Goal: Task Accomplishment & Management: Use online tool/utility

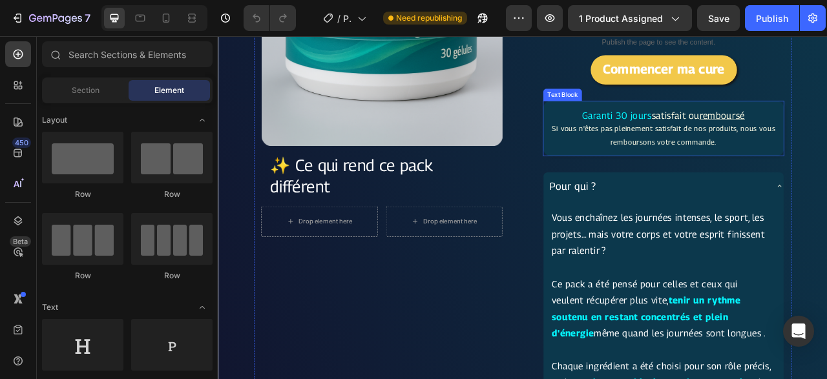
scroll to position [134, 0]
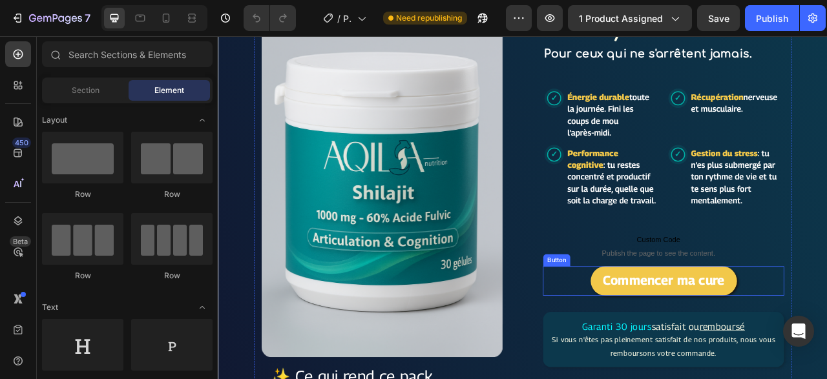
click at [827, 344] on div "Commencer ma cure Button" at bounding box center [784, 347] width 307 height 37
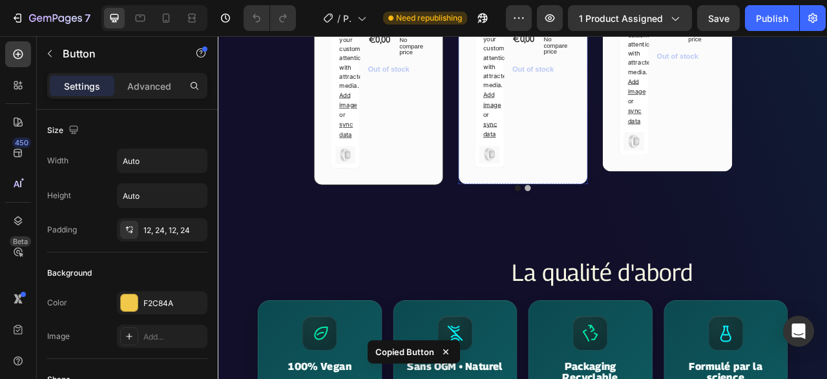
scroll to position [2554, 0]
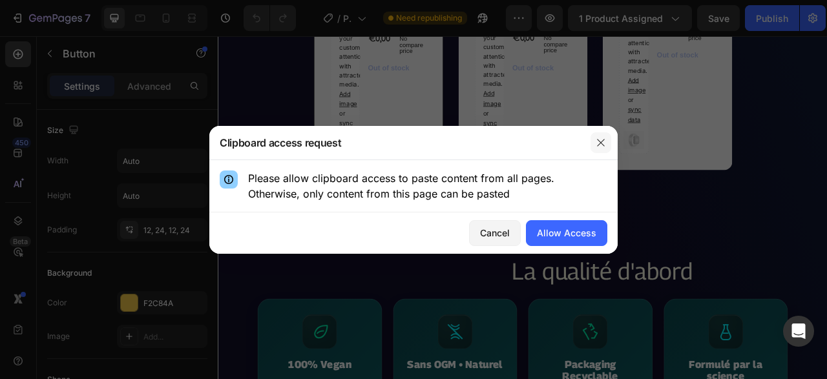
click at [598, 145] on icon "button" at bounding box center [600, 142] width 7 height 7
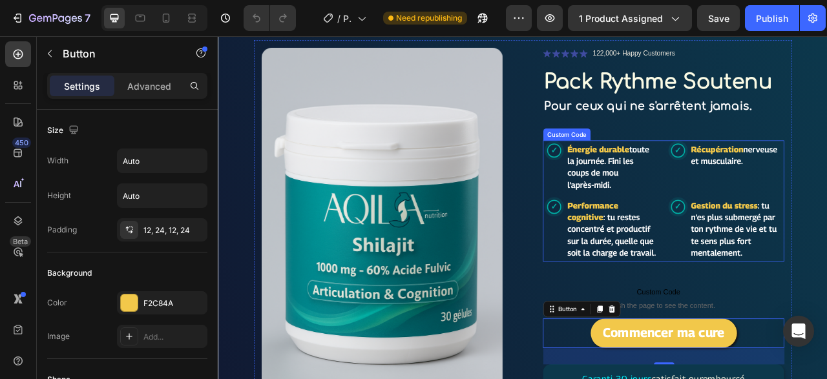
scroll to position [134, 0]
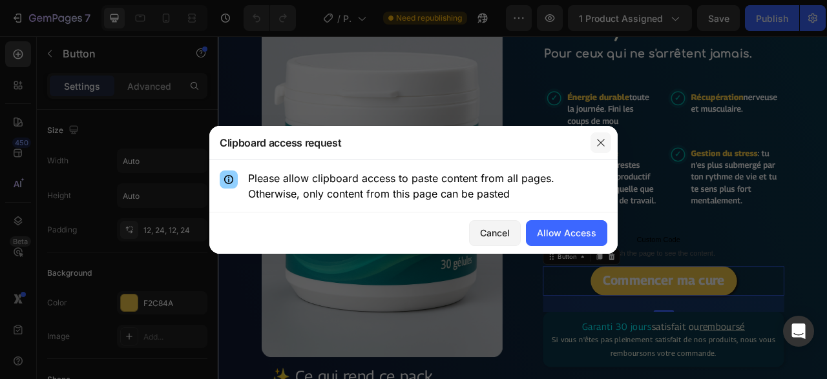
click at [609, 135] on button "button" at bounding box center [601, 143] width 21 height 21
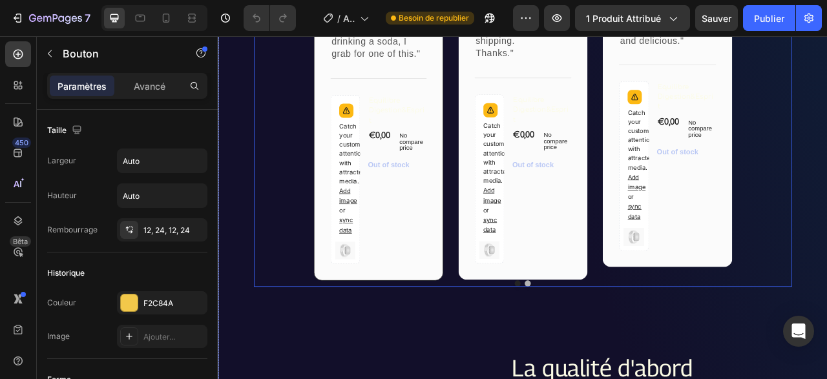
scroll to position [2487, 0]
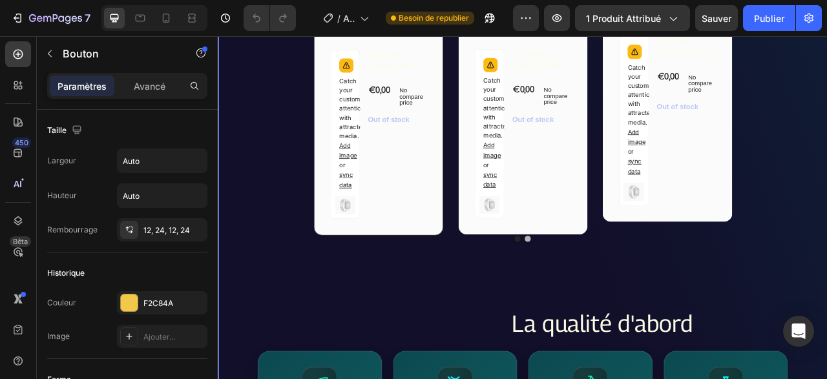
click at [628, 347] on div "Image Icon Icon Icon Icon Icon Row Rita Carroll Text block Row "Love it! Great …" at bounding box center [605, 69] width 685 height 605
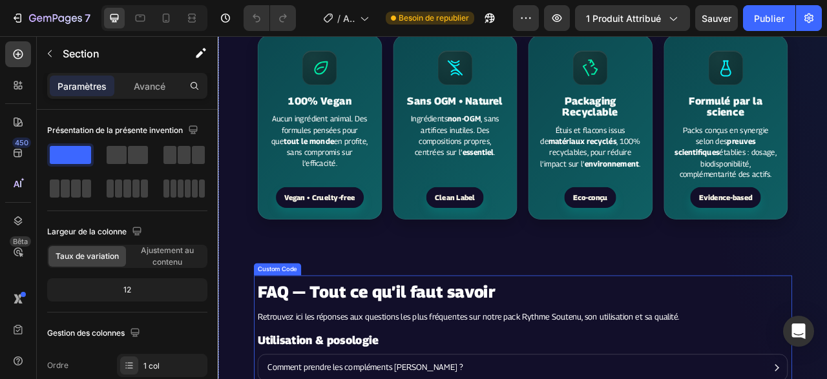
scroll to position [2689, 0]
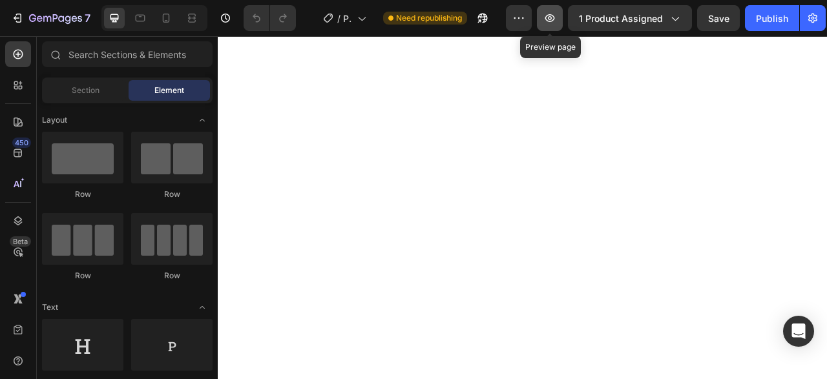
click at [549, 16] on icon "button" at bounding box center [550, 18] width 13 height 13
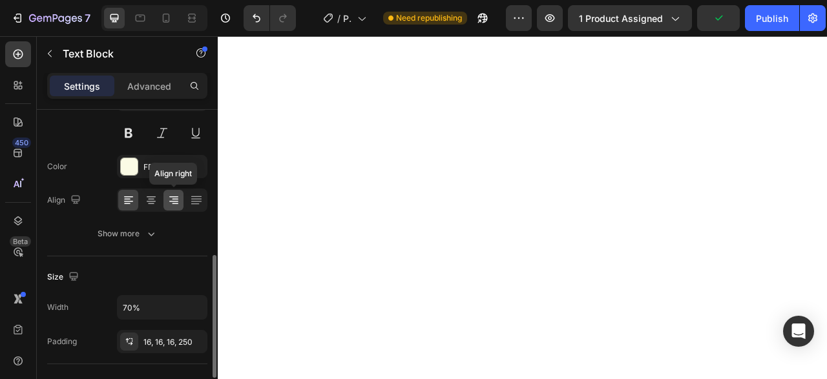
scroll to position [198, 0]
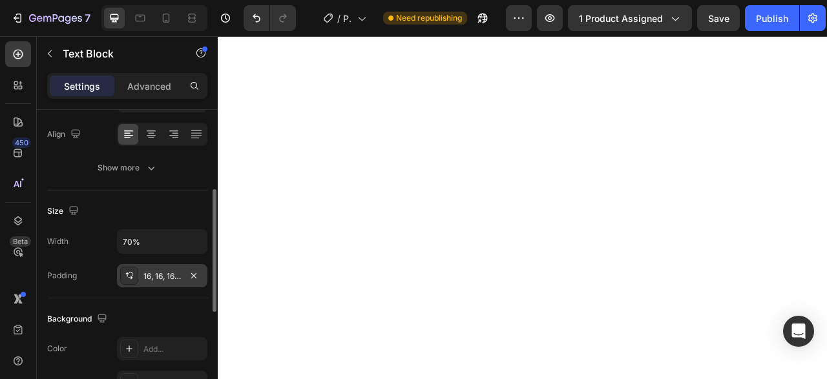
click at [146, 274] on div "16, 16, 16, 250" at bounding box center [161, 277] width 37 height 12
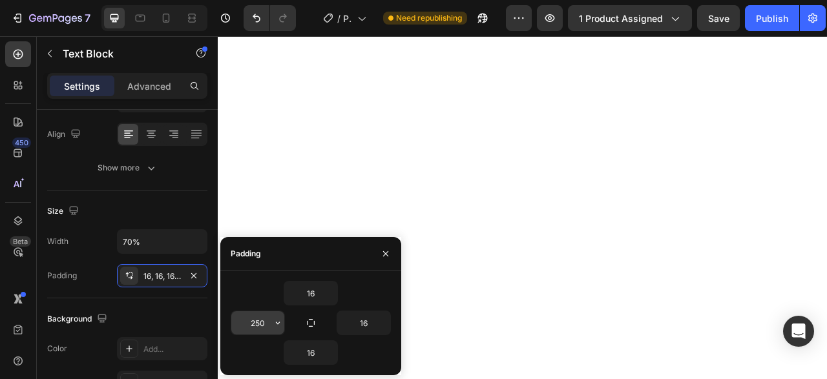
click at [266, 319] on input "250" at bounding box center [257, 323] width 53 height 23
type input "225"
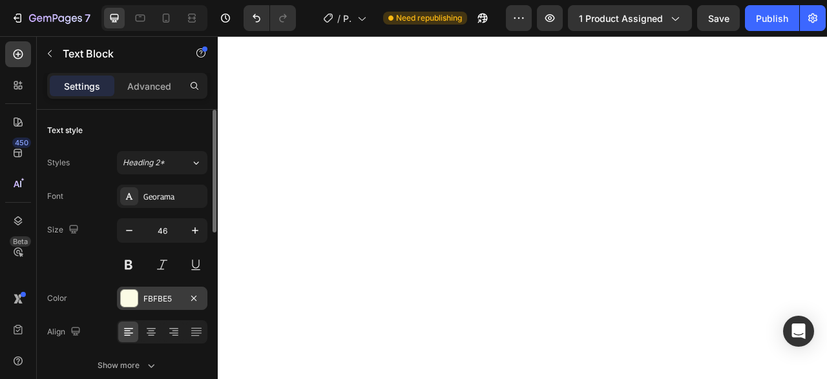
scroll to position [132, 0]
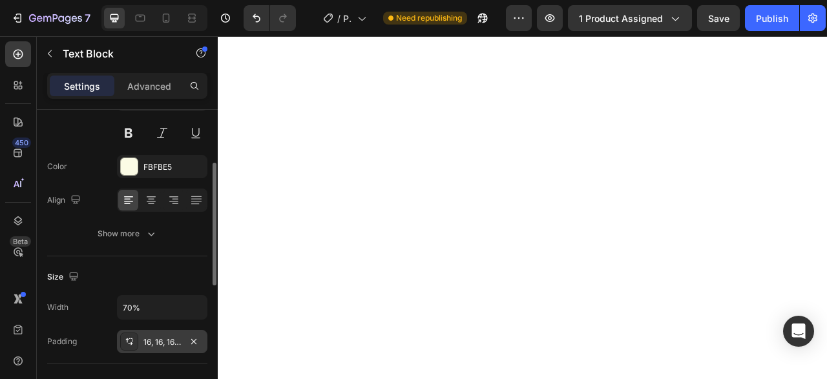
click at [167, 344] on div "16, 16, 16, 350" at bounding box center [161, 343] width 37 height 12
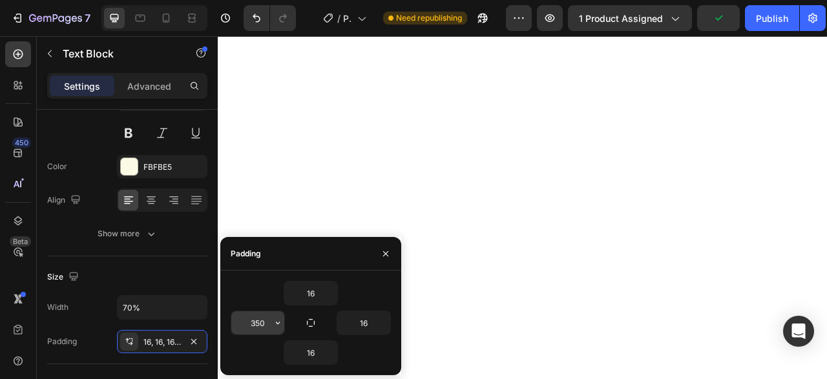
click at [253, 320] on input "350" at bounding box center [257, 323] width 53 height 23
type input "200"
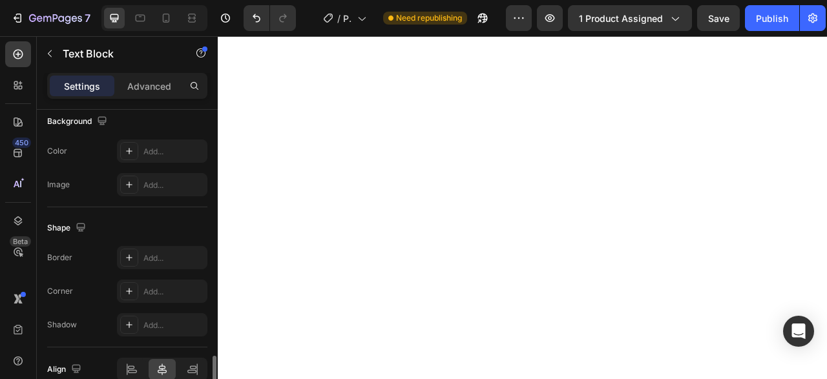
scroll to position [458, 0]
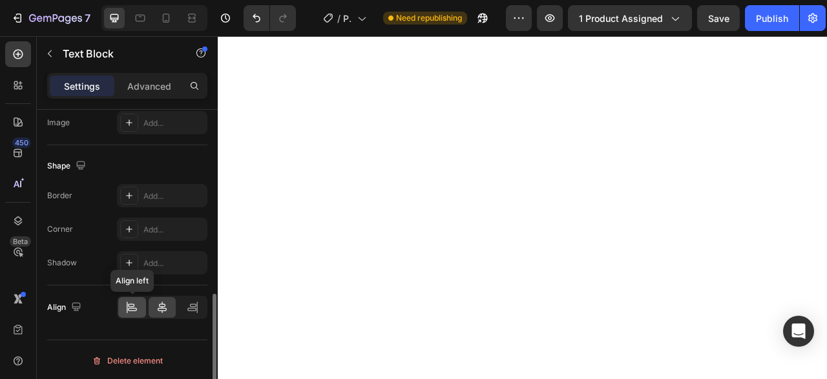
click at [133, 304] on icon at bounding box center [131, 305] width 6 height 3
click at [162, 306] on icon at bounding box center [162, 308] width 9 height 12
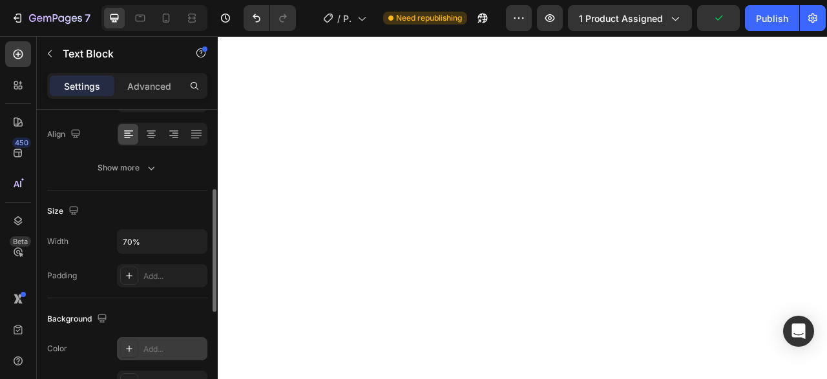
scroll to position [264, 0]
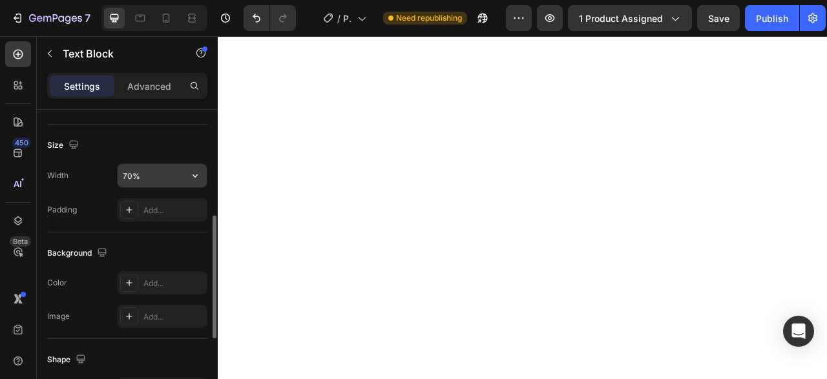
click at [158, 171] on input "70%" at bounding box center [162, 175] width 89 height 23
click at [198, 175] on icon "button" at bounding box center [195, 175] width 13 height 13
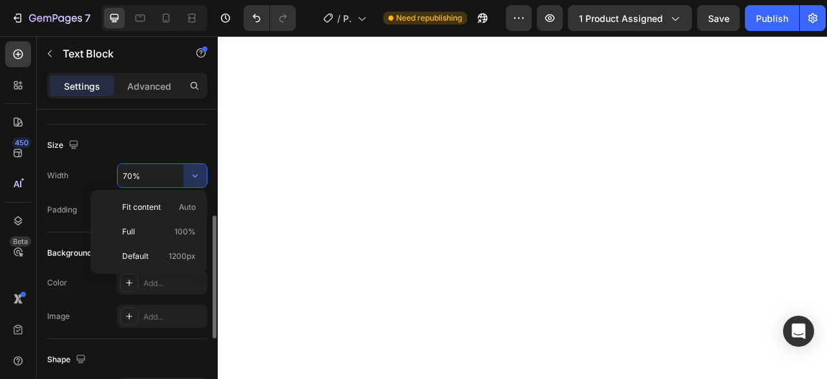
click at [154, 174] on input "70%" at bounding box center [162, 175] width 89 height 23
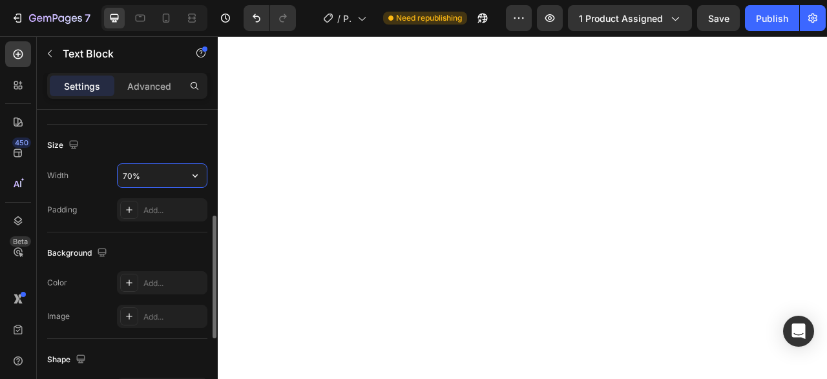
click at [154, 174] on input "70%" at bounding box center [162, 175] width 89 height 23
type input "6"
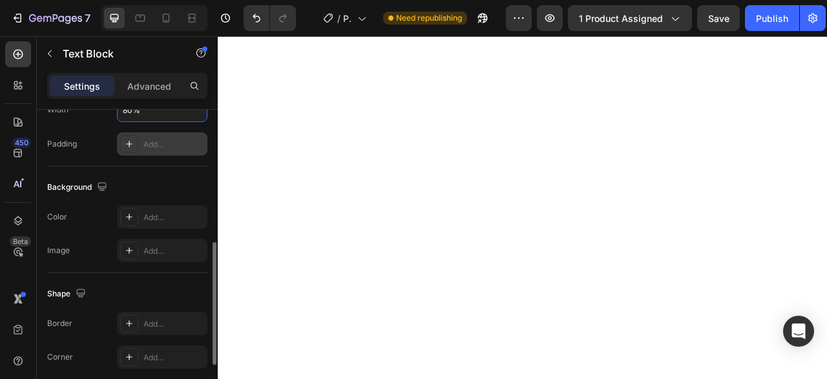
type input "80%"
click at [166, 144] on div "Add..." at bounding box center [173, 145] width 61 height 12
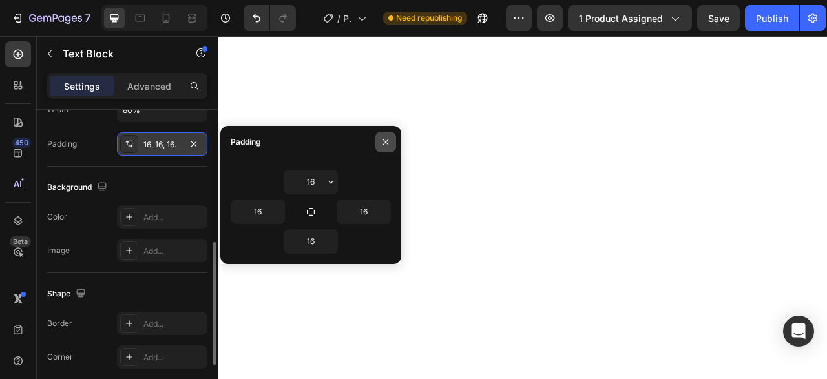
click at [379, 142] on button "button" at bounding box center [386, 142] width 21 height 21
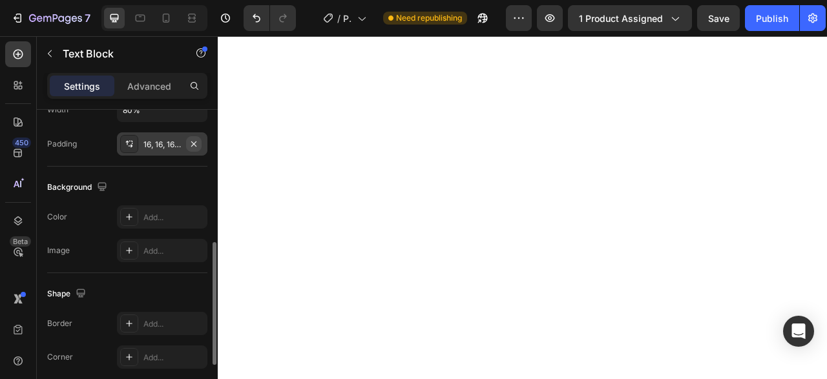
click at [196, 139] on icon "button" at bounding box center [194, 144] width 10 height 10
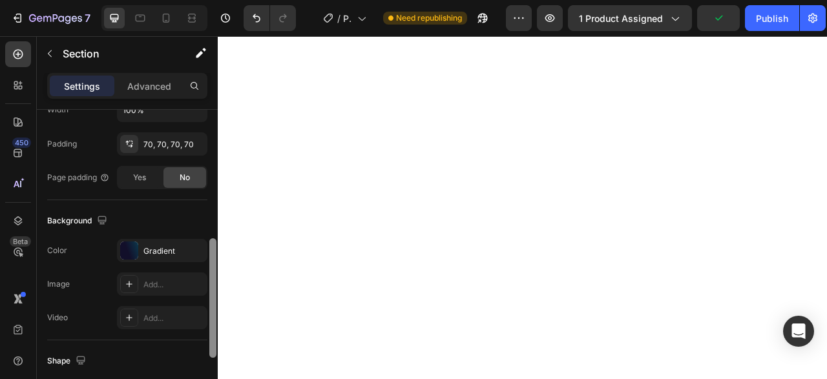
scroll to position [0, 0]
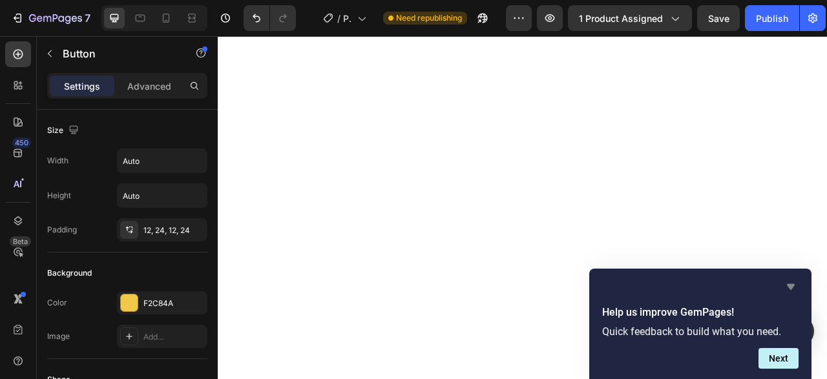
click at [790, 290] on icon "Hide survey" at bounding box center [791, 287] width 16 height 16
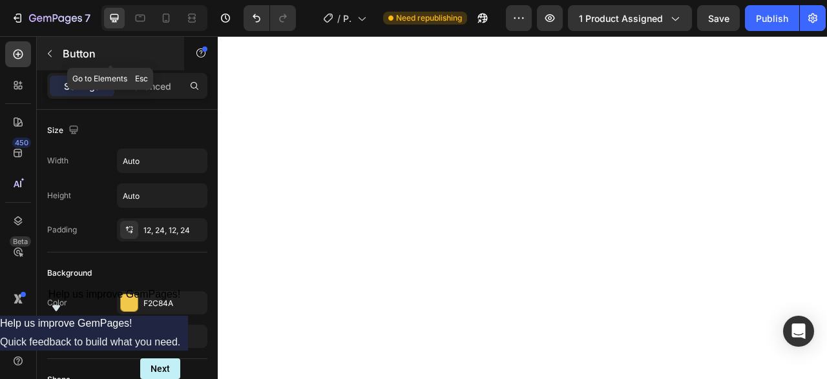
click at [64, 55] on p "Button" at bounding box center [118, 54] width 110 height 16
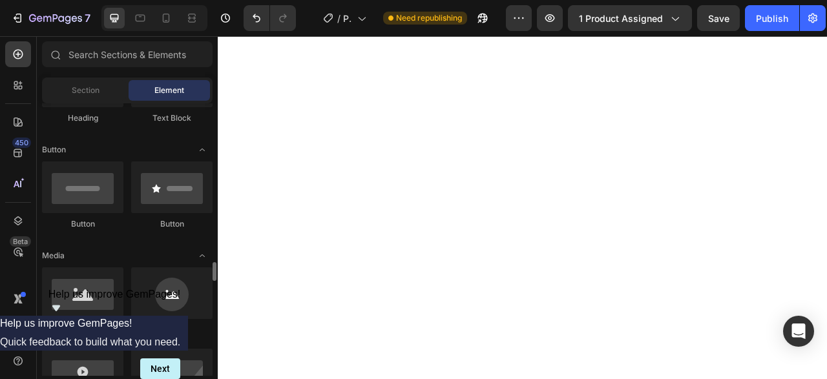
scroll to position [396, 0]
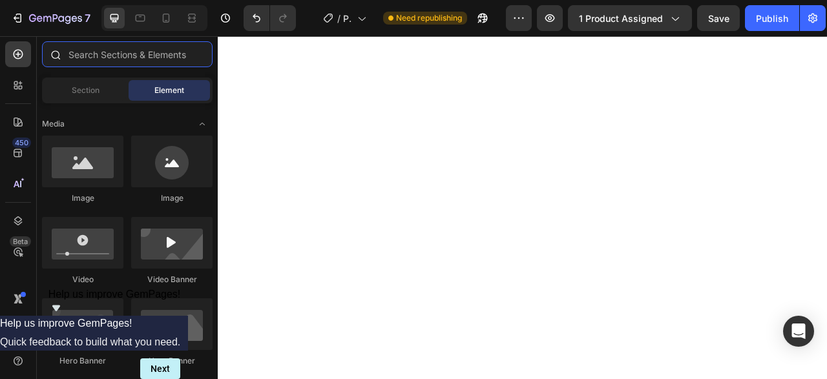
click at [153, 47] on input "text" at bounding box center [127, 54] width 171 height 26
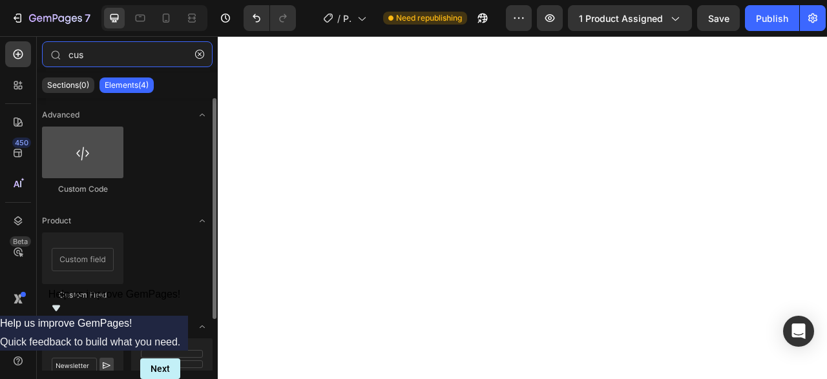
type input "cus"
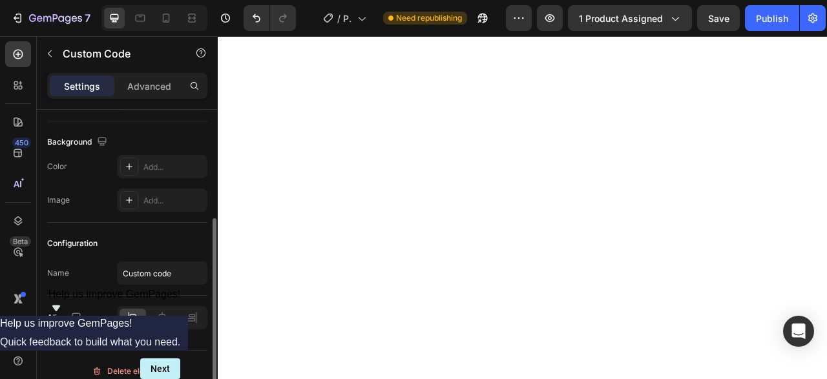
scroll to position [143, 0]
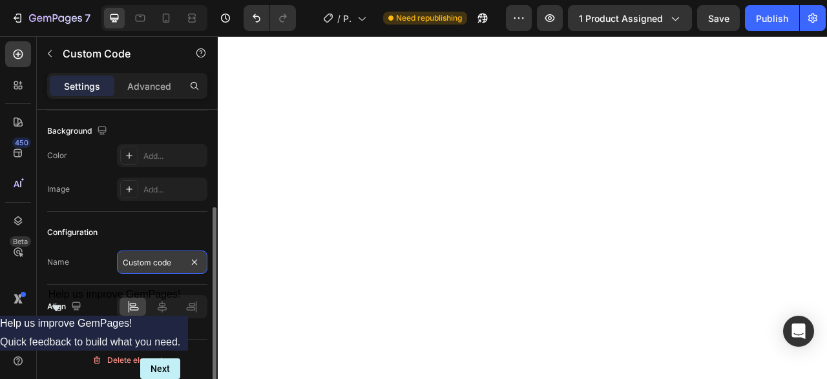
click at [149, 255] on input "Custom code" at bounding box center [162, 262] width 90 height 23
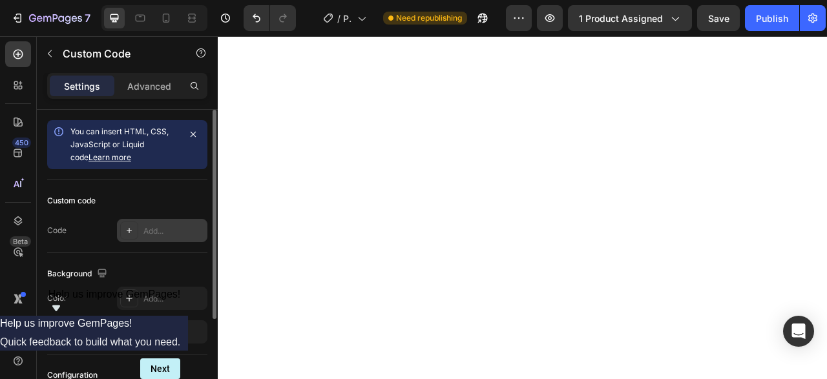
click at [152, 228] on div "Add..." at bounding box center [173, 232] width 61 height 12
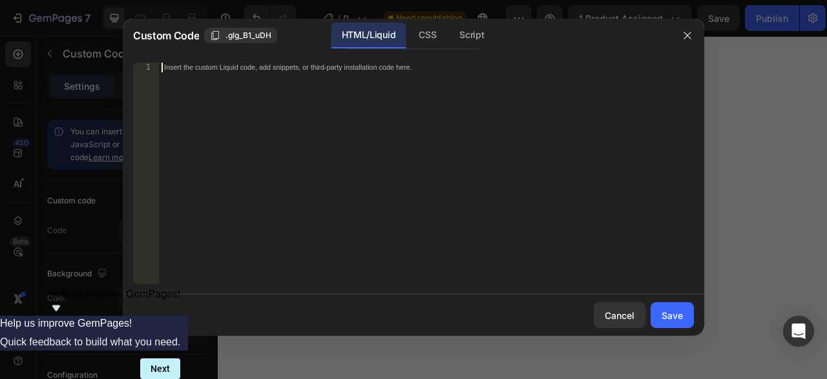
click at [360, 140] on div "Insert the custom Liquid code, add snippets, or third-party installation code h…" at bounding box center [426, 183] width 535 height 241
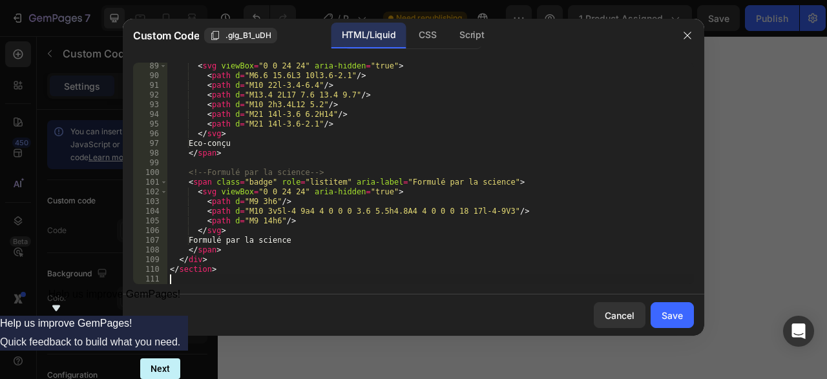
scroll to position [854, 0]
click at [683, 317] on div "Save" at bounding box center [672, 316] width 21 height 14
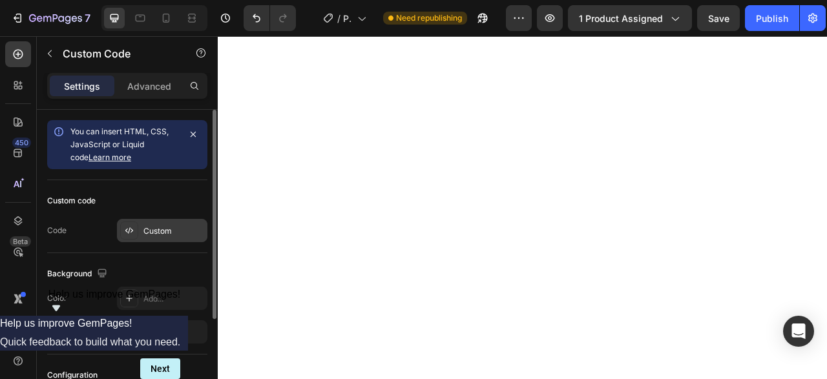
click at [155, 231] on div "Custom" at bounding box center [173, 232] width 61 height 12
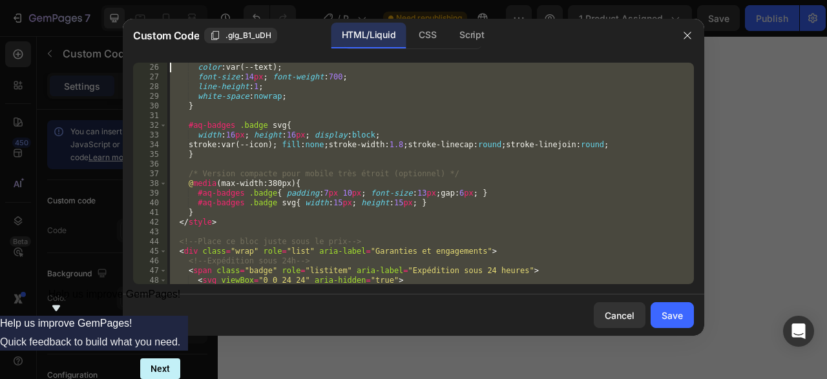
scroll to position [0, 0]
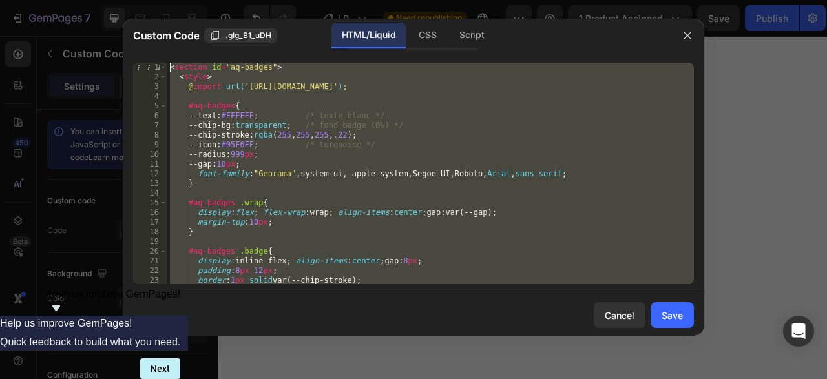
drag, startPoint x: 268, startPoint y: 280, endPoint x: 30, endPoint y: -55, distance: 410.7
click at [167, 63] on div "< section id = "aq-badges" > < style > @ import url( '[URL][DOMAIN_NAME]' ) ; #…" at bounding box center [430, 174] width 527 height 222
type textarea "<section id="aq-badges"> <style>"
paste textarea
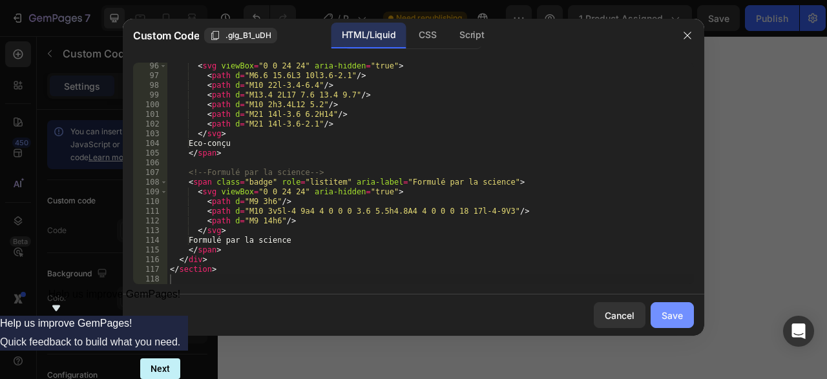
click at [680, 316] on div "Save" at bounding box center [672, 316] width 21 height 14
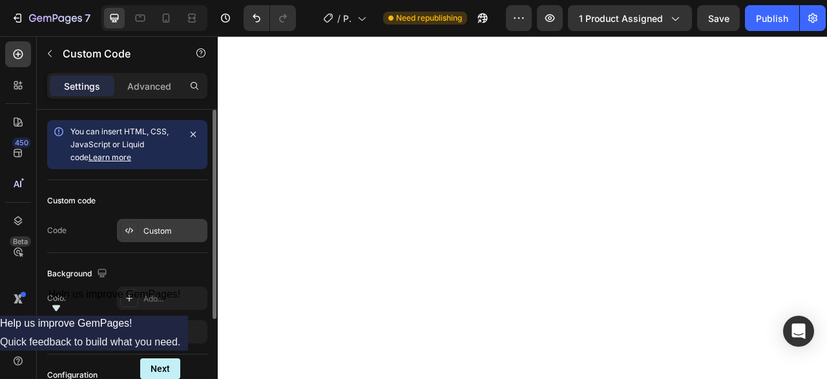
click at [170, 224] on div "Custom" at bounding box center [162, 230] width 90 height 23
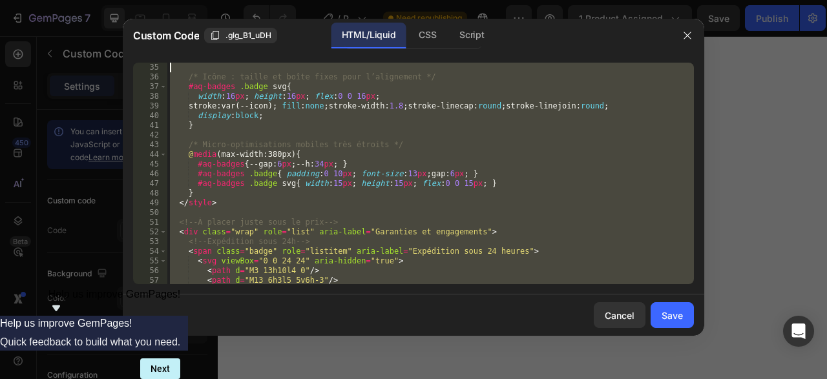
scroll to position [0, 0]
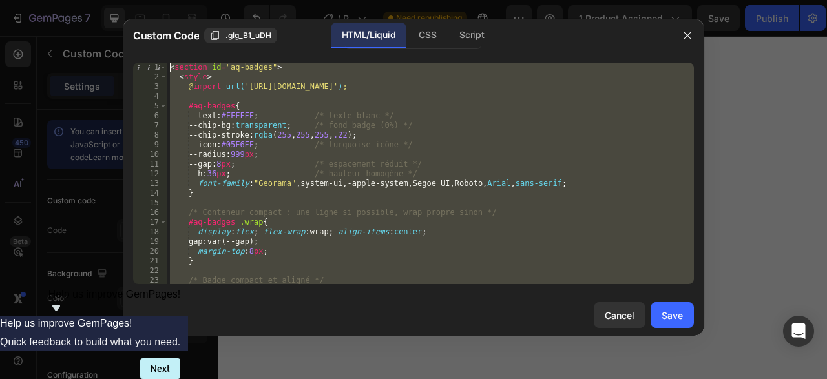
drag, startPoint x: 292, startPoint y: 282, endPoint x: 0, endPoint y: -55, distance: 445.4
click at [167, 63] on div "< section id = "aq-badges" > < style > @ import url( '[URL][DOMAIN_NAME]' ) ; #…" at bounding box center [430, 174] width 527 height 222
type textarea "<section id="aq-badges"> <style>"
paste textarea
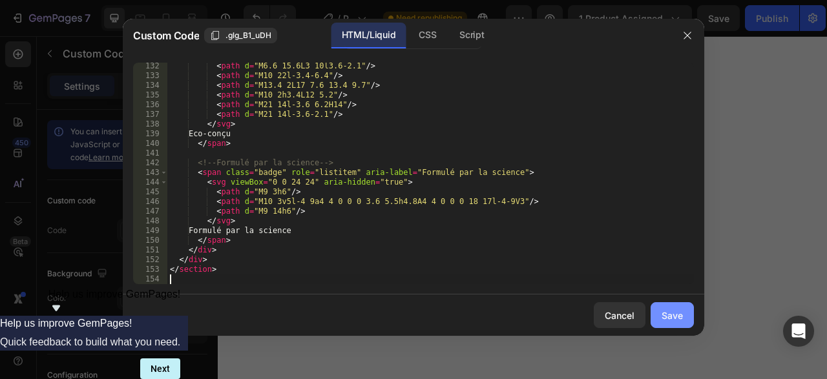
click at [672, 319] on div "Save" at bounding box center [672, 316] width 21 height 14
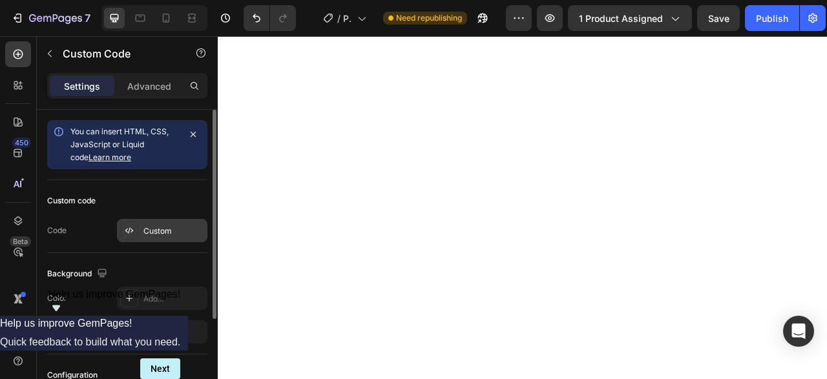
click at [144, 235] on div "Custom" at bounding box center [173, 232] width 61 height 12
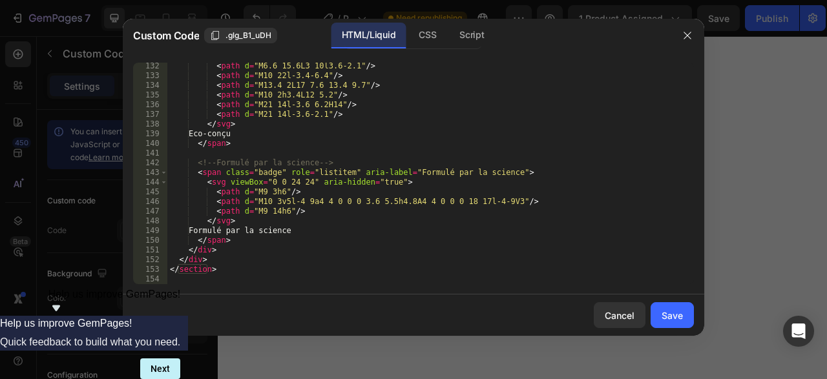
drag, startPoint x: 242, startPoint y: 288, endPoint x: 180, endPoint y: 258, distance: 68.8
click at [180, 258] on div "132 133 134 135 136 137 138 139 140 141 142 143 144 145 146 147 148 149 150 151…" at bounding box center [414, 173] width 582 height 242
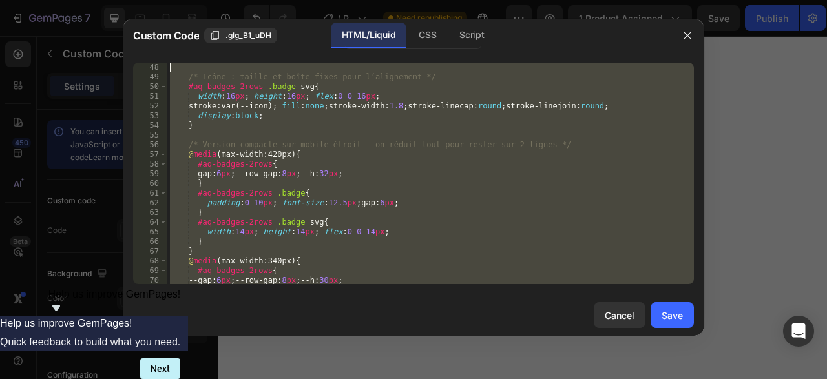
scroll to position [0, 0]
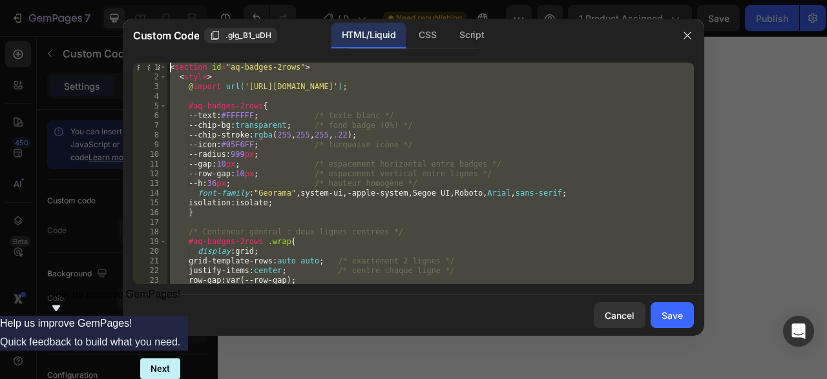
drag, startPoint x: 196, startPoint y: 262, endPoint x: 170, endPoint y: -54, distance: 316.5
click at [170, 63] on div "< section id = "aq-badges-2rows" > < style > @ import url( '[URL][DOMAIN_NAME]'…" at bounding box center [430, 174] width 527 height 222
type textarea "<section id="aq-badges-2rows"> <style>"
paste textarea
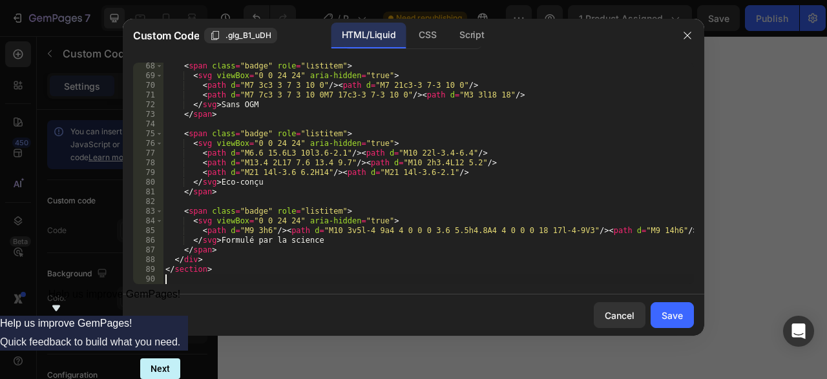
scroll to position [651, 0]
click at [666, 316] on div "Save" at bounding box center [672, 316] width 21 height 14
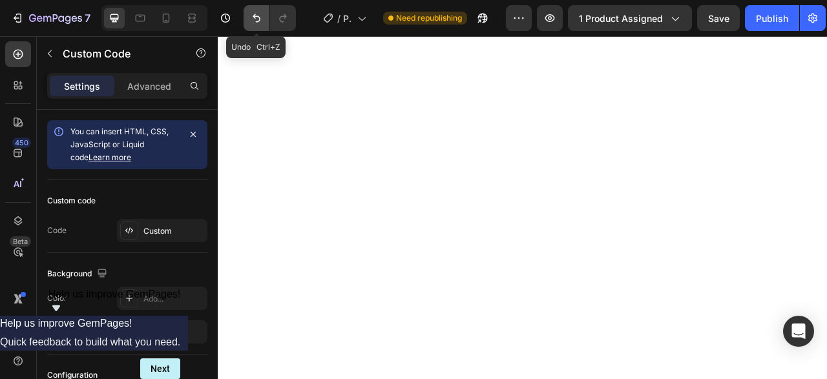
click at [250, 9] on button "Undo/Redo" at bounding box center [257, 18] width 26 height 26
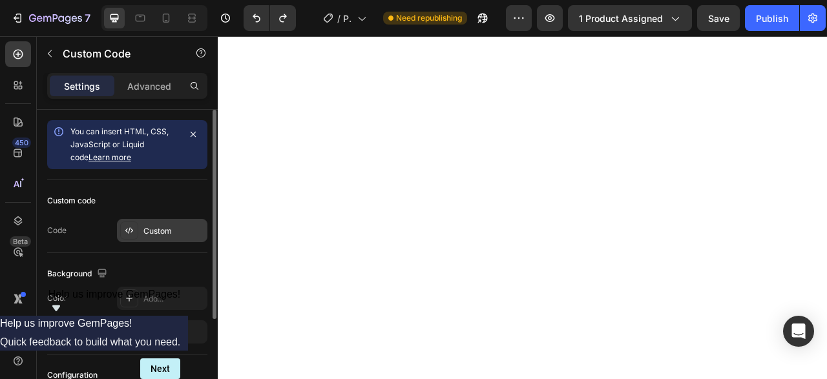
click at [167, 226] on div "Custom" at bounding box center [173, 232] width 61 height 12
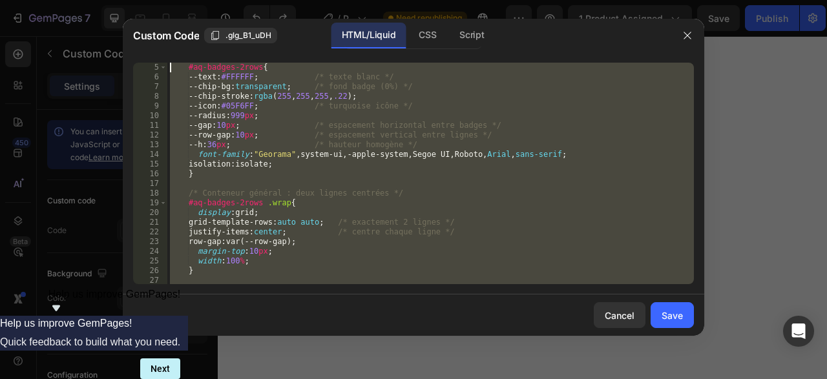
scroll to position [0, 0]
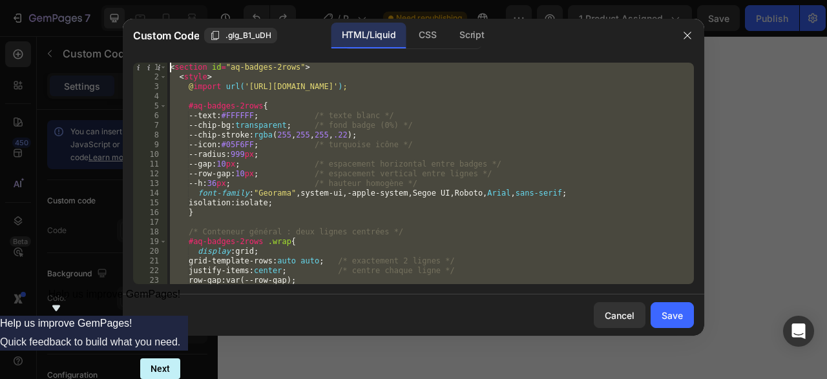
drag, startPoint x: 410, startPoint y: 277, endPoint x: 78, endPoint y: -55, distance: 469.8
click at [167, 63] on div "< section id = "aq-badges-2rows" > < style > @ import url( '[URL][DOMAIN_NAME]'…" at bounding box center [430, 174] width 527 height 222
type textarea "<section id="aq-badges-2rows"> <style>"
paste textarea
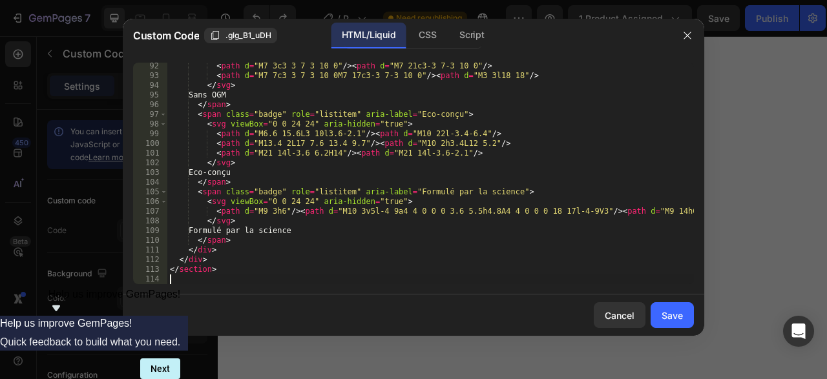
scroll to position [883, 0]
click at [672, 313] on div "Save" at bounding box center [672, 316] width 21 height 14
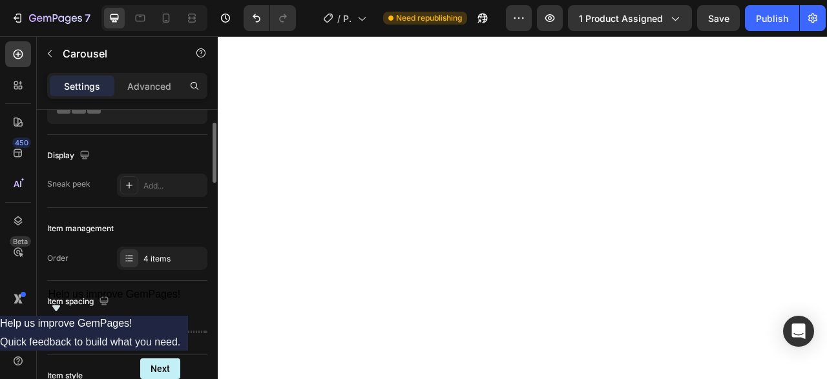
scroll to position [132, 0]
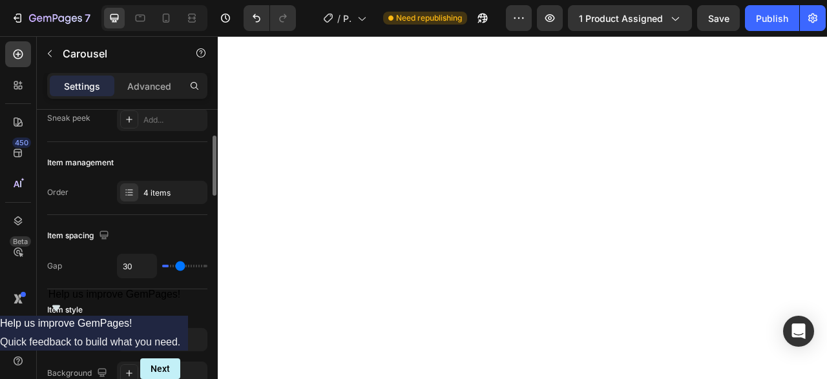
type input "4"
type input "2"
type input "13"
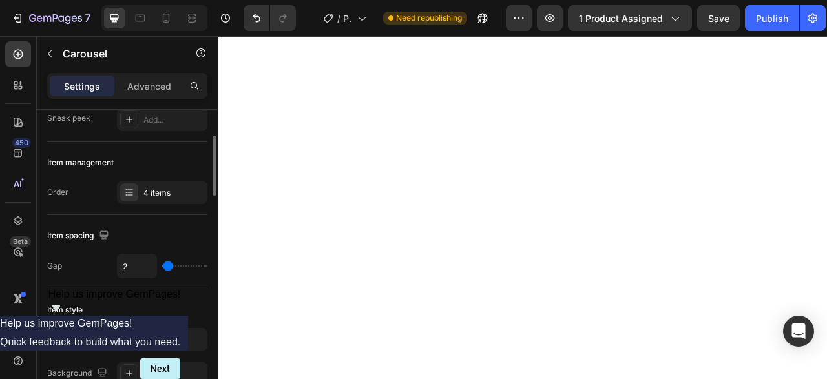
type input "13"
type input "22"
type input "23"
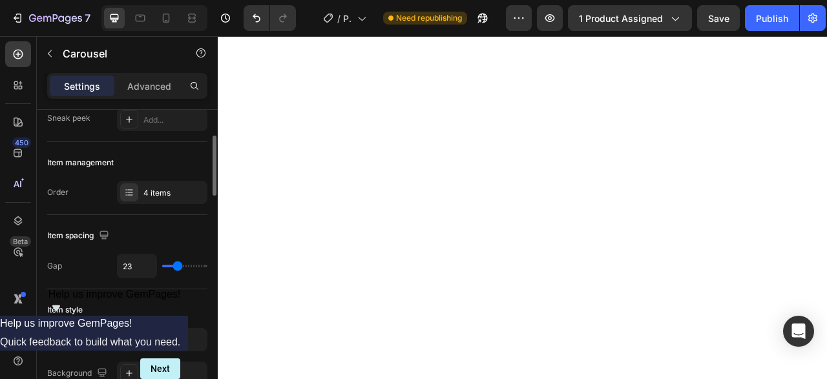
type input "18"
type input "23"
type input "25"
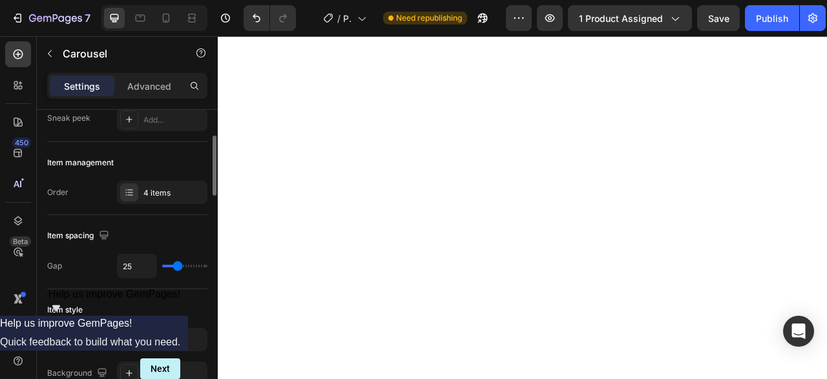
type input "25"
type input "21"
type input "20"
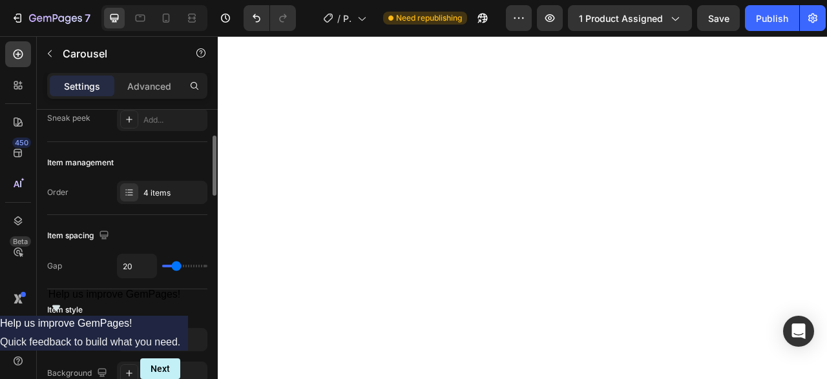
type input "19"
click at [176, 265] on input "range" at bounding box center [184, 266] width 45 height 3
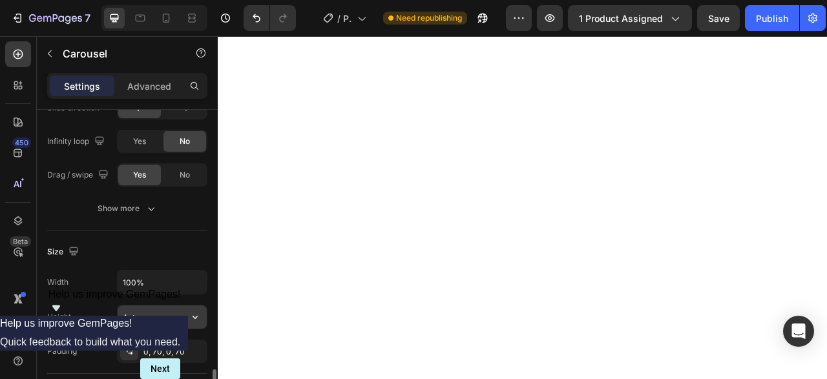
scroll to position [989, 0]
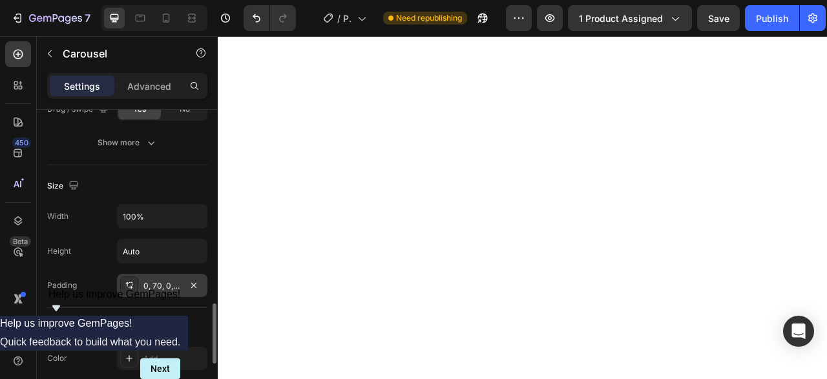
click at [171, 281] on div "0, 70, 0, 70" at bounding box center [161, 287] width 37 height 12
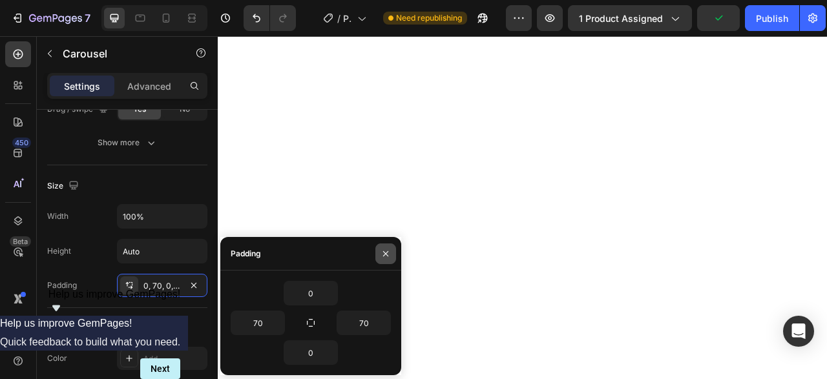
click at [392, 254] on button "button" at bounding box center [386, 254] width 21 height 21
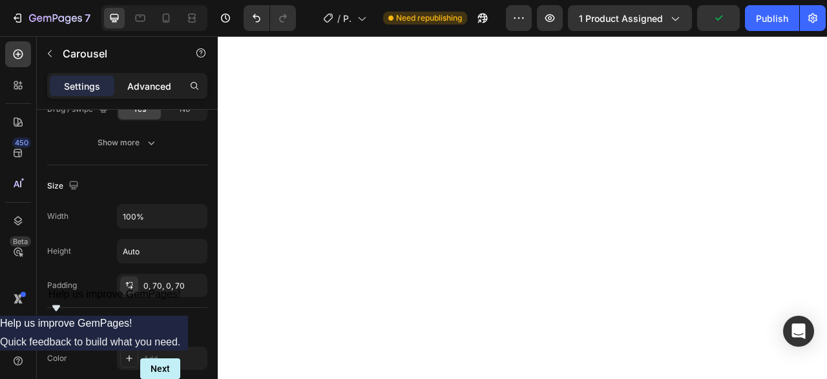
click at [169, 92] on p "Advanced" at bounding box center [149, 87] width 44 height 14
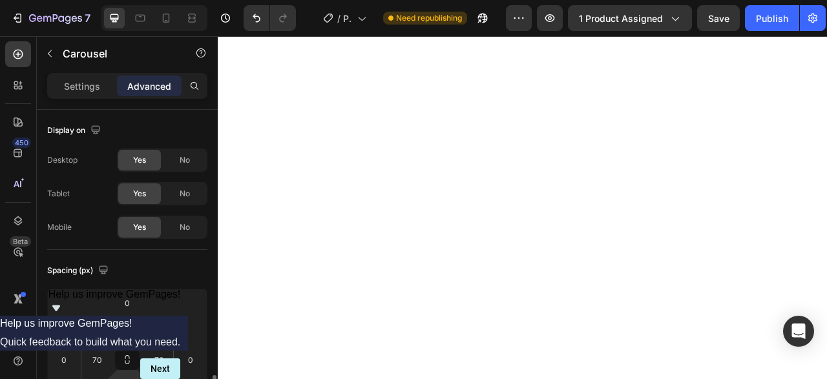
scroll to position [198, 0]
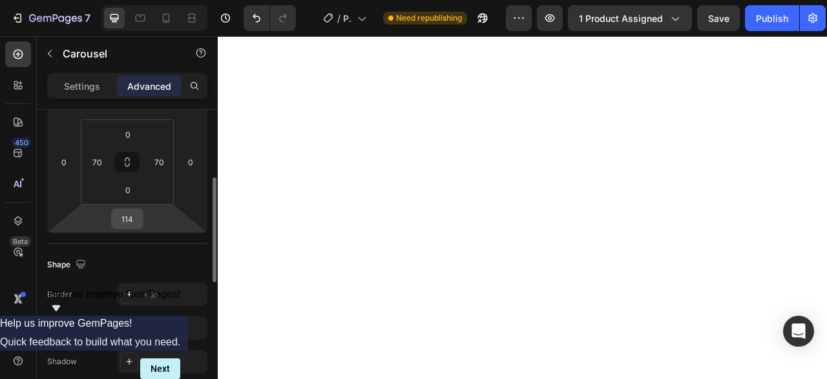
click at [125, 220] on input "114" at bounding box center [127, 218] width 26 height 19
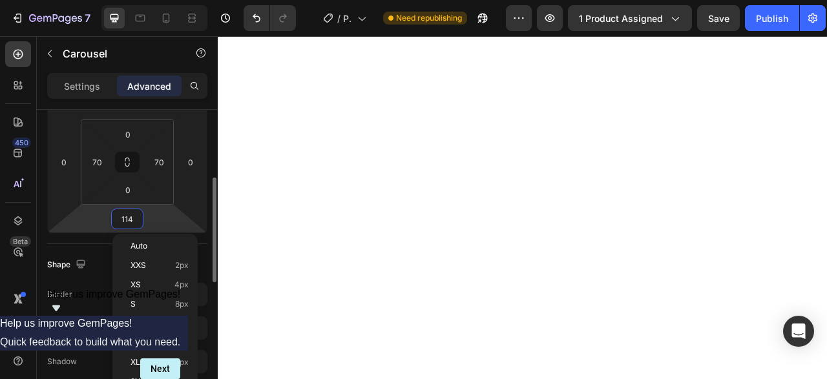
click at [125, 220] on input "114" at bounding box center [127, 218] width 26 height 19
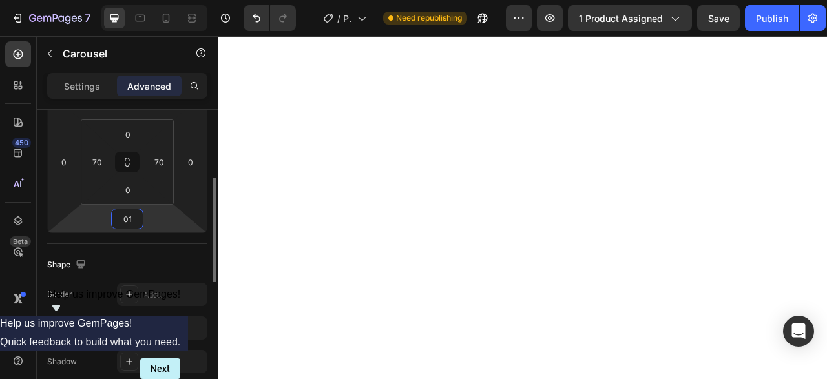
type input "0"
type input "114"
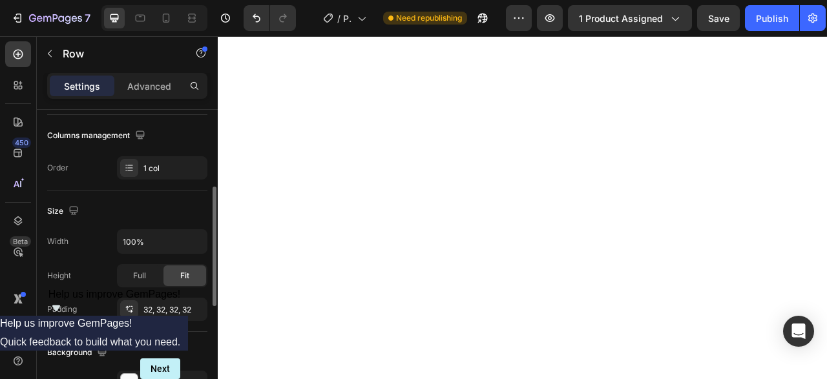
scroll to position [330, 0]
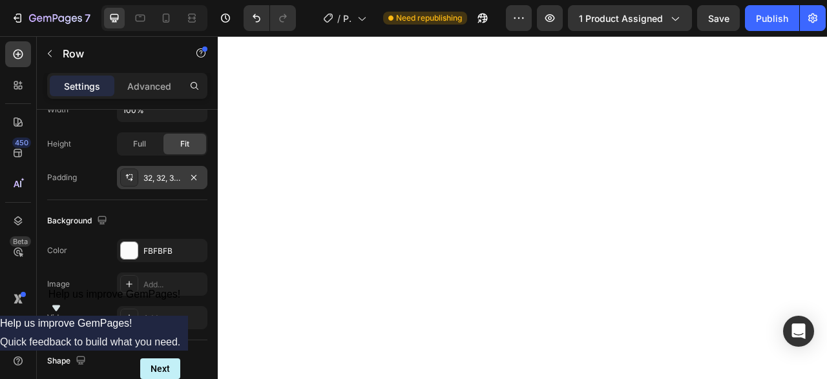
click at [170, 176] on div "32, 32, 32, 32" at bounding box center [161, 179] width 37 height 12
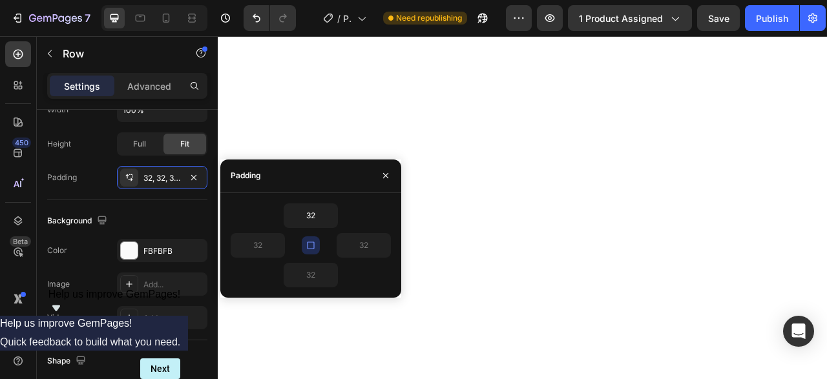
click at [308, 245] on icon "button" at bounding box center [310, 245] width 7 height 7
click at [312, 267] on input "32" at bounding box center [310, 275] width 53 height 23
type input "0"
type input "32"
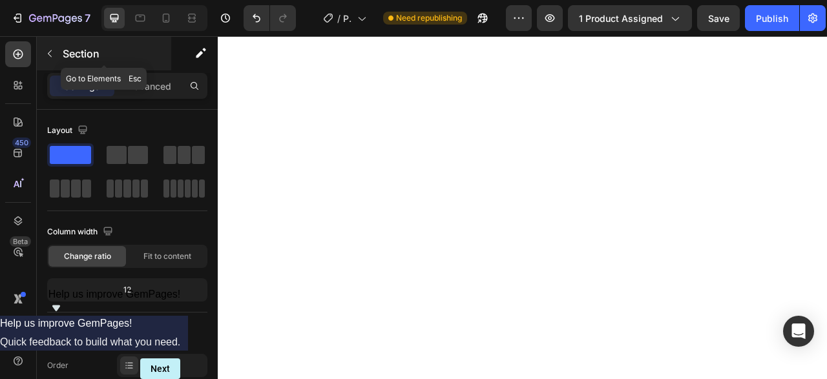
click at [52, 52] on icon "button" at bounding box center [50, 53] width 10 height 10
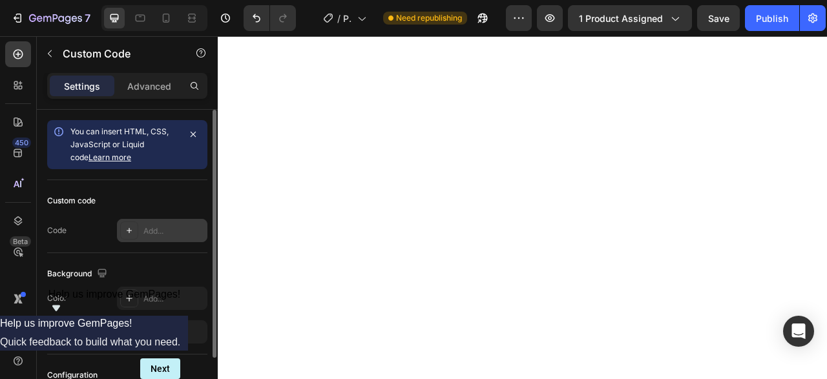
click at [162, 227] on div "Add..." at bounding box center [173, 232] width 61 height 12
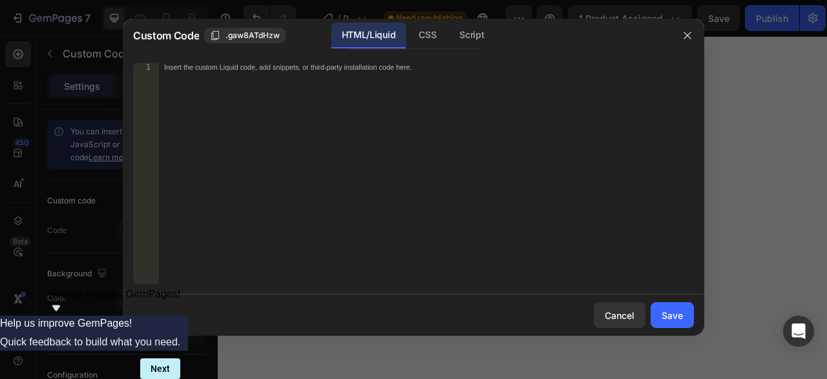
click at [242, 156] on div "Insert the custom Liquid code, add snippets, or third-party installation code h…" at bounding box center [426, 183] width 535 height 241
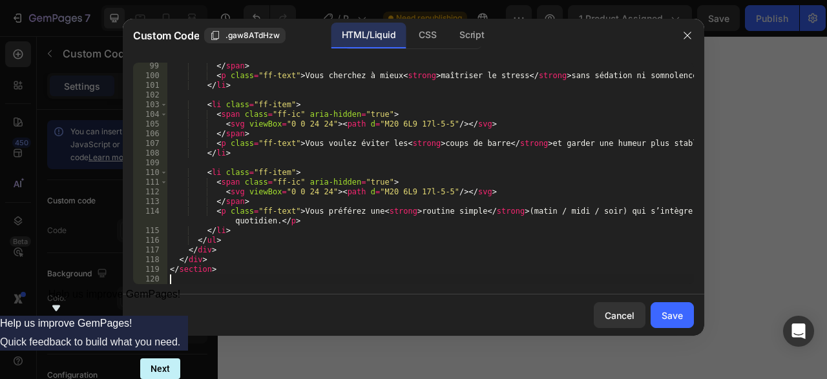
scroll to position [990, 0]
click at [673, 315] on div "Save" at bounding box center [672, 316] width 21 height 14
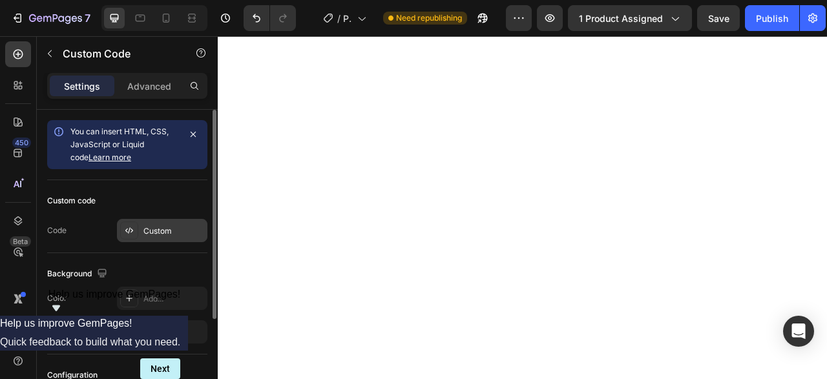
click at [156, 233] on div "Custom" at bounding box center [173, 232] width 61 height 12
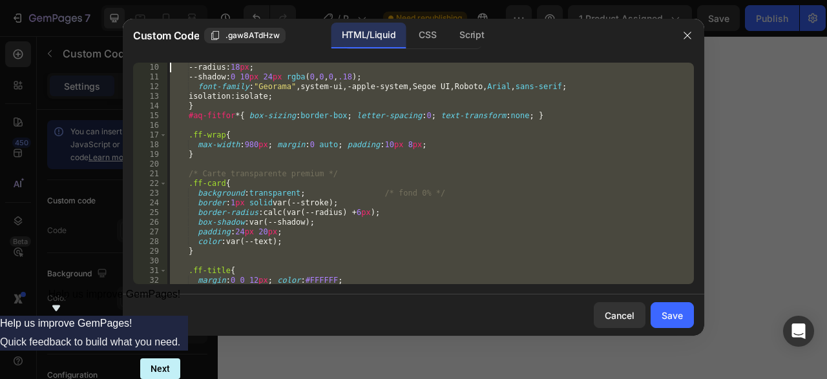
scroll to position [0, 0]
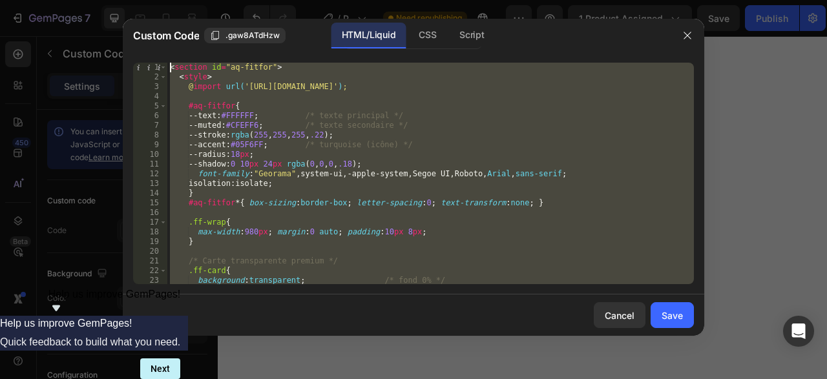
drag, startPoint x: 267, startPoint y: 271, endPoint x: 103, endPoint y: -36, distance: 347.3
click at [167, 63] on div "< section id = "aq-fitfor" > < style > @ import url( '[URL][DOMAIN_NAME]' ) ; #…" at bounding box center [430, 174] width 527 height 222
type textarea "<section id="aq-fitfor"> <style>"
paste textarea
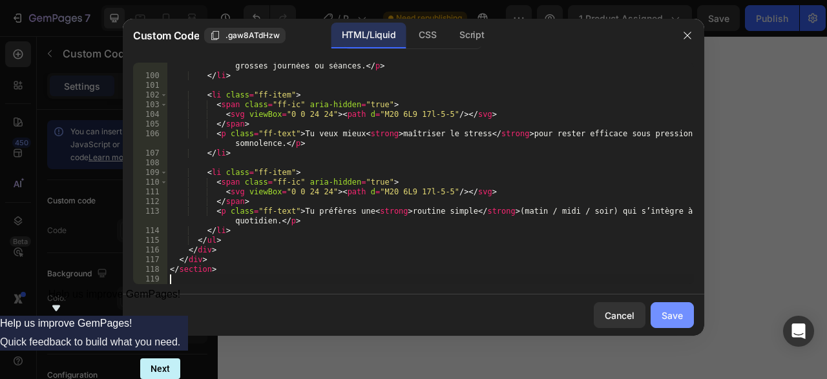
click at [670, 313] on div "Save" at bounding box center [672, 316] width 21 height 14
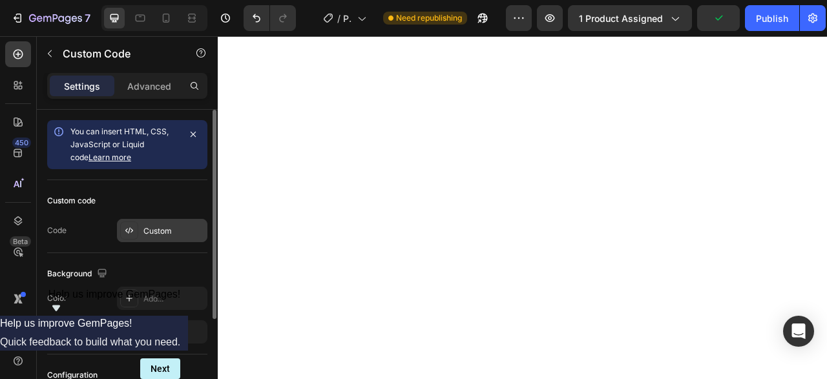
click at [139, 224] on div "Custom" at bounding box center [162, 230] width 90 height 23
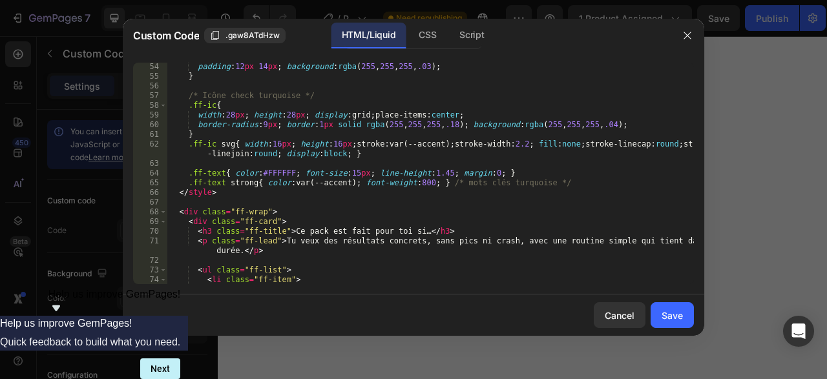
scroll to position [553, 0]
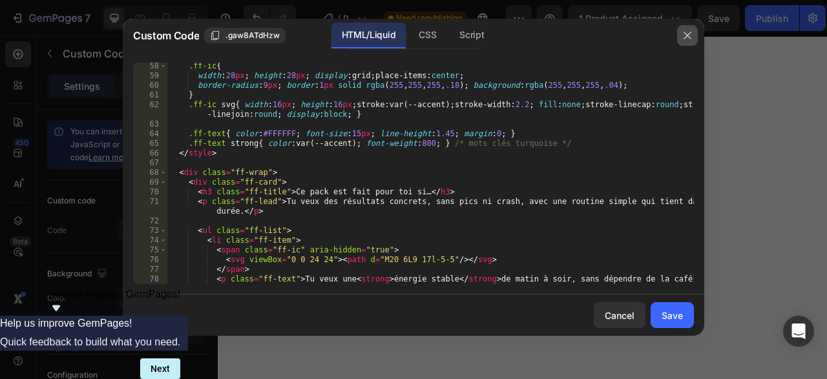
click at [678, 32] on button "button" at bounding box center [687, 35] width 21 height 21
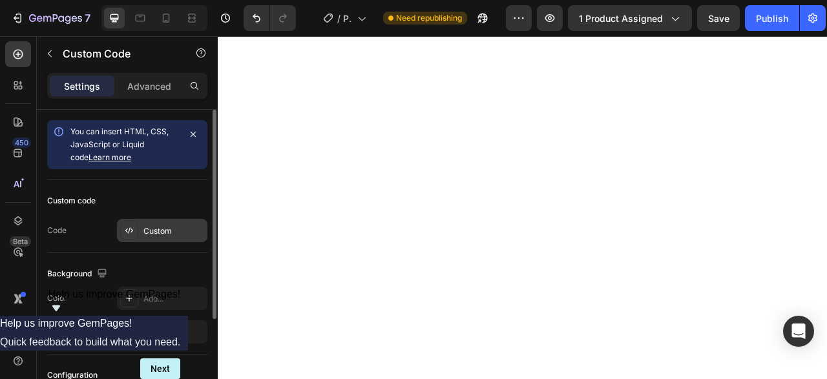
click at [176, 220] on div "Custom" at bounding box center [162, 230] width 90 height 23
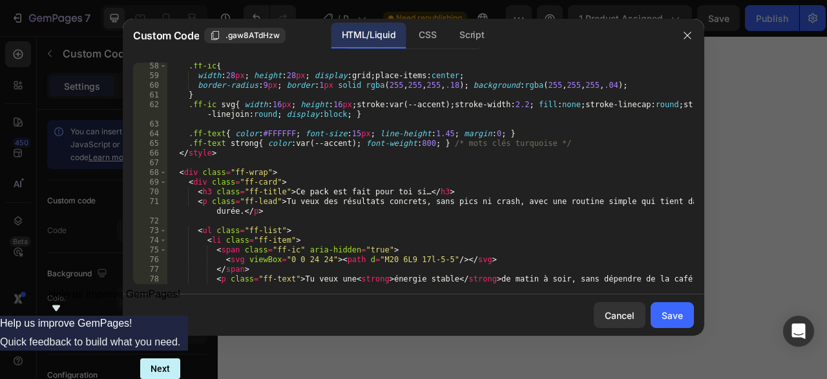
scroll to position [593, 0]
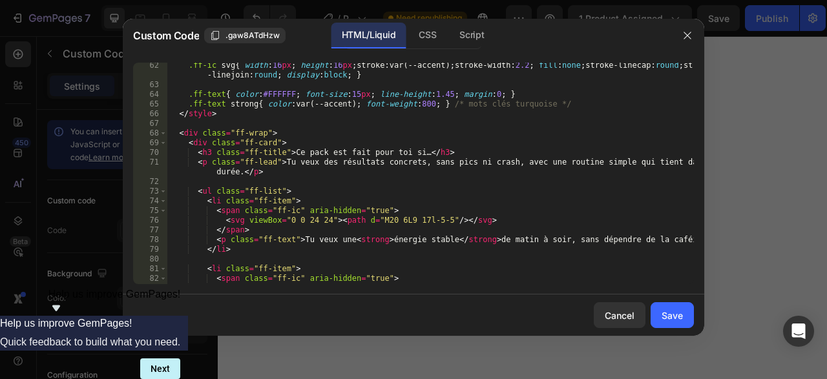
click at [509, 241] on div ".ff-ic svg { width : 16 px ; height : 16 px ; stroke : var(--accent) ; stroke-w…" at bounding box center [430, 186] width 527 height 251
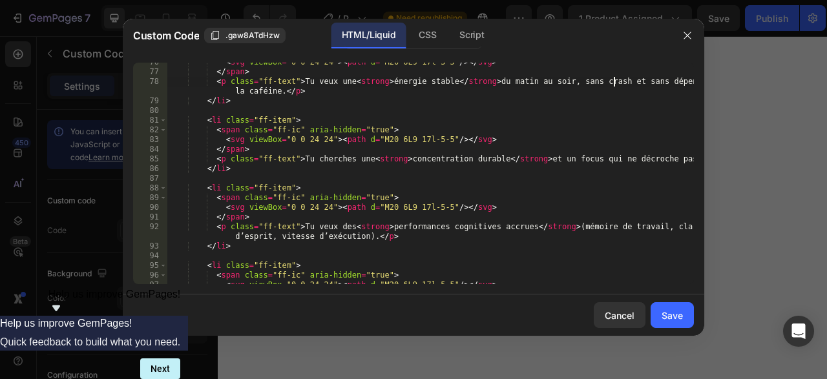
scroll to position [751, 0]
click at [511, 228] on div "< svg viewBox = "0 0 24 24" > < path d = "M20 6L9 17l-5-5" /> </ svg > </ span …" at bounding box center [430, 178] width 527 height 241
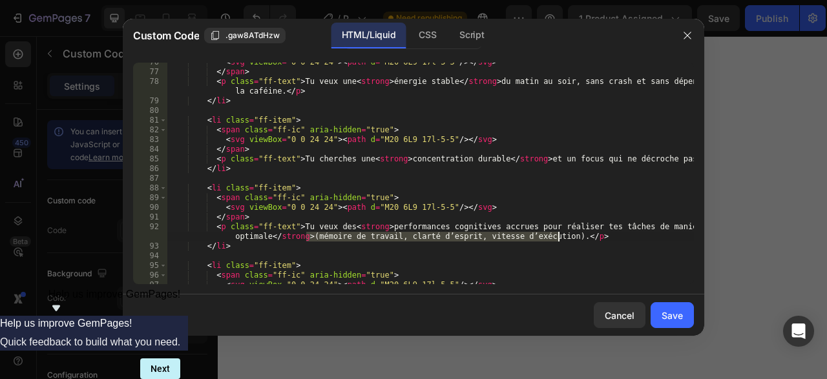
drag, startPoint x: 305, startPoint y: 238, endPoint x: 557, endPoint y: 239, distance: 251.4
click at [557, 239] on div "< svg viewBox = "0 0 24 24" > < path d = "M20 6L9 17l-5-5" /> </ svg > </ span …" at bounding box center [430, 178] width 527 height 241
click at [264, 237] on div "< svg viewBox = "0 0 24 24" > < path d = "M20 6L9 17l-5-5" /> </ svg > </ span …" at bounding box center [430, 178] width 527 height 241
drag, startPoint x: 306, startPoint y: 239, endPoint x: 600, endPoint y: 238, distance: 294.1
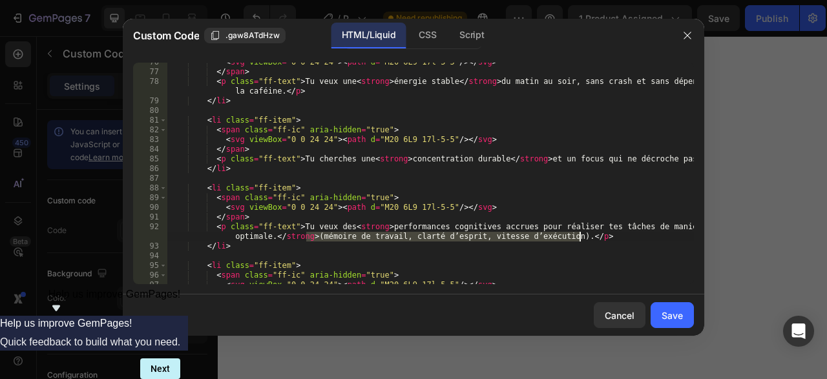
click at [600, 238] on div "< svg viewBox = "0 0 24 24" > < path d = "M20 6L9 17l-5-5" /> </ svg > </ span …" at bounding box center [430, 178] width 527 height 241
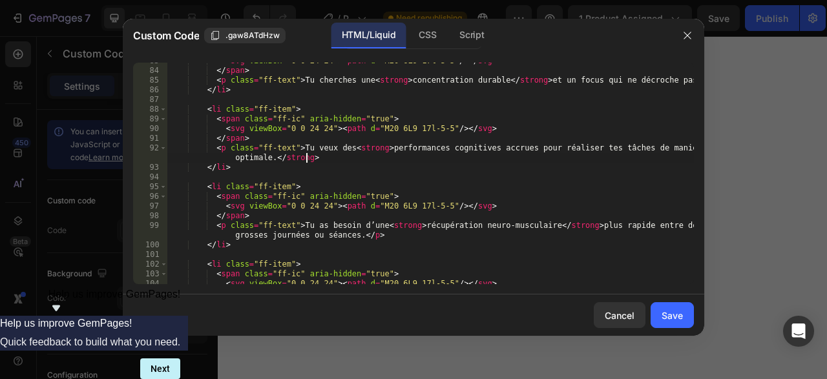
scroll to position [831, 0]
click at [626, 226] on div "< svg viewBox = "0 0 24 24" > < path d = "M20 6L9 17l-5-5" /> </ svg > </ span …" at bounding box center [430, 176] width 527 height 241
drag, startPoint x: 427, startPoint y: 236, endPoint x: 593, endPoint y: 237, distance: 166.1
click at [593, 237] on div "< svg viewBox = "0 0 24 24" > < path d = "M20 6L9 17l-5-5" /> </ svg > </ span …" at bounding box center [430, 176] width 527 height 241
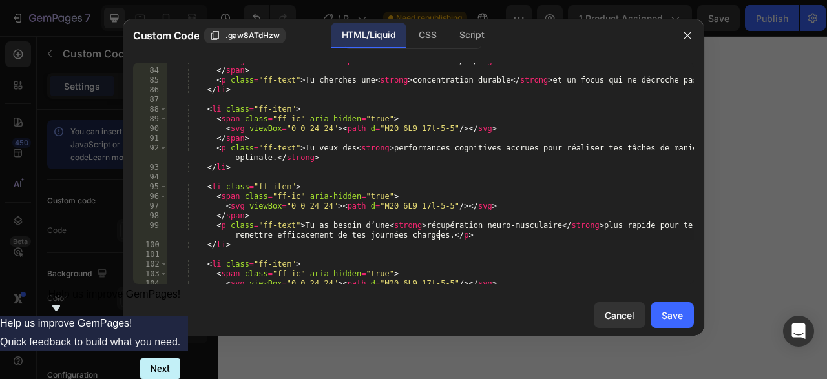
click at [438, 239] on div "< svg viewBox = "0 0 24 24" > < path d = "M20 6L9 17l-5-5" /> </ svg > </ span …" at bounding box center [430, 176] width 527 height 241
click at [448, 240] on div "< svg viewBox = "0 0 24 24" > < path d = "M20 6L9 17l-5-5" /> </ svg > </ span …" at bounding box center [430, 176] width 527 height 241
drag, startPoint x: 448, startPoint y: 239, endPoint x: 433, endPoint y: 235, distance: 15.4
click at [433, 235] on div "< svg viewBox = "0 0 24 24" > < path d = "M20 6L9 17l-5-5" /> </ svg > </ span …" at bounding box center [430, 176] width 527 height 241
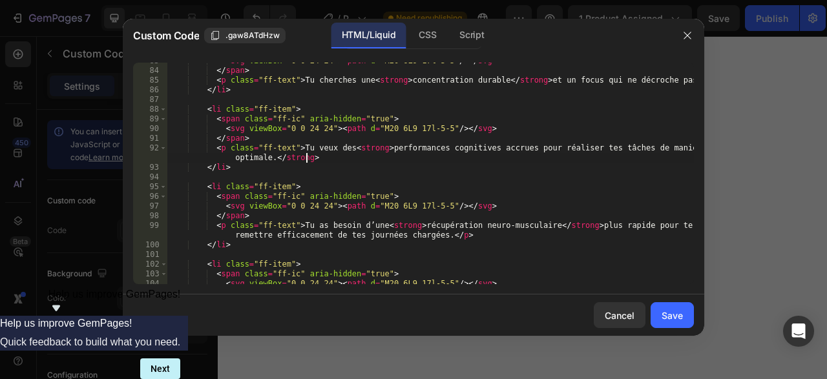
click at [320, 159] on div "< svg viewBox = "0 0 24 24" > < path d = "M20 6L9 17l-5-5" /> </ svg > </ span …" at bounding box center [430, 176] width 527 height 241
paste textarea ".</p>"
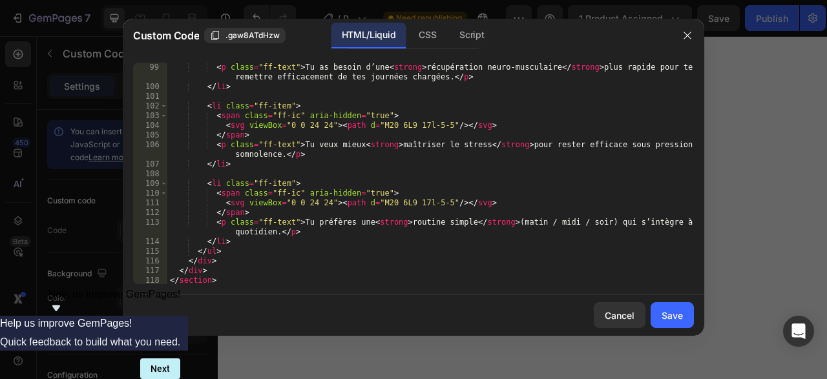
scroll to position [999, 0]
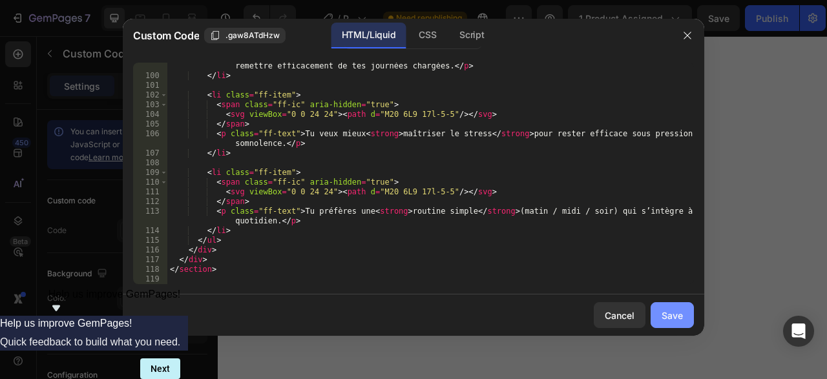
type textarea "<p class="ff-text">Tu veux des <strong>performances cognitives accrues pour réa…"
click at [679, 309] on button "Save" at bounding box center [672, 315] width 43 height 26
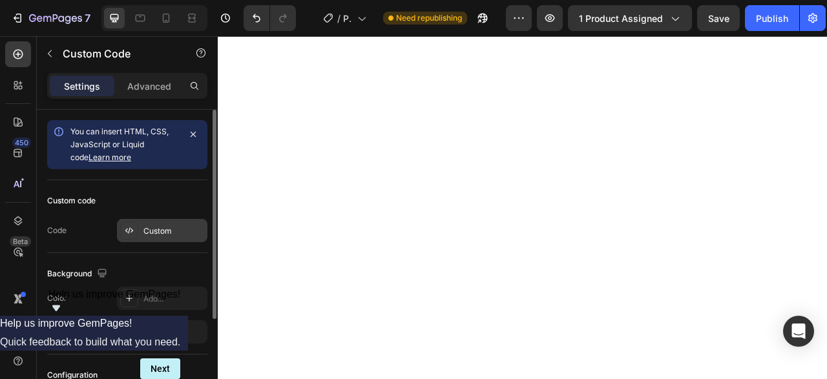
click at [146, 227] on div "Custom" at bounding box center [173, 232] width 61 height 12
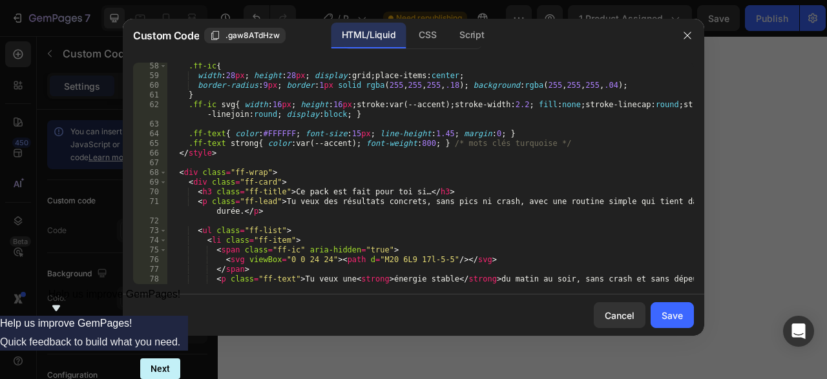
scroll to position [593, 0]
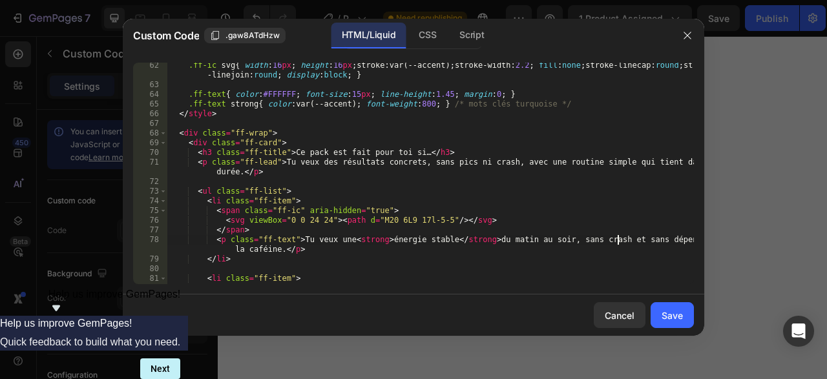
click at [617, 238] on div ".ff-ic svg { width : 16 px ; height : 16 px ; stroke : var(--accent) ; stroke-w…" at bounding box center [430, 186] width 527 height 251
drag, startPoint x: 617, startPoint y: 240, endPoint x: 271, endPoint y: 253, distance: 346.7
click at [271, 253] on div ".ff-ic svg { width : 16 px ; height : 16 px ; stroke : var(--accent) ; stroke-w…" at bounding box center [430, 186] width 527 height 251
type textarea "<p class="ff-text">Tu veux une <strong>énergie stable</strong> du matin au soir…"
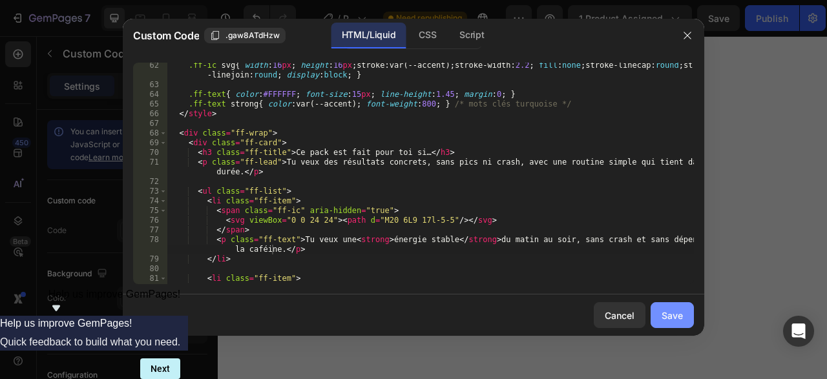
click at [670, 313] on div "Save" at bounding box center [672, 316] width 21 height 14
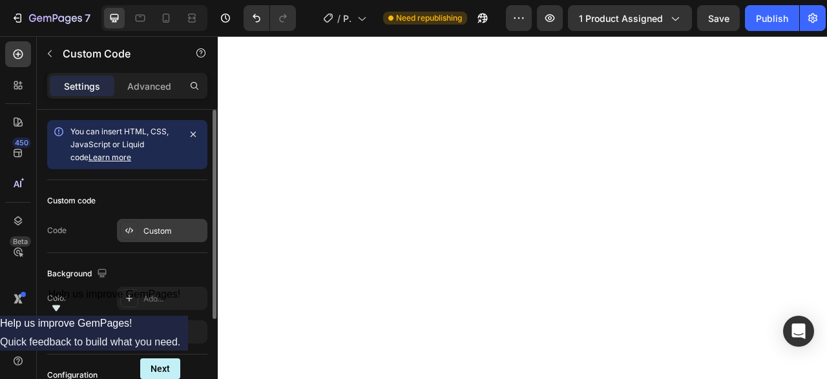
click at [182, 229] on div "Custom" at bounding box center [173, 232] width 61 height 12
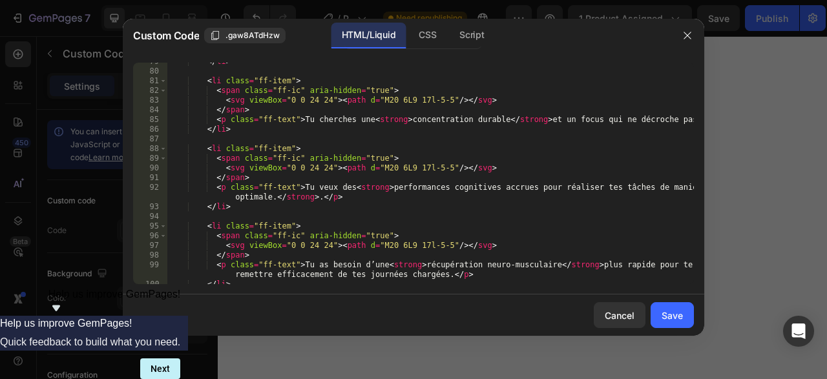
scroll to position [791, 0]
drag, startPoint x: 310, startPoint y: 200, endPoint x: 335, endPoint y: 201, distance: 24.6
click at [335, 201] on div "</ li > < li class = "ff-item" > < span class = "ff-ic" aria-hidden = "true" > …" at bounding box center [430, 177] width 527 height 241
click at [275, 200] on div "</ li > < li class = "ff-item" > < span class = "ff-ic" aria-hidden = "true" > …" at bounding box center [430, 177] width 527 height 241
drag, startPoint x: 268, startPoint y: 198, endPoint x: 307, endPoint y: 197, distance: 38.8
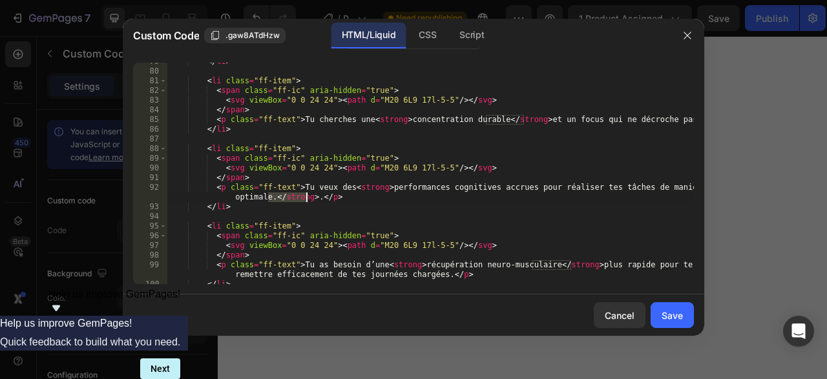
click at [307, 197] on div "</ li > < li class = "ff-item" > < span class = "ff-ic" aria-hidden = "true" > …" at bounding box center [430, 177] width 527 height 241
type textarea "<p class="ff-text">Tu veux des <strong>performances cognitives accrues pour réa…"
drag, startPoint x: 663, startPoint y: 309, endPoint x: 671, endPoint y: 294, distance: 16.8
click at [664, 309] on button "Save" at bounding box center [672, 315] width 43 height 26
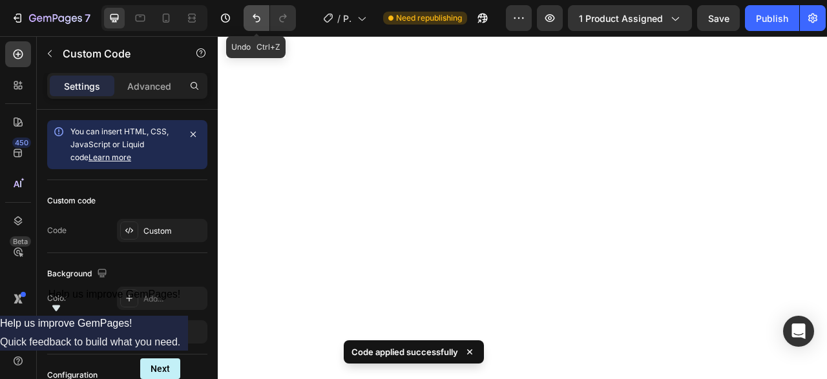
click at [262, 19] on icon "Undo/Redo" at bounding box center [256, 18] width 13 height 13
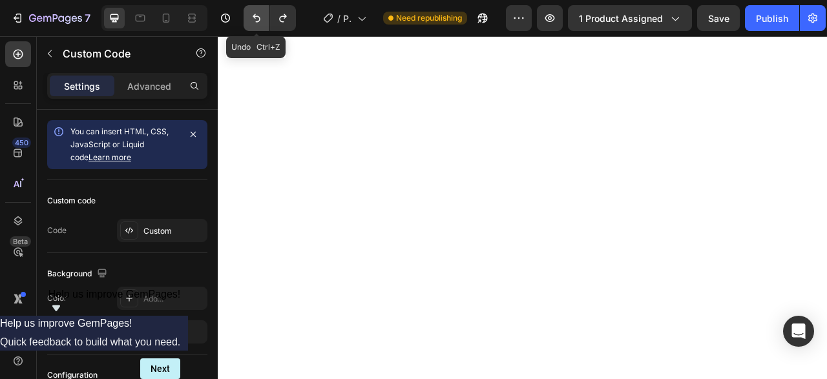
click at [262, 19] on icon "Undo/Redo" at bounding box center [256, 18] width 13 height 13
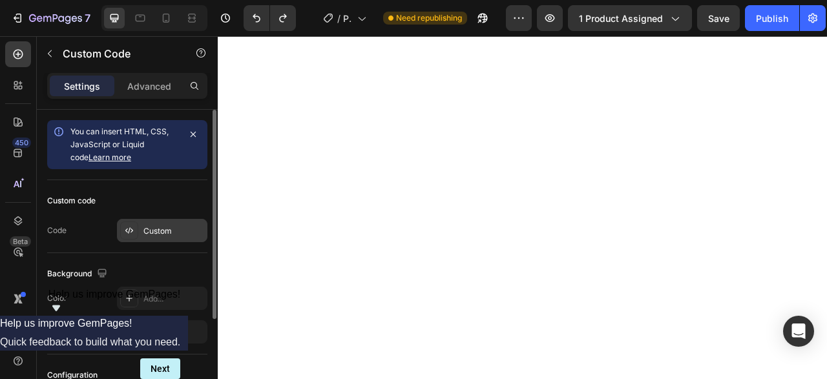
click at [166, 236] on div "Custom" at bounding box center [173, 232] width 61 height 12
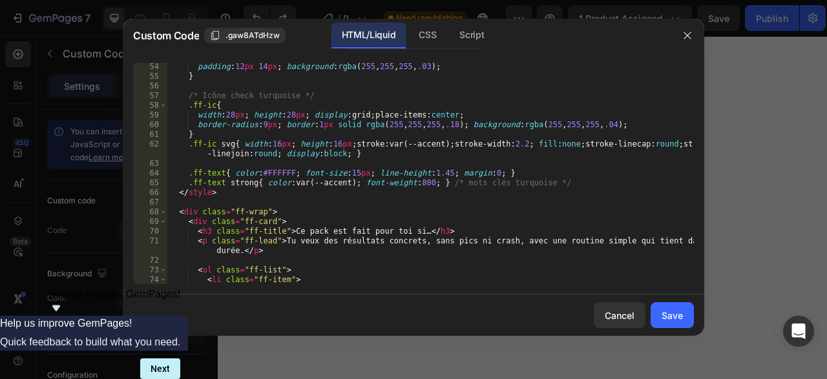
scroll to position [633, 0]
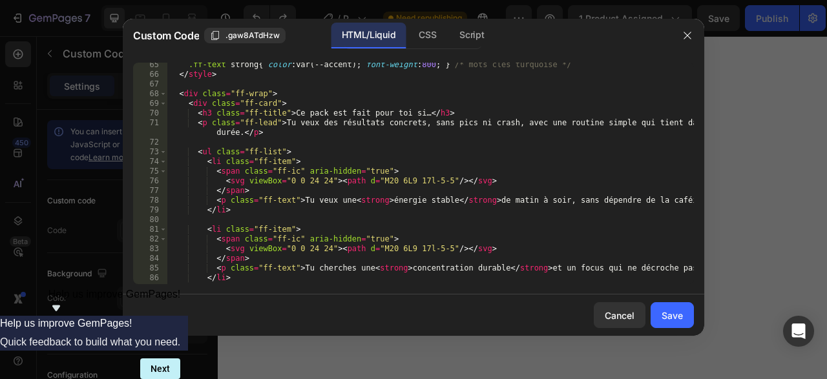
click at [491, 201] on div ".ff-text strong { color : var(--accent) ; font-weight : 800 ; } /* mots clés tu…" at bounding box center [430, 180] width 527 height 241
click at [487, 201] on div ".ff-text strong { color : var(--accent) ; font-weight : 800 ; } /* mots clés tu…" at bounding box center [430, 180] width 527 height 241
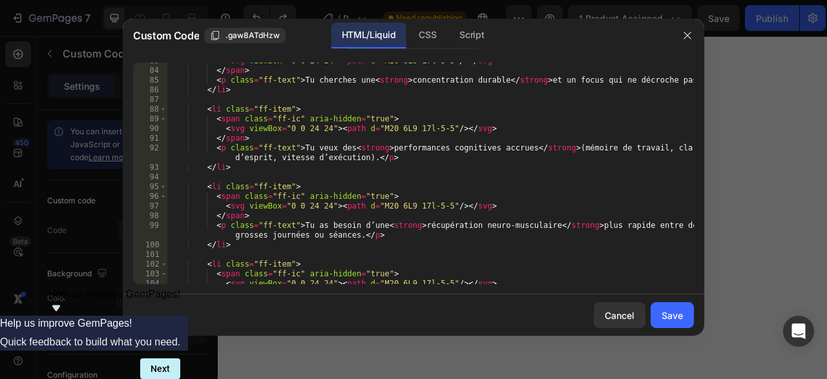
scroll to position [831, 0]
drag, startPoint x: 345, startPoint y: 237, endPoint x: 628, endPoint y: 226, distance: 283.3
click at [628, 226] on div "< svg viewBox = "0 0 24 24" > < path d = "M20 6L9 17l-5-5" /> </ svg > </ span …" at bounding box center [430, 176] width 527 height 241
type textarea "<p class="ff-text">Tu as besoin d’une <strong>récupération neuro-musculaire</st…"
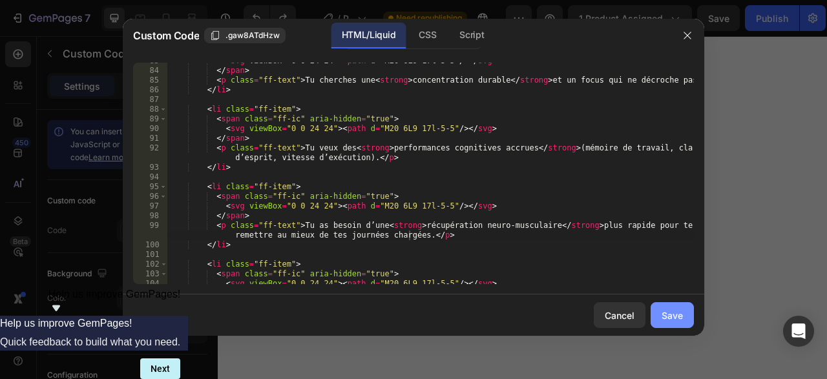
click at [668, 313] on div "Save" at bounding box center [672, 316] width 21 height 14
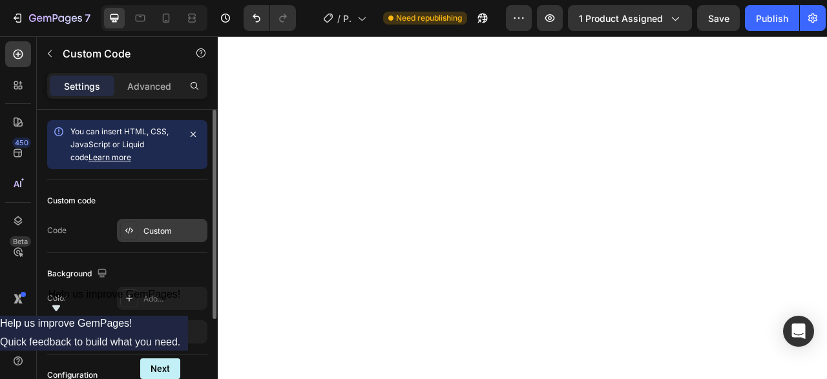
click at [161, 228] on div "Custom" at bounding box center [173, 232] width 61 height 12
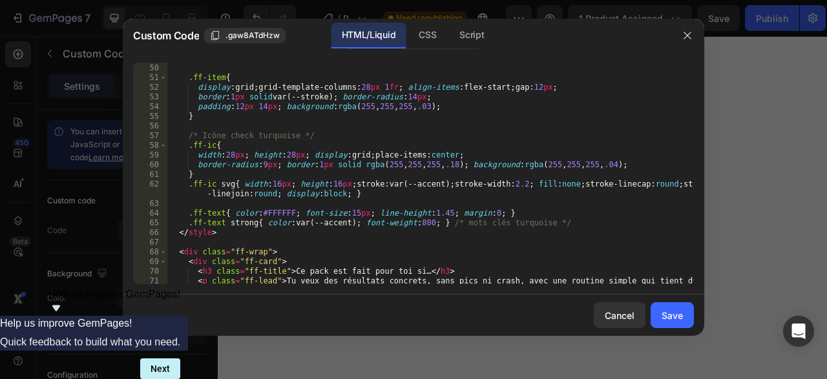
scroll to position [514, 0]
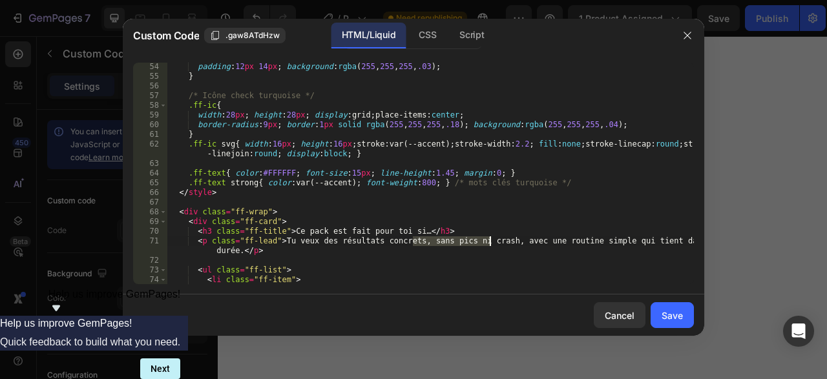
drag, startPoint x: 412, startPoint y: 242, endPoint x: 491, endPoint y: 239, distance: 78.9
click at [491, 239] on div "padding : 12 px 14 px ; background : rgba ( 255 , 255 , 255 , .03 ) ; } /* Icôn…" at bounding box center [430, 182] width 527 height 241
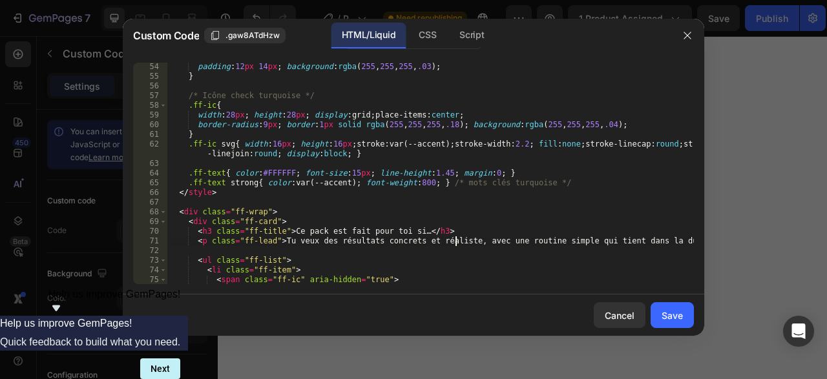
scroll to position [0, 23]
type textarea "<p class="ff-lead">Tu veux des résultats concrets et réalistes, avec une routin…"
click at [672, 311] on div "Save" at bounding box center [672, 316] width 21 height 14
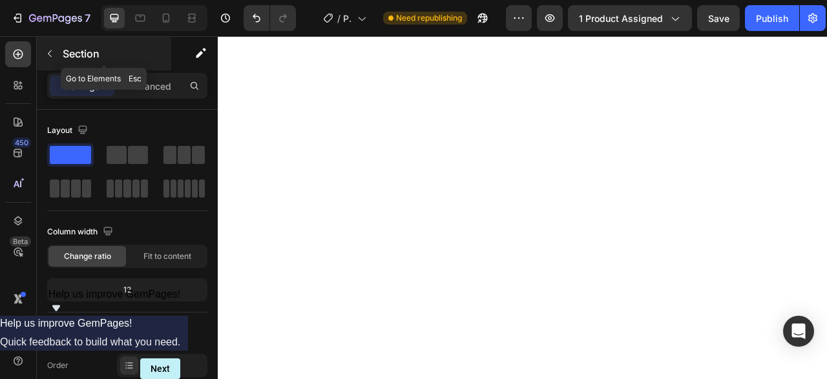
click at [52, 51] on icon "button" at bounding box center [50, 53] width 10 height 10
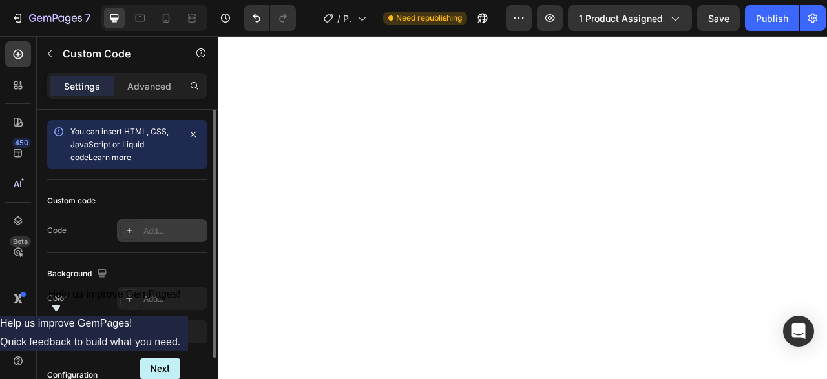
click at [178, 236] on div "Add..." at bounding box center [173, 232] width 61 height 12
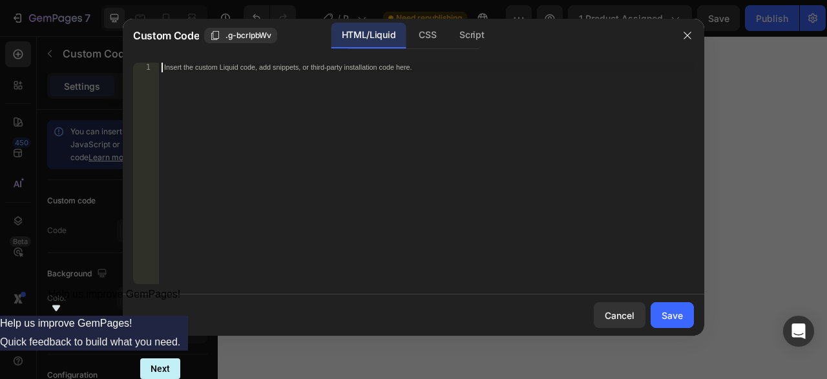
click at [241, 87] on div "Insert the custom Liquid code, add snippets, or third-party installation code h…" at bounding box center [426, 183] width 535 height 241
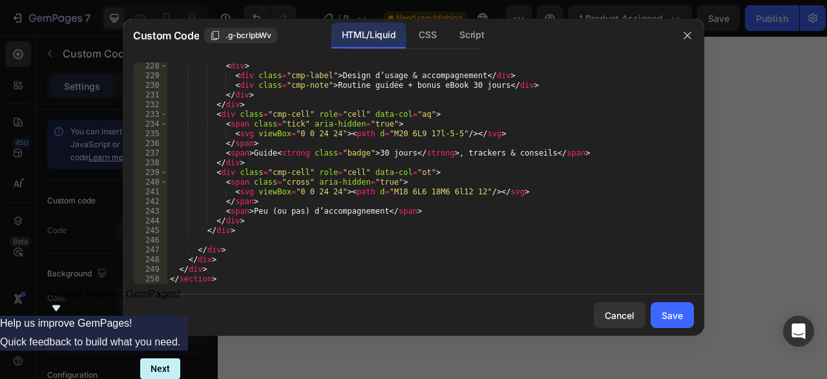
scroll to position [2260, 0]
click at [664, 311] on div "Save" at bounding box center [672, 316] width 21 height 14
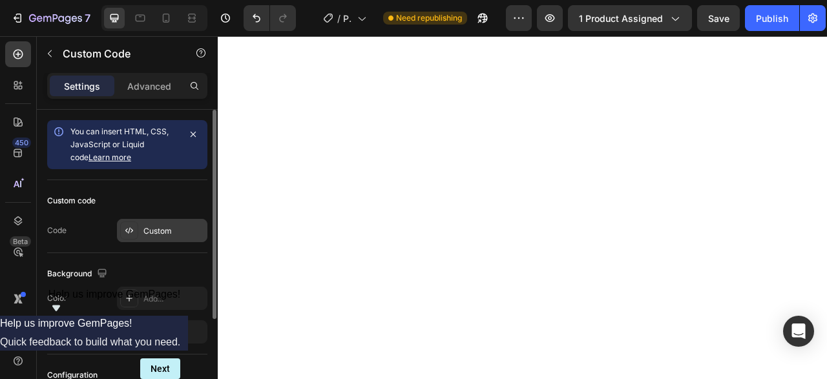
click at [138, 219] on div "Custom" at bounding box center [162, 230] width 90 height 23
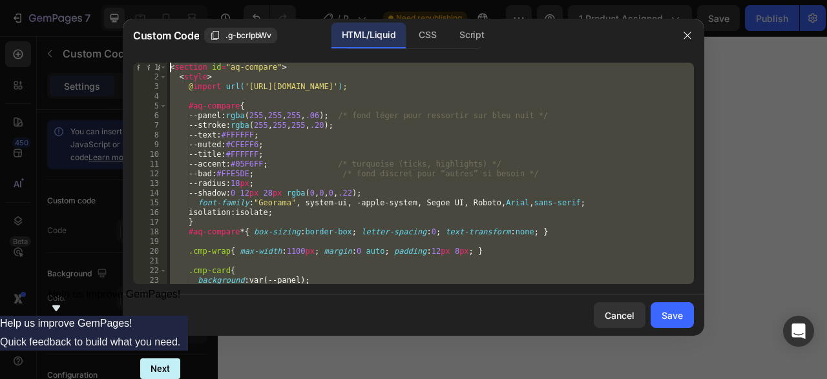
scroll to position [0, 0]
drag, startPoint x: 429, startPoint y: 279, endPoint x: 49, endPoint y: -52, distance: 503.5
click at [167, 63] on div "< section id = "aq-compare" > < style > @ import url( '[URL][DOMAIN_NAME]' ) ; …" at bounding box center [430, 174] width 527 height 222
type textarea "<section id="aq-compare"> <style>"
paste textarea
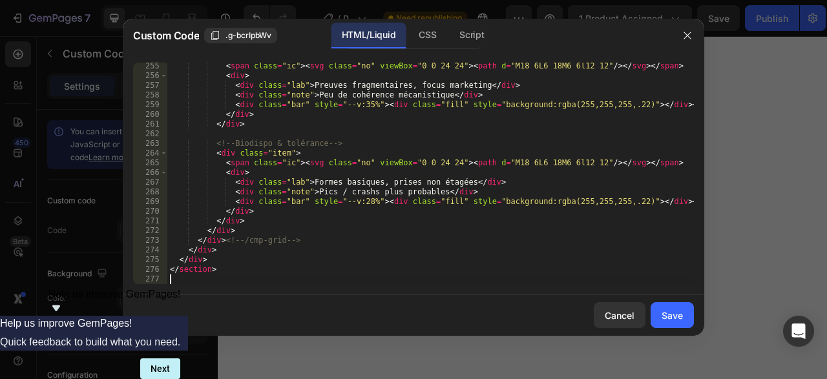
scroll to position [2570, 0]
click at [666, 317] on div "Save" at bounding box center [672, 316] width 21 height 14
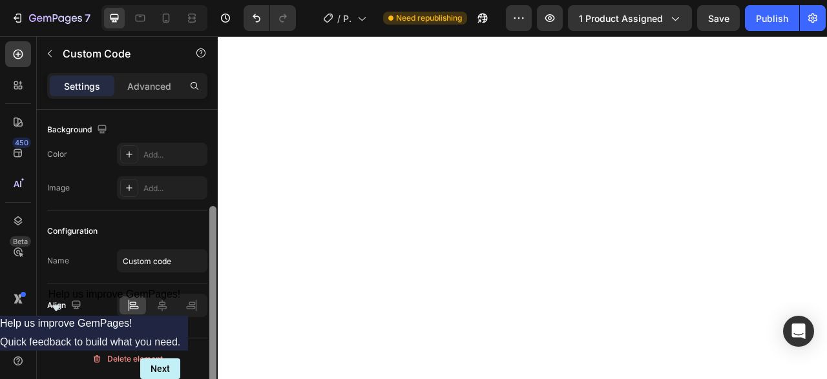
scroll to position [0, 0]
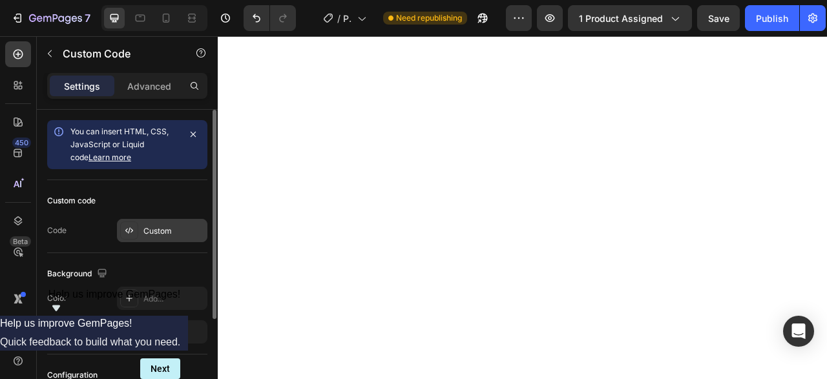
click at [165, 231] on div "Custom" at bounding box center [173, 232] width 61 height 12
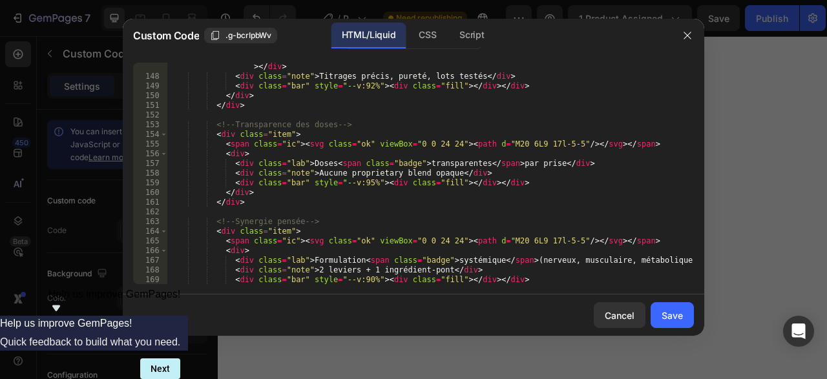
scroll to position [1503, 0]
click at [317, 167] on div "< div class = "lab" > Actifs < span class = "badge" > standardisés </ span > , …" at bounding box center [430, 177] width 527 height 251
click at [322, 164] on div "< div class = "lab" > Actifs < span class = "badge" > standardisés </ span > , …" at bounding box center [430, 177] width 527 height 251
drag, startPoint x: 412, startPoint y: 164, endPoint x: 542, endPoint y: 162, distance: 129.9
click at [542, 162] on div "< div class = "lab" > Actifs < span class = "badge" > standardisés </ span > , …" at bounding box center [430, 177] width 527 height 251
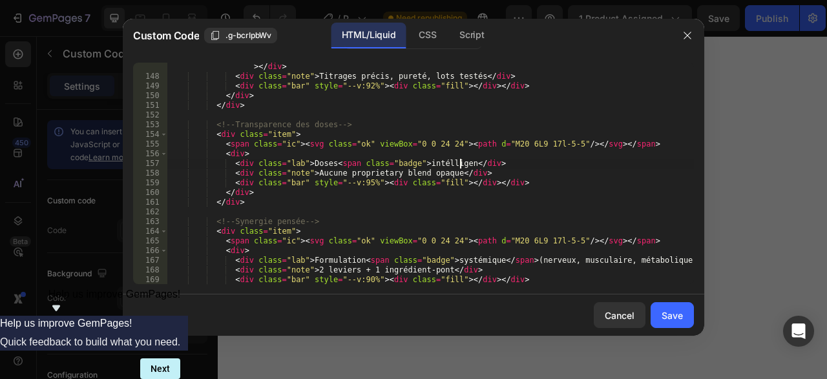
scroll to position [0, 25]
click at [321, 162] on div "< div class = "lab" > Actifs < span class = "badge" > standardisés </ span > , …" at bounding box center [430, 177] width 527 height 251
click at [324, 162] on div "< div class = "lab" > Actifs < span class = "badge" > standardisés </ span > , …" at bounding box center [430, 177] width 527 height 251
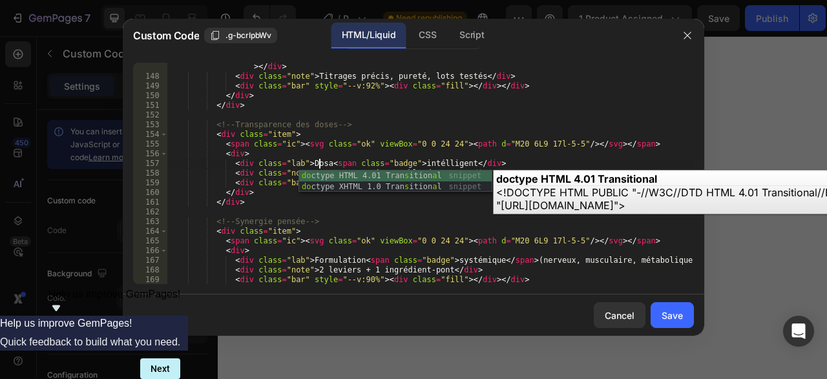
scroll to position [0, 13]
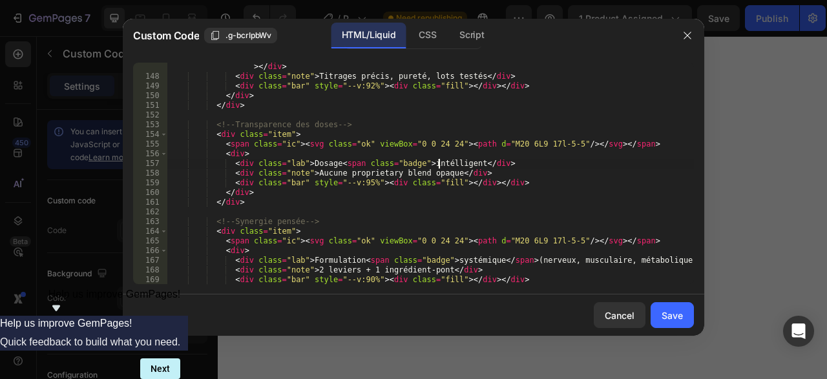
click at [438, 164] on div "< div class = "lab" > Actifs < span class = "badge" > standardisés </ span > , …" at bounding box center [430, 177] width 527 height 251
type textarea "<div class="lab">Dosage <span class="badge"> intelligent </div>"
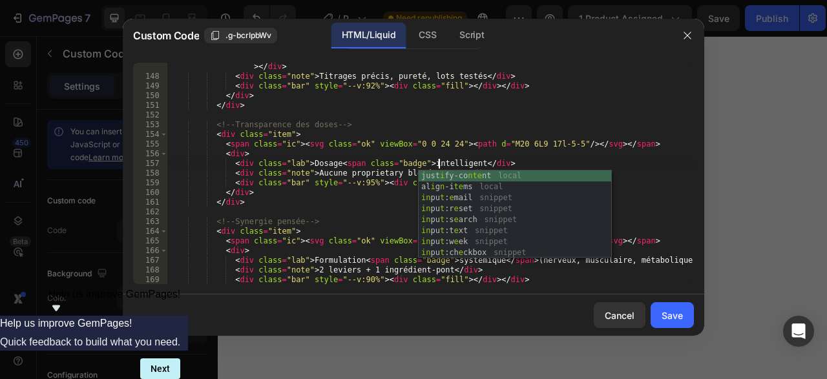
scroll to position [0, 22]
click at [374, 214] on div "< div class = "lab" > Actifs < span class = "badge" > standardisés </ span > , …" at bounding box center [430, 177] width 527 height 251
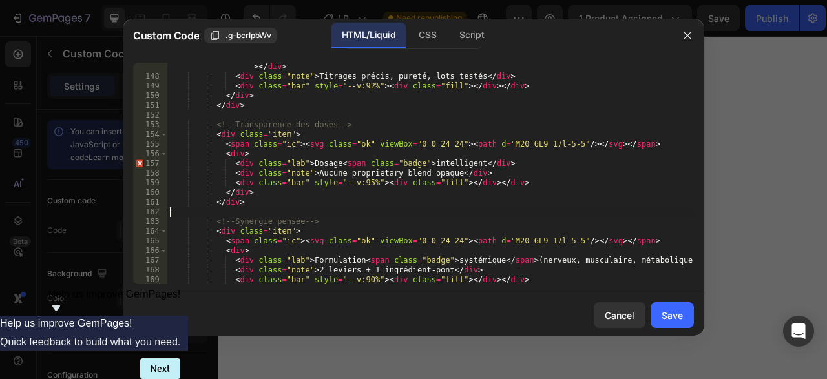
scroll to position [1542, 0]
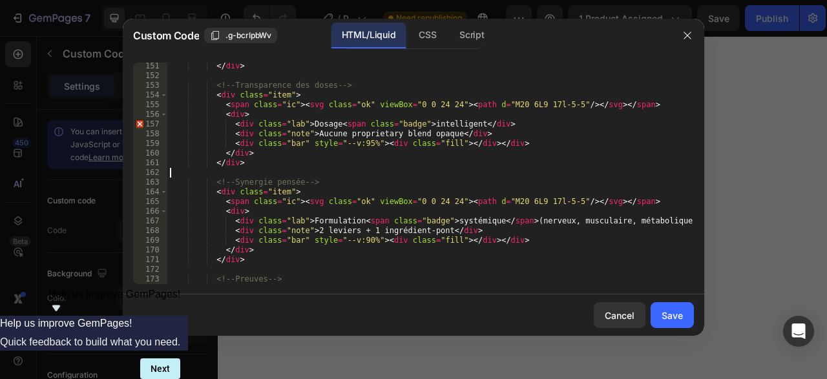
click at [469, 220] on div "</ div > <!-- Transparence des doses --> < div class = "item" > < span class = …" at bounding box center [430, 181] width 527 height 241
click at [469, 220] on div "</ div > <!-- Transparence des doses --> < div class = "item" > < span class = …" at bounding box center [430, 174] width 527 height 222
click at [469, 220] on div "</ div > <!-- Transparence des doses --> < div class = "item" > < span class = …" at bounding box center [430, 181] width 527 height 241
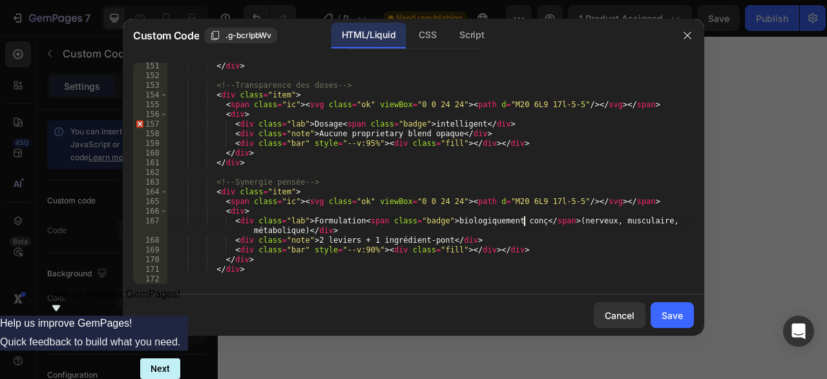
scroll to position [0, 30]
drag, startPoint x: 576, startPoint y: 224, endPoint x: 297, endPoint y: 229, distance: 279.3
click at [297, 229] on div "</ div > <!-- Transparence des doses --> < div class = "item" > < span class = …" at bounding box center [430, 181] width 527 height 241
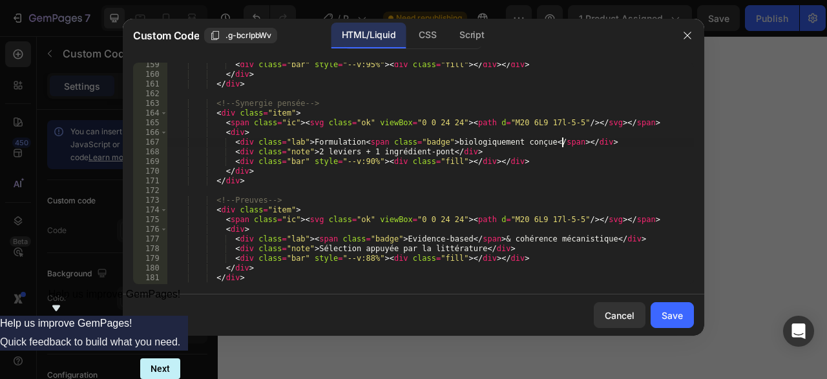
scroll to position [1622, 0]
click at [547, 242] on div "< div class = "bar" style = "--v:95%" > < div class = "fill" > </ div > </ div …" at bounding box center [430, 180] width 527 height 241
click at [548, 241] on div "< div class = "bar" style = "--v:95%" > < div class = "fill" > </ div > </ div …" at bounding box center [430, 180] width 527 height 241
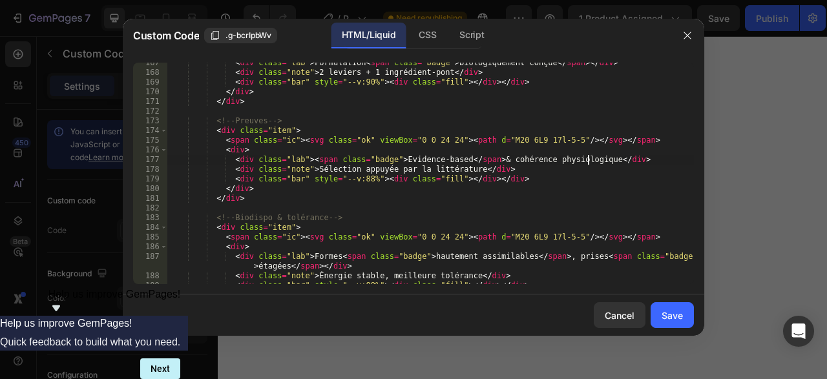
scroll to position [1740, 0]
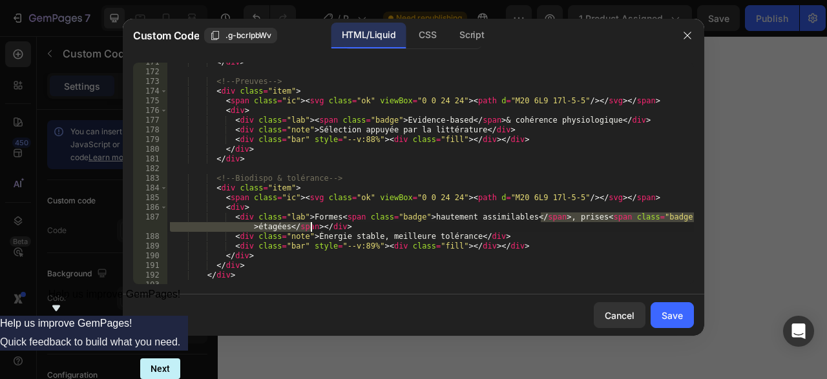
drag, startPoint x: 543, startPoint y: 217, endPoint x: 311, endPoint y: 231, distance: 232.4
click at [311, 231] on div "</ div > <!-- Preuves --> < div class = "item" > < span class = "ic" > < svg cl…" at bounding box center [430, 178] width 527 height 241
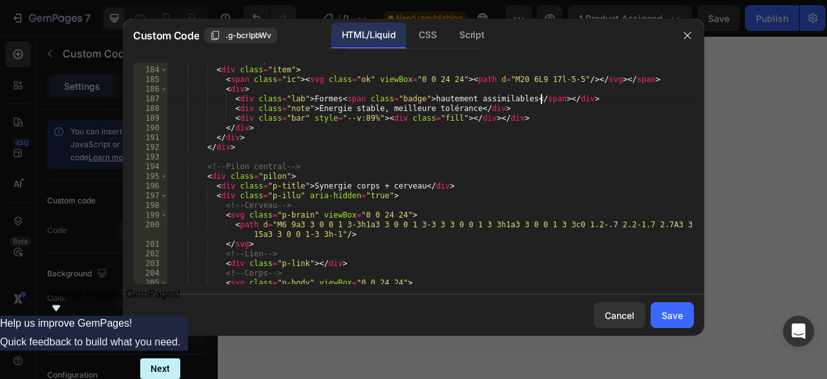
scroll to position [1859, 0]
type textarea "<div class="lab">Formes <span class="badge">hautement assimilables</span></div>"
click at [675, 308] on button "Save" at bounding box center [672, 315] width 43 height 26
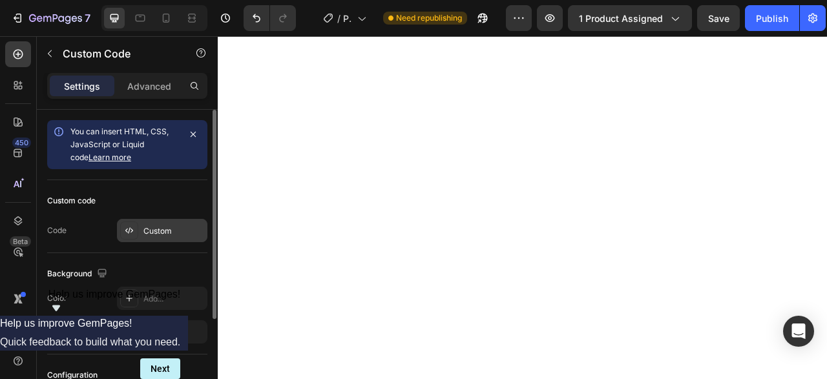
click at [170, 236] on div "Custom" at bounding box center [173, 232] width 61 height 12
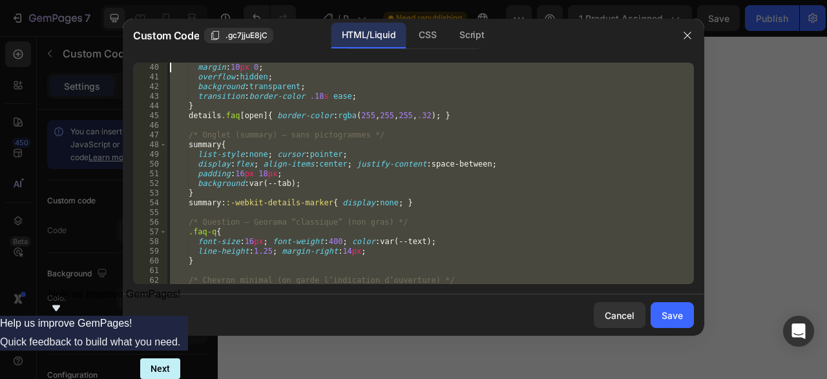
scroll to position [0, 0]
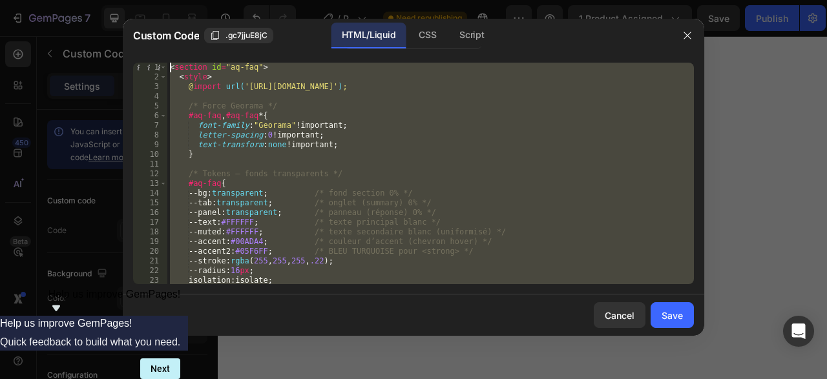
drag, startPoint x: 446, startPoint y: 277, endPoint x: 61, endPoint y: -27, distance: 490.1
click at [167, 63] on div "< section id = "aq-faq" > < style > @ import url( '[URL][DOMAIN_NAME]' ) ; /* F…" at bounding box center [430, 174] width 527 height 222
type textarea "<section id="aq-faq"> <style>"
click at [693, 35] on button "button" at bounding box center [687, 35] width 21 height 21
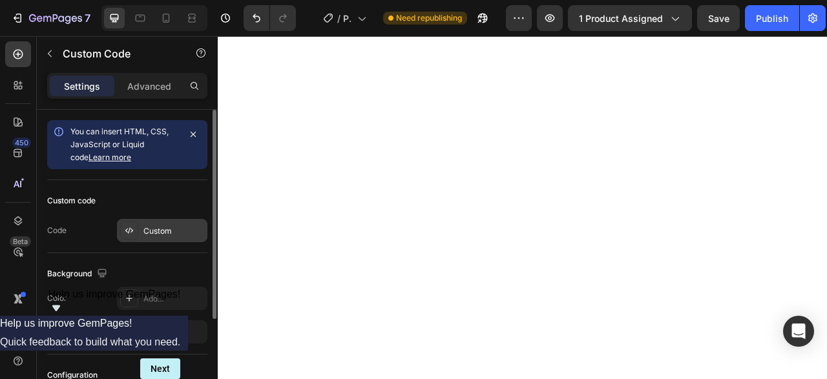
click at [148, 233] on div "Custom" at bounding box center [173, 232] width 61 height 12
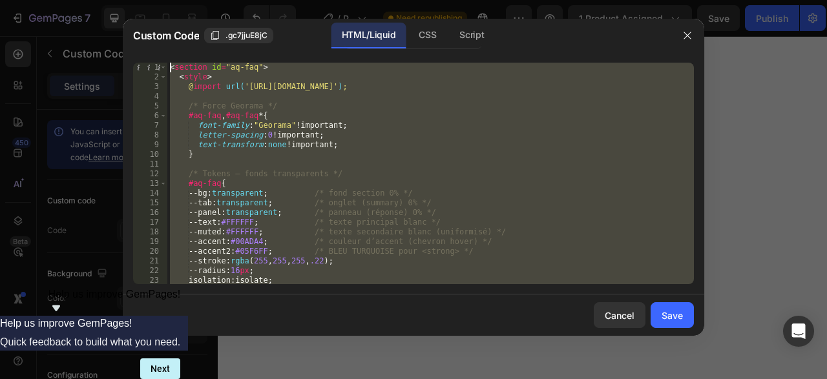
drag, startPoint x: 370, startPoint y: 276, endPoint x: 132, endPoint y: -48, distance: 402.3
click at [167, 63] on div "< section id = "aq-faq" > < style > @ import url( '[URL][DOMAIN_NAME]' ) ; /* F…" at bounding box center [430, 174] width 527 height 222
type textarea "<section id="aq-faq"> <style>"
paste textarea
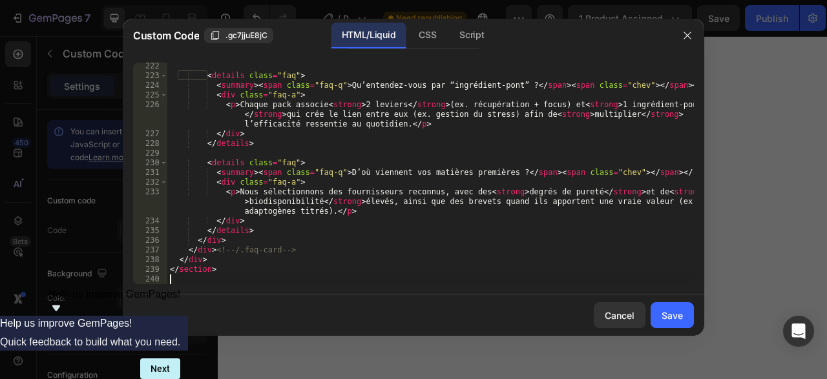
scroll to position [2406, 0]
click at [670, 312] on div "Save" at bounding box center [672, 316] width 21 height 14
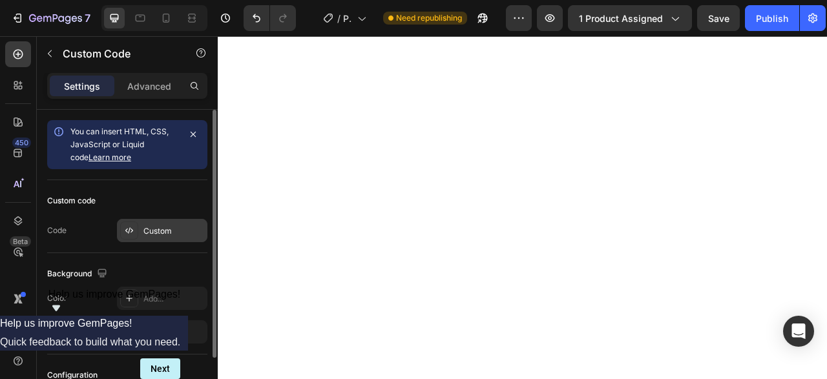
click at [155, 232] on div "Custom" at bounding box center [173, 232] width 61 height 12
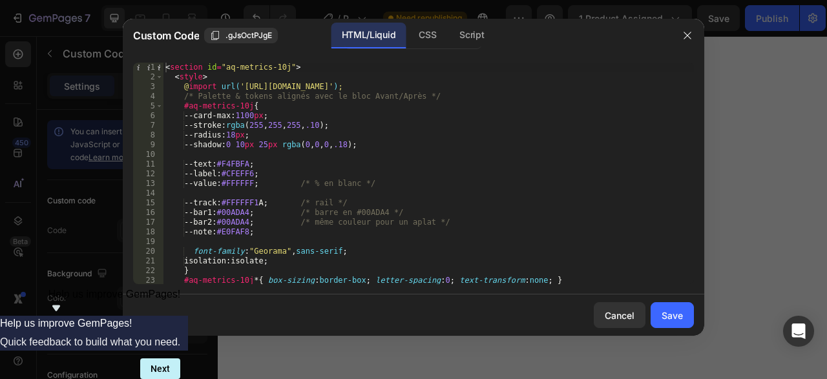
scroll to position [0, 0]
drag, startPoint x: 229, startPoint y: 123, endPoint x: 319, endPoint y: 123, distance: 89.2
click at [319, 123] on div "< section id = "aq-metrics-10j" > < style > @ import url( '[URL][DOMAIN_NAME]' …" at bounding box center [428, 183] width 531 height 241
click at [469, 171] on div "< section id = "aq-metrics-10j" > < style > @ import url( '[URL][DOMAIN_NAME]' …" at bounding box center [428, 183] width 531 height 241
type textarea "--label:#CFEFF6;"
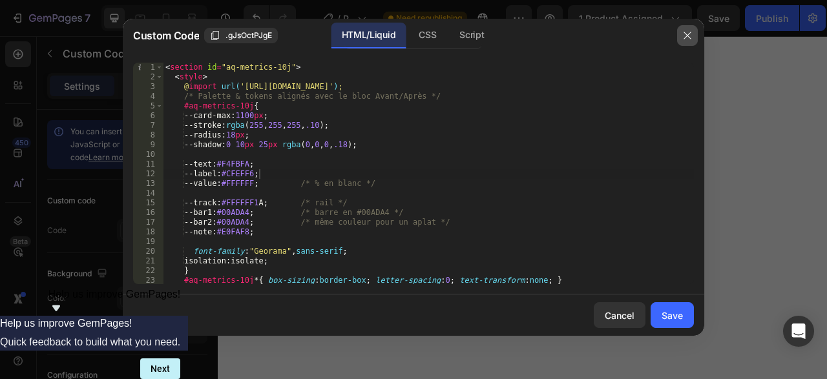
click at [692, 36] on icon "button" at bounding box center [688, 35] width 10 height 10
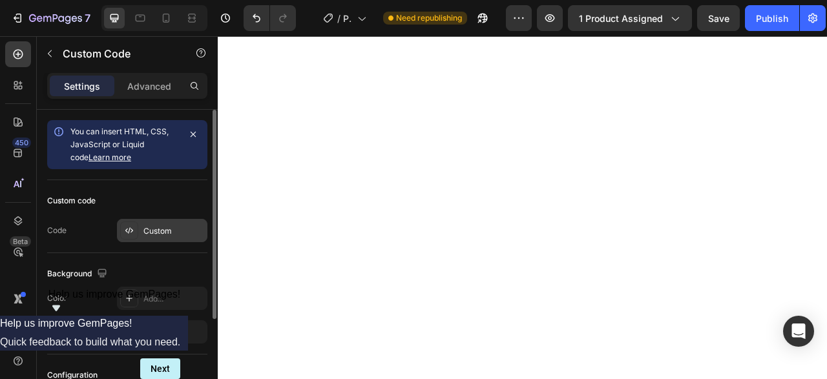
click at [159, 231] on div "Custom" at bounding box center [173, 232] width 61 height 12
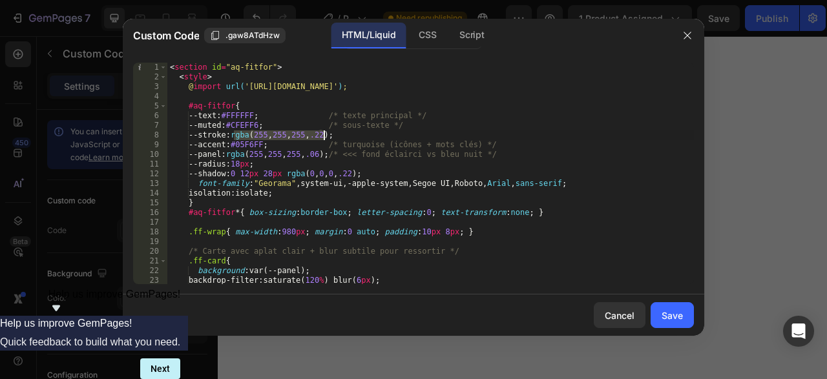
drag, startPoint x: 233, startPoint y: 136, endPoint x: 324, endPoint y: 134, distance: 90.5
click at [324, 134] on div "< section id = "aq-fitfor" > < style > @ import url( '[URL][DOMAIN_NAME]' ) ; #…" at bounding box center [430, 183] width 527 height 241
paste textarea "10"
type textarea "--stroke:rgba(255,255,255,.10);"
click at [684, 310] on button "Save" at bounding box center [672, 315] width 43 height 26
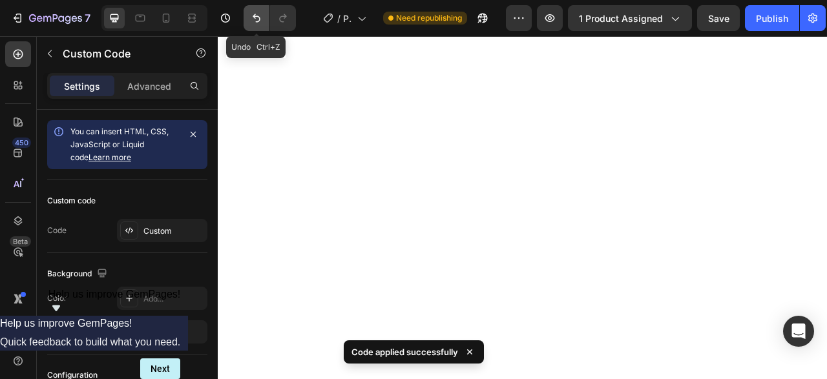
click at [254, 13] on icon "Undo/Redo" at bounding box center [256, 18] width 13 height 13
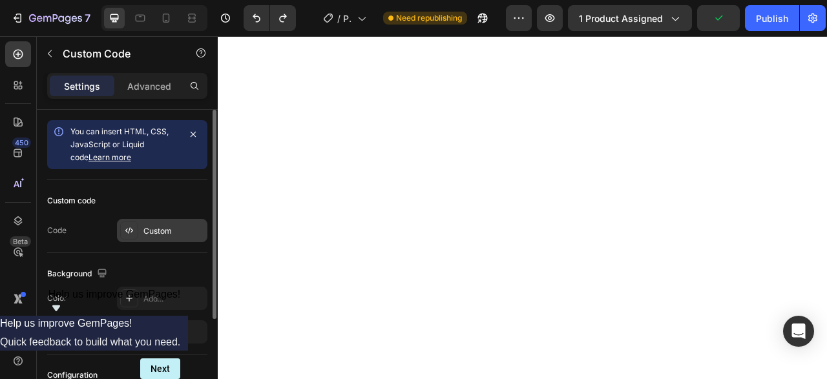
click at [158, 226] on div "Custom" at bounding box center [173, 232] width 61 height 12
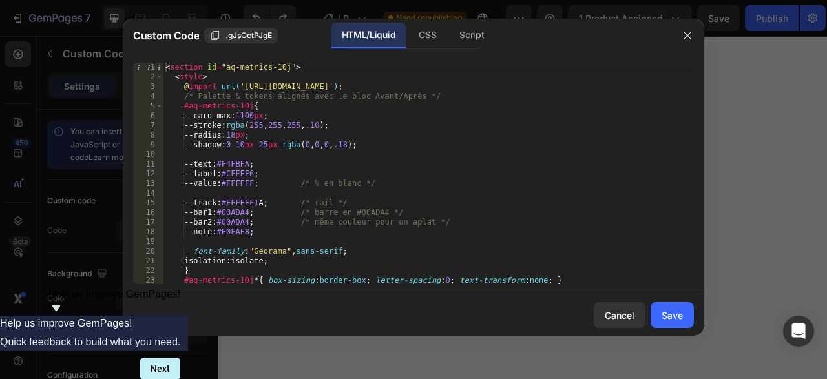
type textarea "--label:#CFEFF6;"
click at [244, 173] on div "< section id = "aq-metrics-10j" > < style > @ import url( '[URL][DOMAIN_NAME]' …" at bounding box center [428, 183] width 531 height 241
click at [694, 39] on button "button" at bounding box center [687, 35] width 21 height 21
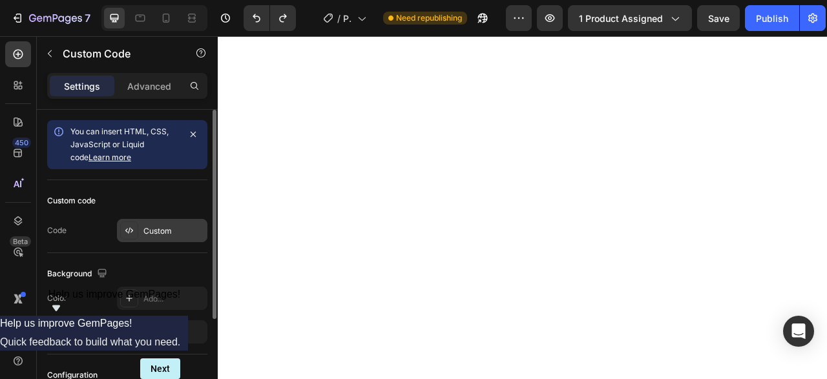
click at [175, 231] on div "Custom" at bounding box center [173, 232] width 61 height 12
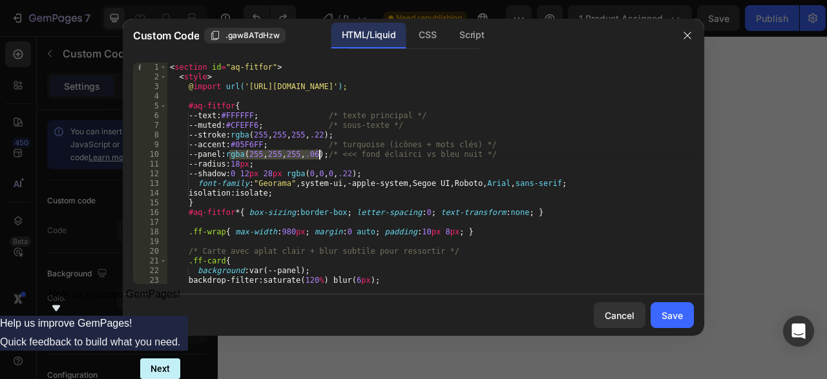
drag, startPoint x: 229, startPoint y: 156, endPoint x: 317, endPoint y: 157, distance: 87.9
click at [317, 157] on div "< section id = "aq-fitfor" > < style > @ import url( '[URL][DOMAIN_NAME]' ) ; #…" at bounding box center [430, 183] width 527 height 241
paste textarea "CFEFF6"
type textarea "--panel:CFEFF6;/* <<< fond éclairci vs bleu nuit */"
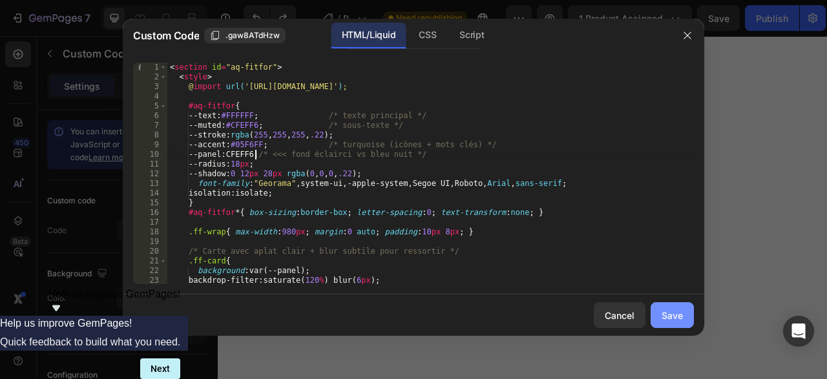
click at [679, 315] on div "Save" at bounding box center [672, 316] width 21 height 14
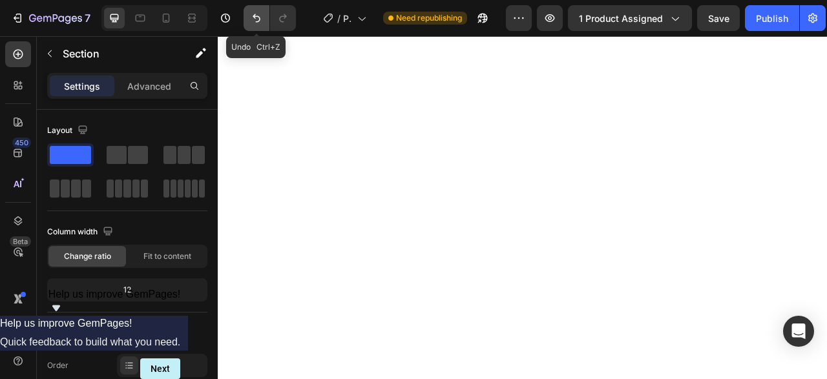
click at [263, 21] on button "Undo/Redo" at bounding box center [257, 18] width 26 height 26
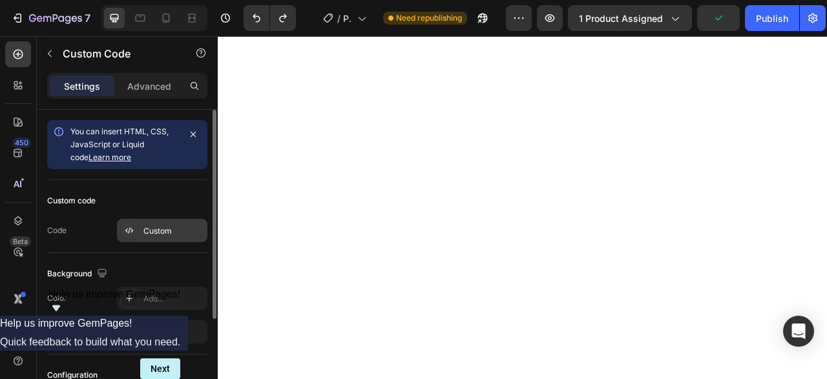
click at [163, 231] on div "Custom" at bounding box center [173, 232] width 61 height 12
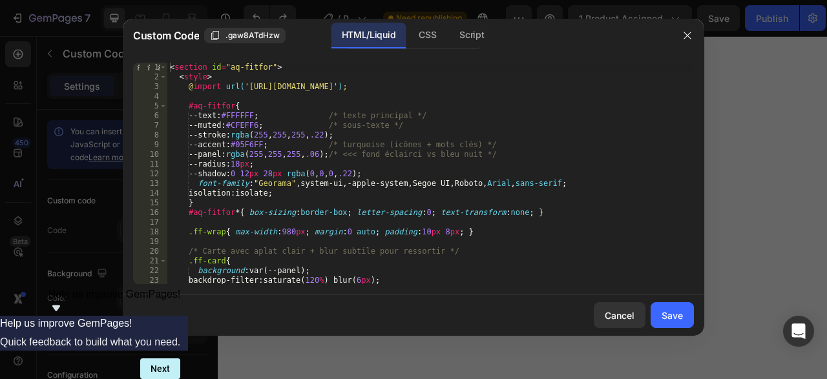
click at [262, 155] on div "< section id = "aq-fitfor" > < style > @ import url( '[URL][DOMAIN_NAME]' ) ; #…" at bounding box center [430, 183] width 527 height 241
type textarea "--panel:rgba(250,250,250,.06);/* <<< fond éclairci vs bleu nuit */"
click at [672, 317] on div "Save" at bounding box center [672, 316] width 21 height 14
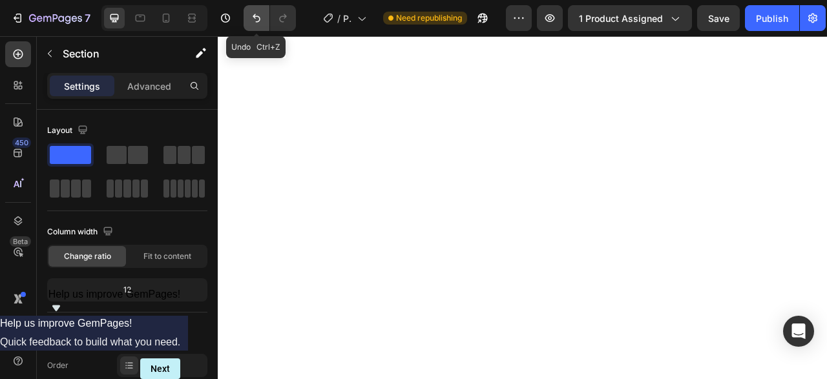
click at [255, 14] on icon "Undo/Redo" at bounding box center [256, 18] width 13 height 13
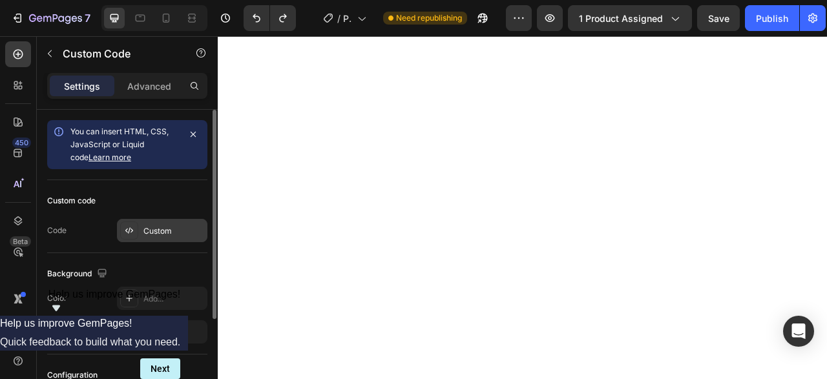
click at [145, 224] on div "Custom" at bounding box center [162, 230] width 90 height 23
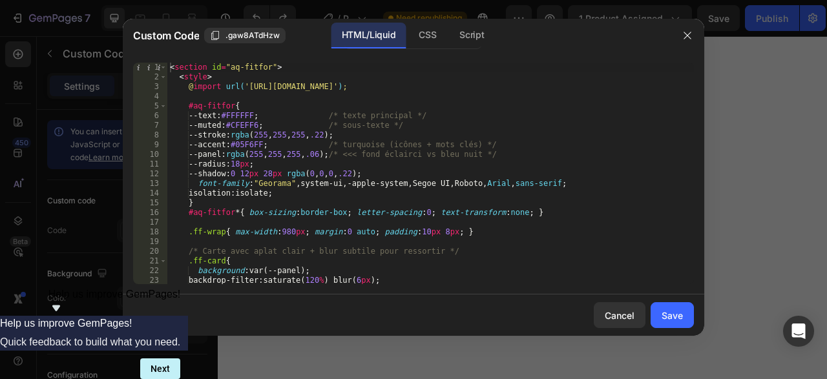
click at [241, 158] on div "< section id = "aq-fitfor" > < style > @ import url( '[URL][DOMAIN_NAME]' ) ; #…" at bounding box center [430, 183] width 527 height 241
type textarea "--panel:rgba(255,255,255,.06);/* <<< fond éclairci vs bleu nuit */"
click at [241, 158] on div "< section id = "aq-fitfor" > < style > @ import url( '[URL][DOMAIN_NAME]' ) ; #…" at bounding box center [430, 183] width 527 height 241
click at [686, 35] on icon "button" at bounding box center [688, 35] width 10 height 10
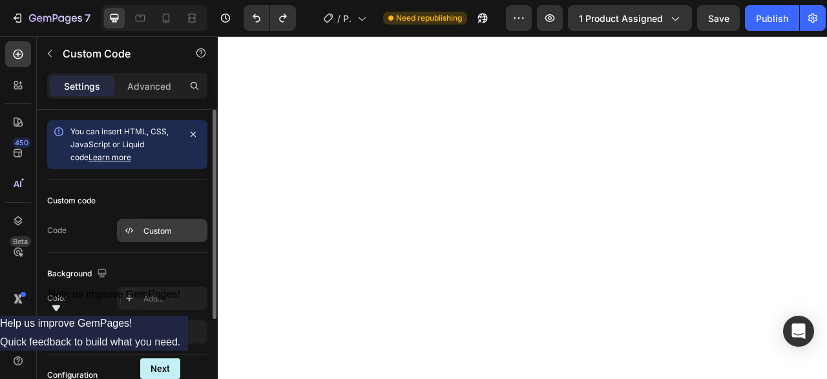
click at [138, 230] on div at bounding box center [129, 231] width 18 height 18
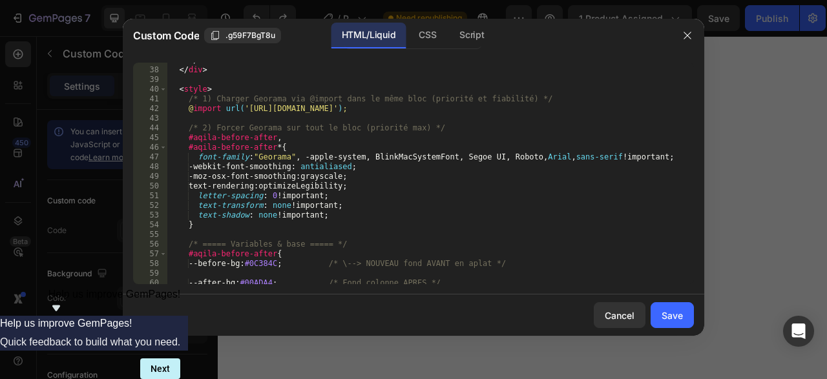
scroll to position [435, 0]
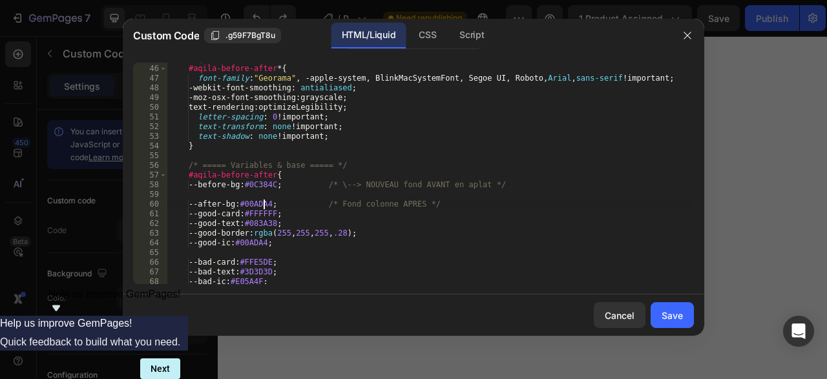
click at [262, 207] on div "#aqila-before-after , #aqila-before-after * { font-family : " Georama " , -appl…" at bounding box center [430, 174] width 527 height 241
click at [299, 211] on div "#aqila-before-after , #aqila-before-after * { font-family : " Georama " , -appl…" at bounding box center [430, 174] width 527 height 241
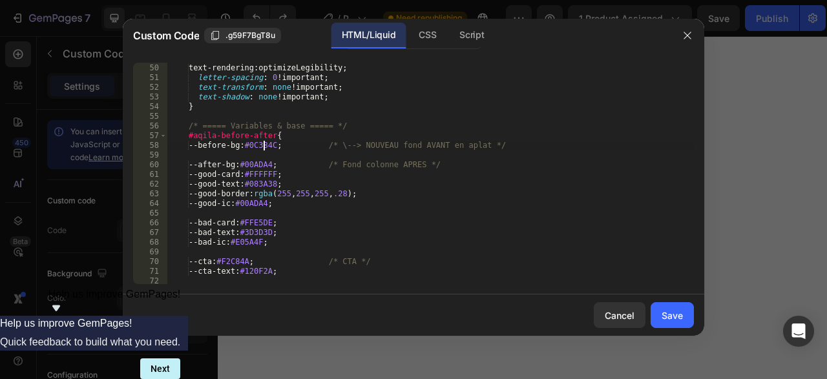
click at [262, 145] on div "-moz-osx-font-smoothing : grayscale ; text-rendering : optimizeLegibility ; let…" at bounding box center [430, 174] width 527 height 241
type textarea "--before-bg:#0C384C; /* \--> NOUVEAU fond AVANT en aplat */"
click at [262, 145] on div "-moz-osx-font-smoothing : grayscale ; text-rendering : optimizeLegibility ; let…" at bounding box center [430, 174] width 527 height 241
click at [266, 147] on div "-moz-osx-font-smoothing : grayscale ; text-rendering : optimizeLegibility ; let…" at bounding box center [430, 174] width 527 height 222
drag, startPoint x: 250, startPoint y: 147, endPoint x: 496, endPoint y: 146, distance: 245.6
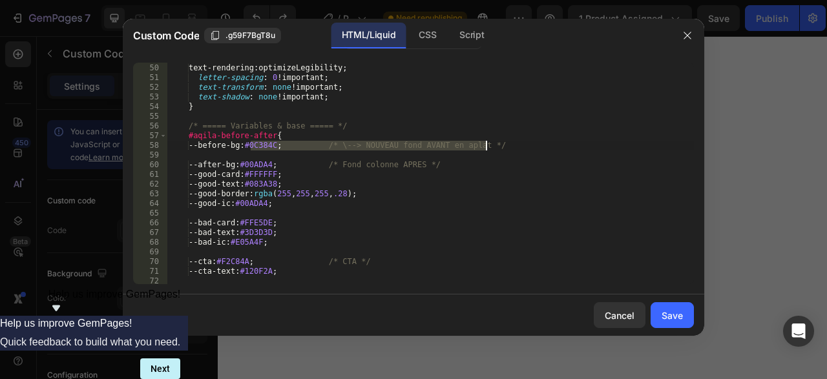
click at [496, 146] on div "-moz-osx-font-smoothing : grayscale ; text-rendering : optimizeLegibility ; let…" at bounding box center [430, 174] width 527 height 241
click at [688, 34] on icon "button" at bounding box center [688, 35] width 10 height 10
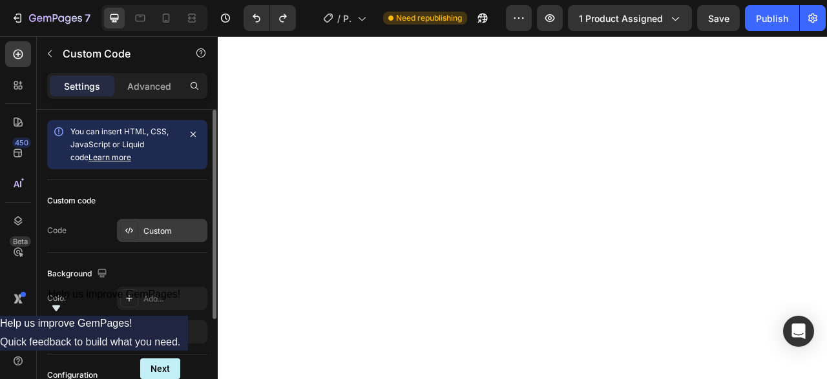
click at [161, 227] on div "Custom" at bounding box center [173, 232] width 61 height 12
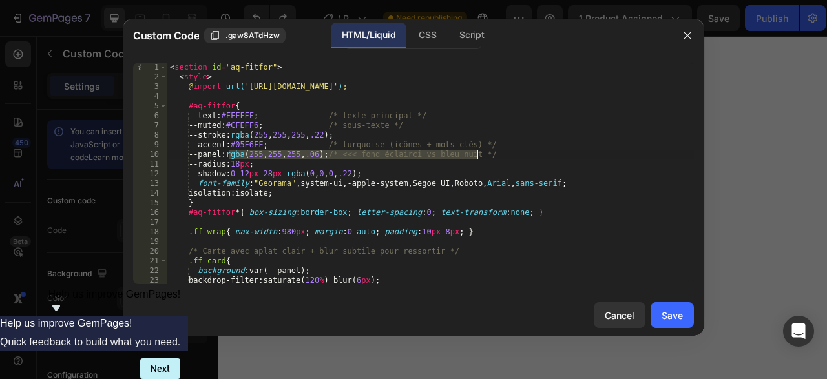
drag, startPoint x: 228, startPoint y: 154, endPoint x: 500, endPoint y: 151, distance: 272.1
click at [500, 151] on div "< section id = "aq-fitfor" > < style > @ import url( '[URL][DOMAIN_NAME]' ) ; #…" at bounding box center [430, 183] width 527 height 241
paste textarea "0C384C; /* \--> NOUVEAU fond AVANT en apla"
type textarea "--panel:0C384C; /* \--> NOUVEAU fond AVANT en aplat */"
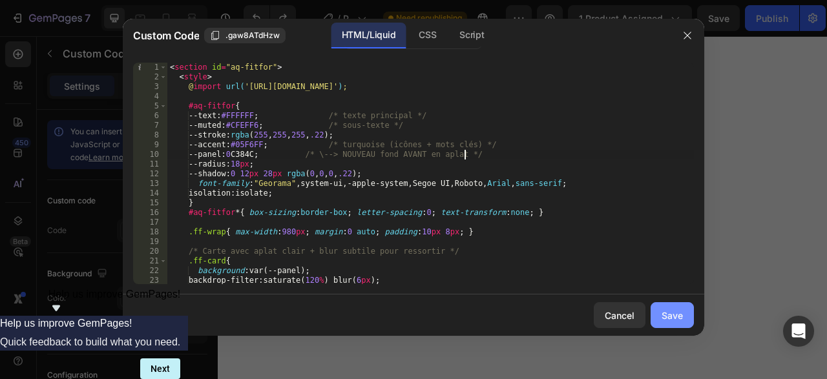
click at [664, 317] on div "Save" at bounding box center [672, 316] width 21 height 14
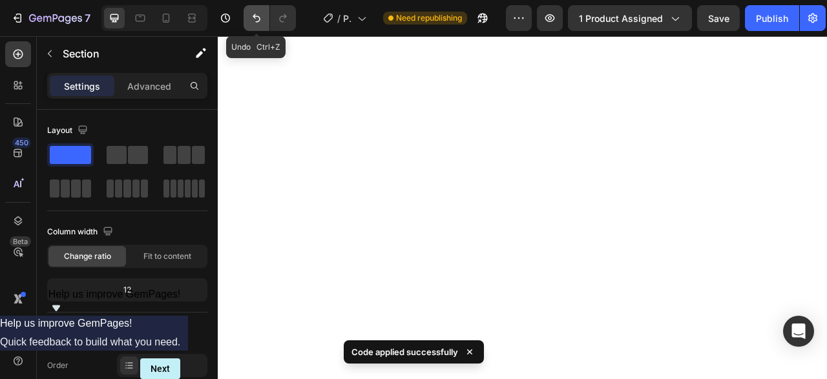
click at [255, 17] on icon "Undo/Redo" at bounding box center [256, 18] width 13 height 13
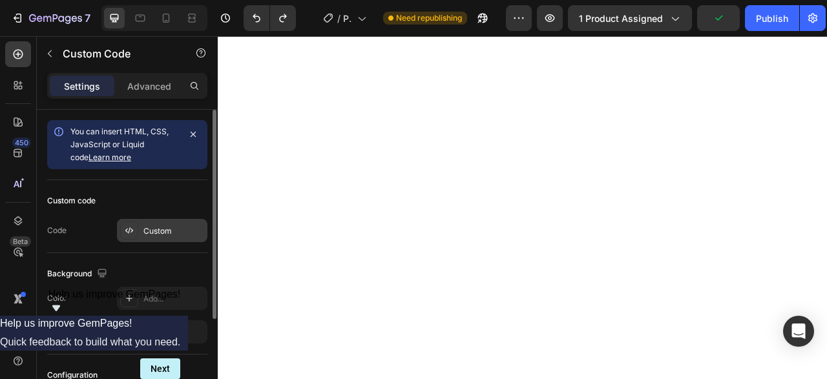
click at [166, 231] on div "Custom" at bounding box center [173, 232] width 61 height 12
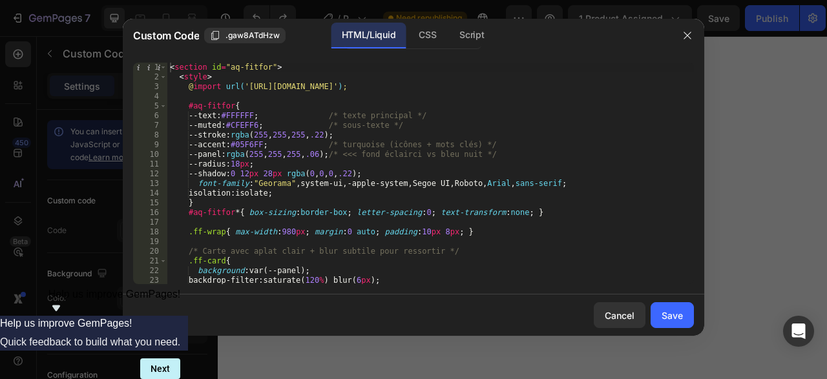
click at [238, 154] on div "< section id = "aq-fitfor" > < style > @ import url( '[URL][DOMAIN_NAME]' ) ; #…" at bounding box center [430, 183] width 527 height 241
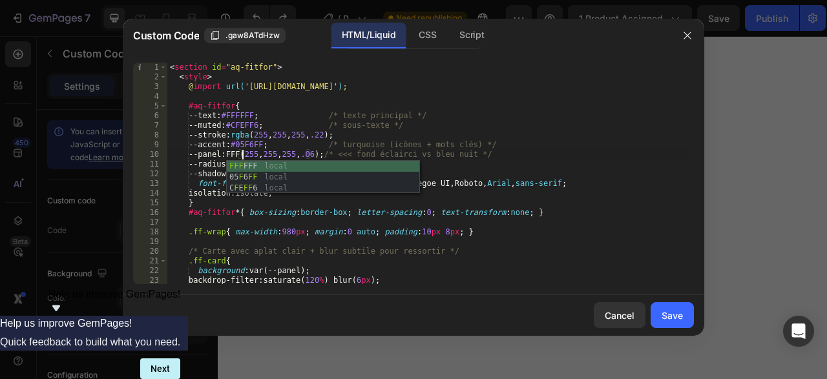
scroll to position [0, 5]
click at [266, 175] on div "FFF FFF local 05 F 6 FF local C F E FF 6 local" at bounding box center [323, 188] width 193 height 55
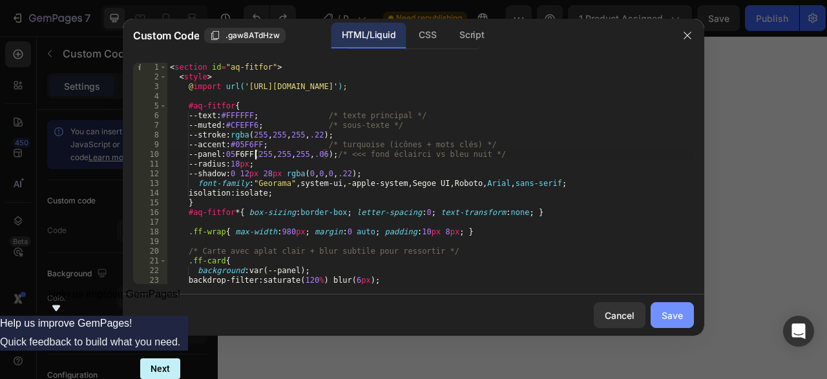
type textarea "--panel:05F6FF(255,255,255,.06);/* <<< fond éclairci vs bleu nuit */"
click at [679, 317] on div "Save" at bounding box center [672, 316] width 21 height 14
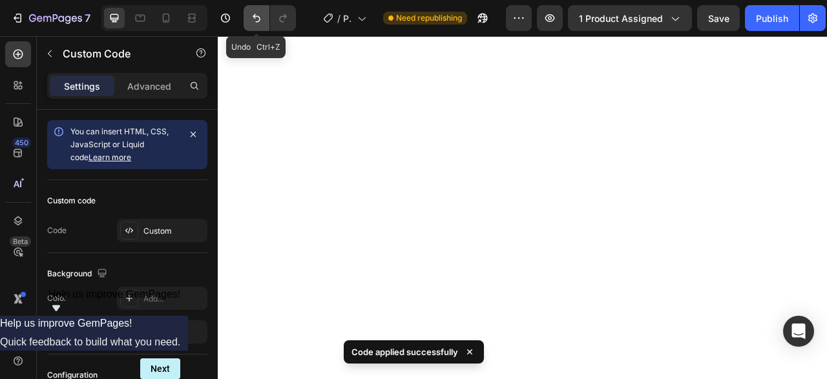
click at [250, 17] on button "Undo/Redo" at bounding box center [257, 18] width 26 height 26
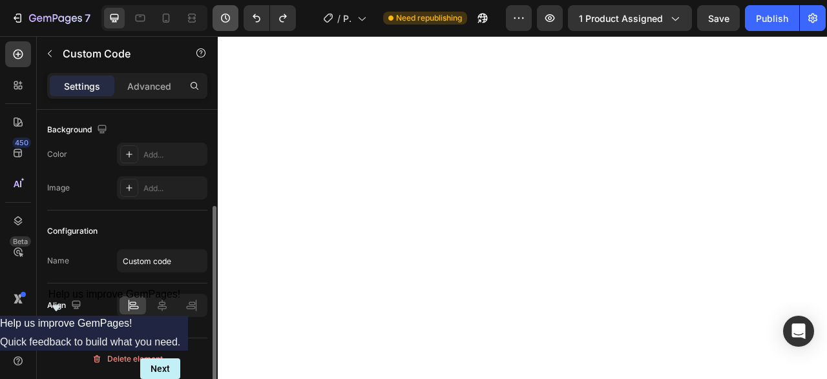
scroll to position [0, 0]
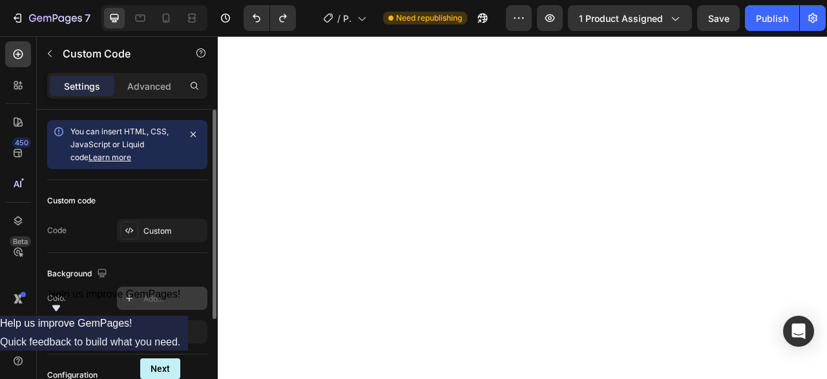
click at [166, 299] on div "Add..." at bounding box center [173, 299] width 61 height 12
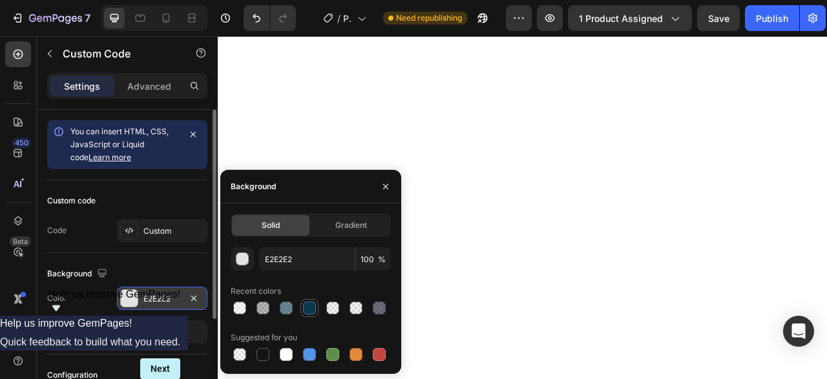
click at [314, 311] on div at bounding box center [309, 308] width 13 height 13
type input "0C384C"
click at [388, 187] on icon "button" at bounding box center [386, 187] width 10 height 10
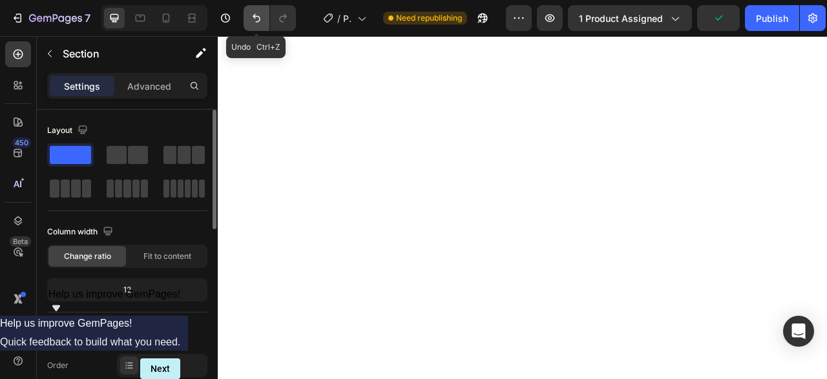
click at [259, 21] on icon "Undo/Redo" at bounding box center [257, 18] width 8 height 8
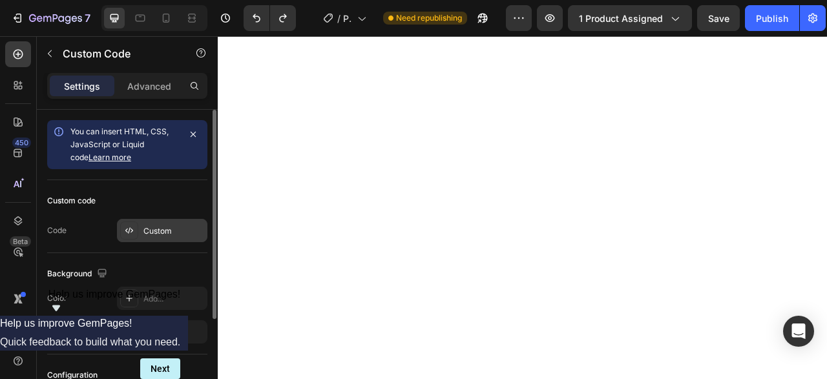
click at [145, 223] on div "Custom" at bounding box center [162, 230] width 90 height 23
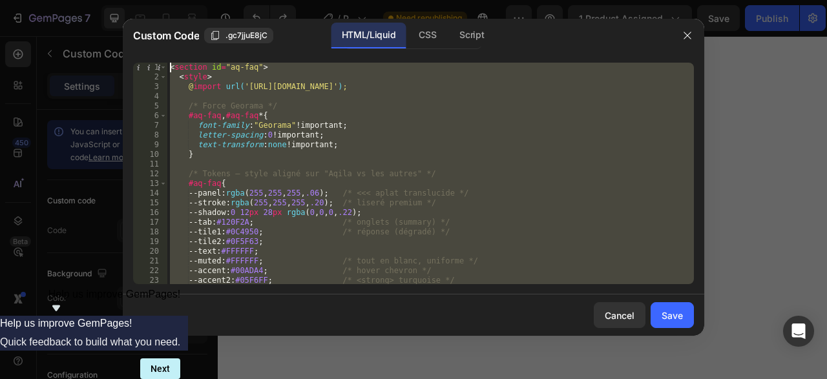
drag, startPoint x: 220, startPoint y: 249, endPoint x: 34, endPoint y: -55, distance: 356.3
click at [167, 63] on div "< section id = "aq-faq" > < style > @ import url( '[URL][DOMAIN_NAME]' ) ; /* F…" at bounding box center [430, 174] width 527 height 222
type textarea "<section id="aq-faq"> <style>"
paste textarea
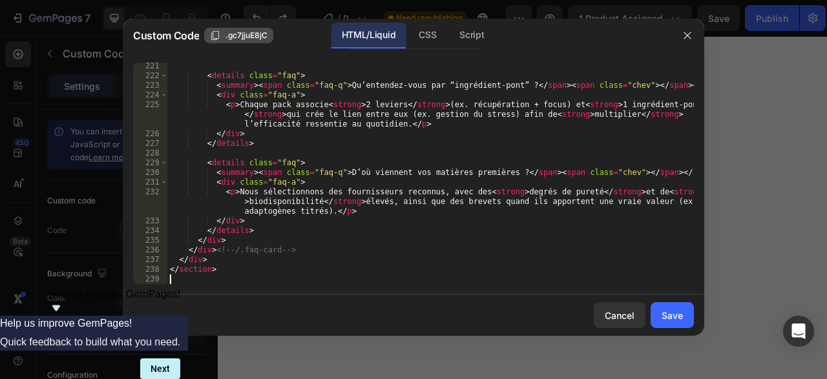
scroll to position [2395, 0]
click at [677, 320] on div "Save" at bounding box center [672, 316] width 21 height 14
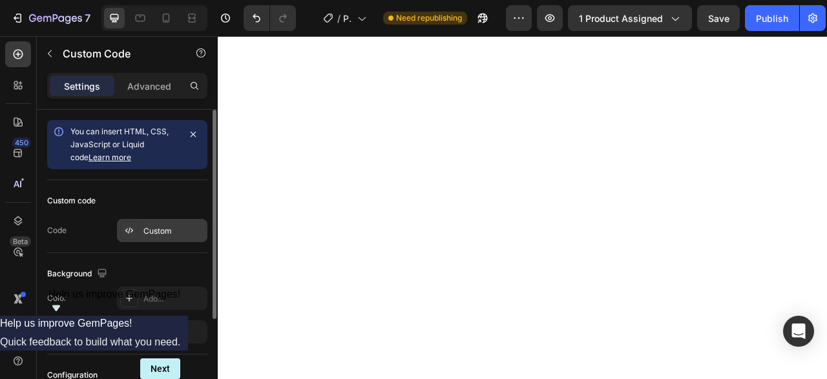
click at [154, 226] on div "Custom" at bounding box center [173, 232] width 61 height 12
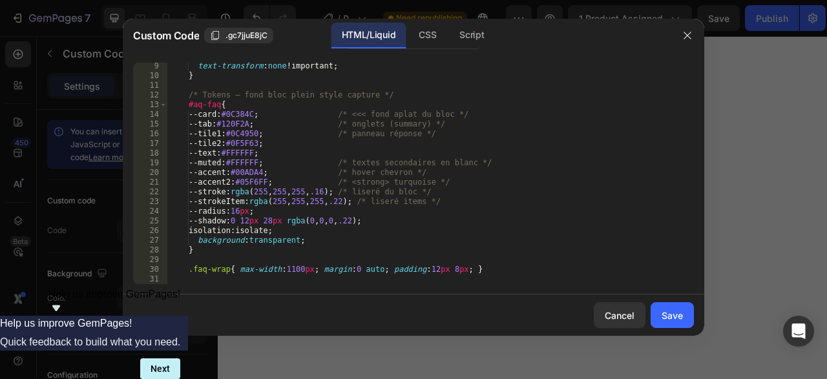
scroll to position [79, 0]
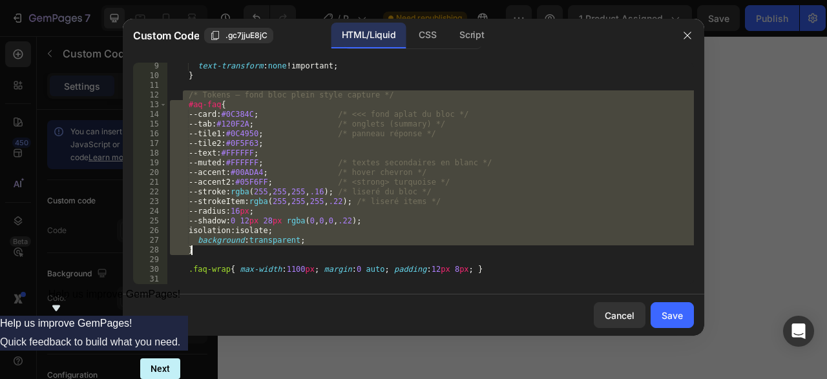
drag, startPoint x: 182, startPoint y: 95, endPoint x: 330, endPoint y: 247, distance: 212.5
click at [330, 247] on div "text-transform : none !important ; } /* Tokens — fond bloc plein style capture …" at bounding box center [430, 181] width 527 height 241
type textarea "background:transparent; }"
click at [780, 112] on div at bounding box center [413, 189] width 827 height 379
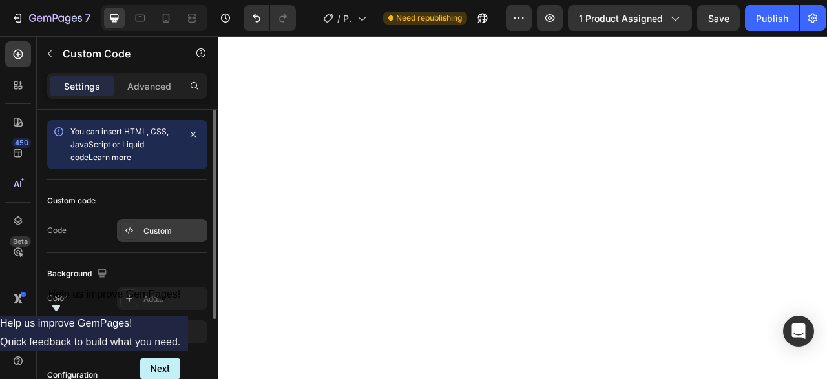
click at [153, 222] on div "Custom" at bounding box center [162, 230] width 90 height 23
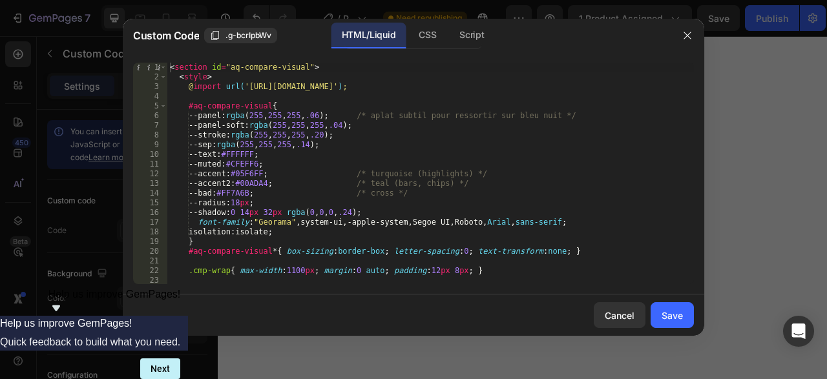
type textarea "}"
click at [262, 245] on div "< section id = "aq-compare-visual" > < style > @ import url( '[URL][DOMAIN_NAME…" at bounding box center [430, 183] width 527 height 241
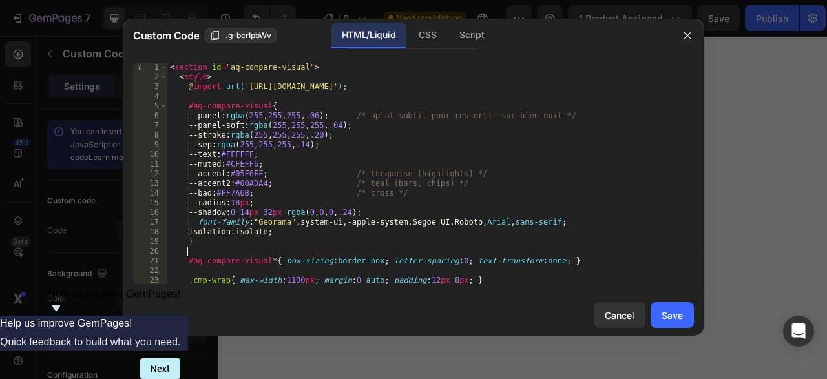
paste textarea "}"
type textarea "}"
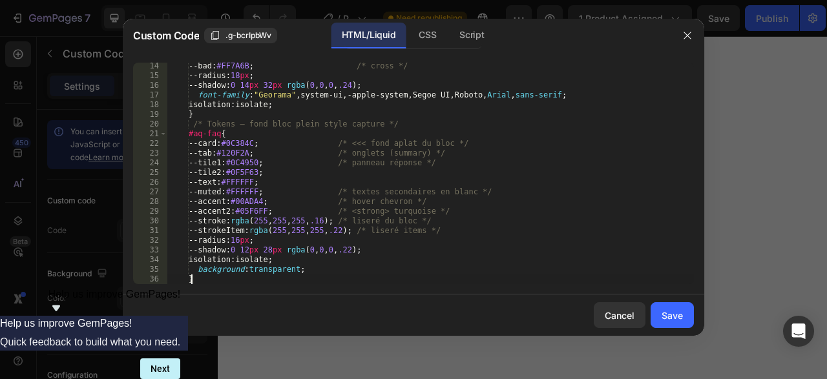
scroll to position [127, 0]
click at [678, 324] on button "Save" at bounding box center [672, 315] width 43 height 26
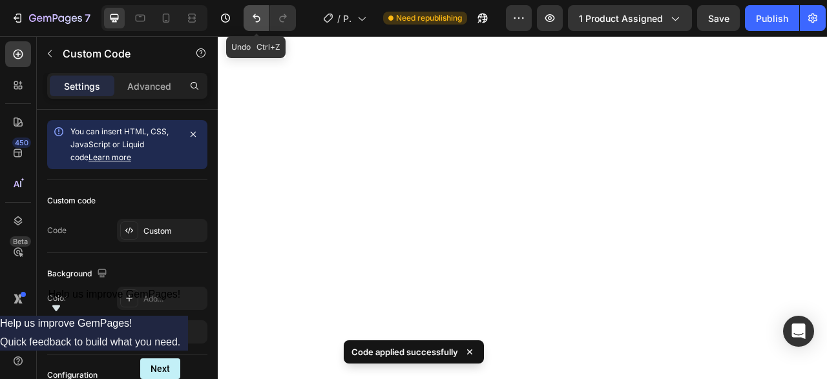
click at [245, 20] on button "Undo/Redo" at bounding box center [257, 18] width 26 height 26
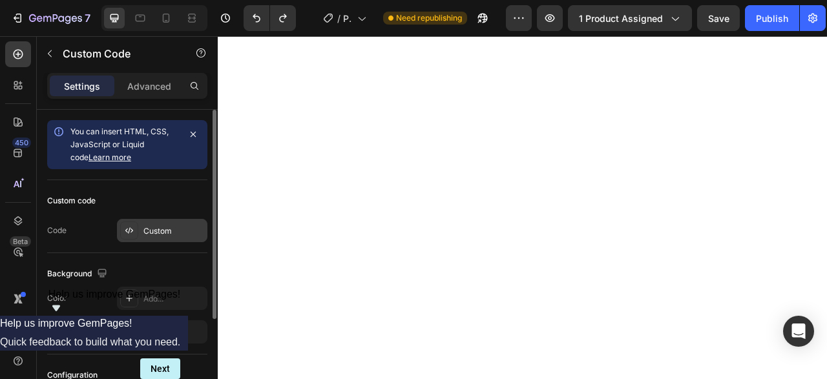
click at [164, 231] on div "Custom" at bounding box center [173, 232] width 61 height 12
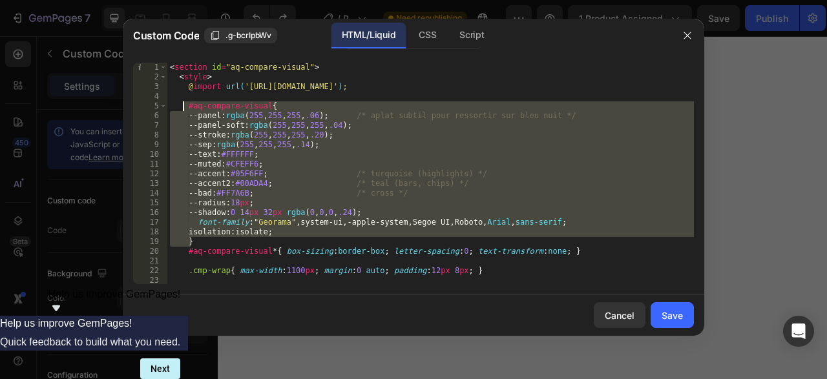
drag, startPoint x: 215, startPoint y: 242, endPoint x: 181, endPoint y: 104, distance: 142.5
click at [181, 104] on div "< section id = "aq-compare-visual" > < style > @ import url( '[URL][DOMAIN_NAME…" at bounding box center [430, 183] width 527 height 241
paste textarea "}"
type textarea "}"
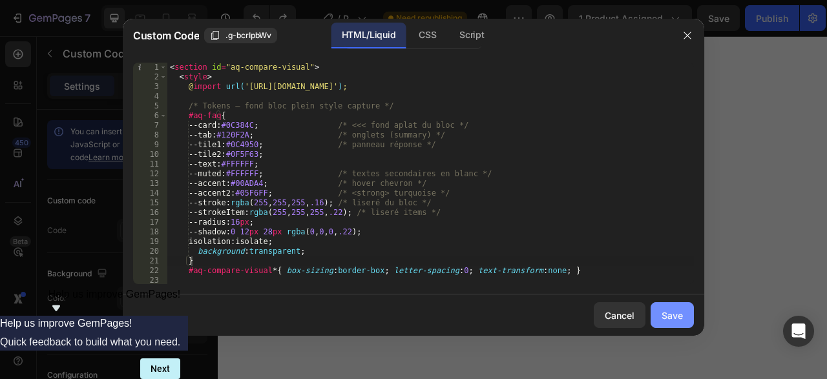
click at [671, 317] on div "Save" at bounding box center [672, 316] width 21 height 14
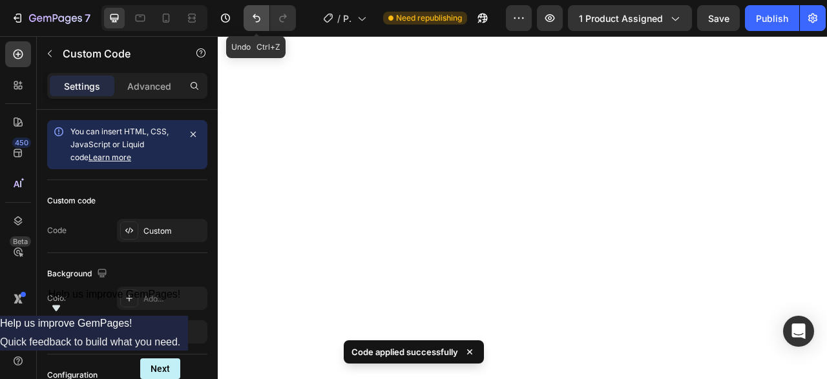
click at [256, 21] on icon "Undo/Redo" at bounding box center [256, 18] width 13 height 13
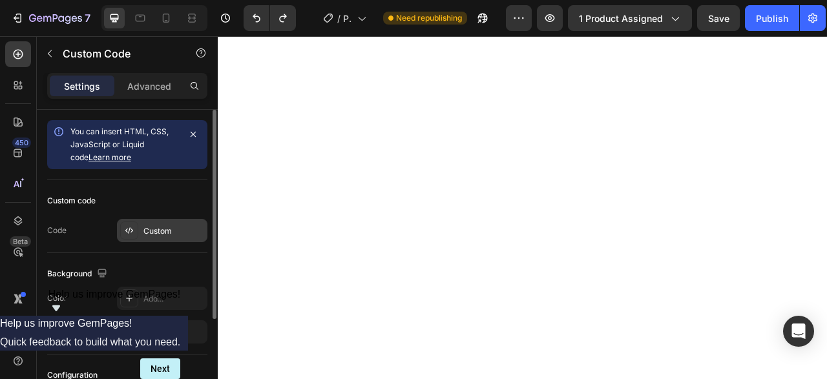
click at [187, 226] on div "Custom" at bounding box center [173, 232] width 61 height 12
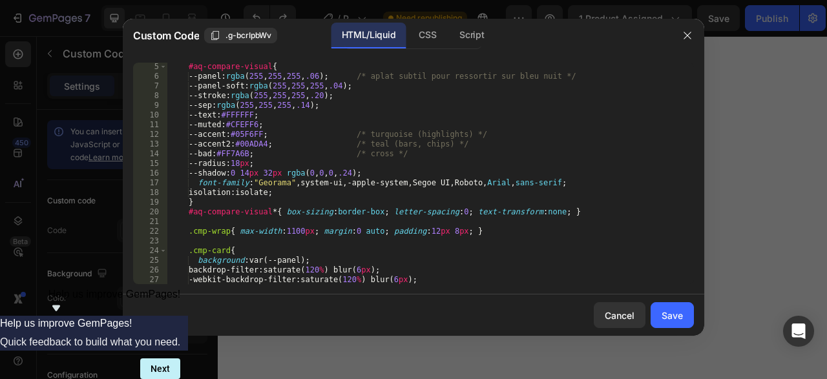
scroll to position [39, 0]
click at [697, 35] on button "button" at bounding box center [687, 35] width 21 height 21
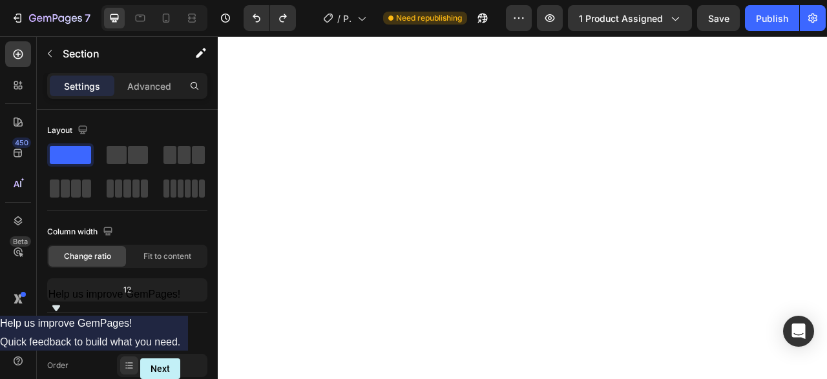
click at [64, 316] on icon "Show survey - Help us improve GemPages!" at bounding box center [56, 309] width 16 height 16
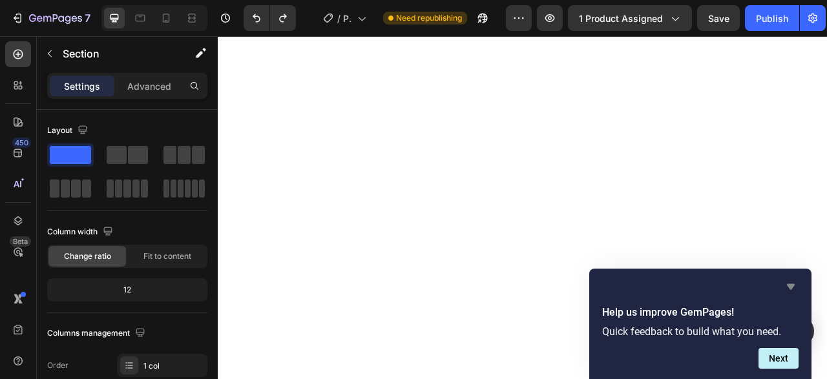
click at [792, 284] on icon "Hide survey" at bounding box center [791, 287] width 16 height 16
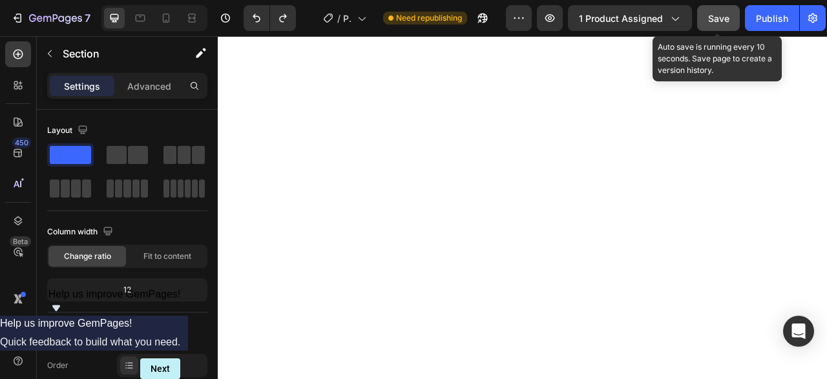
click at [721, 19] on span "Save" at bounding box center [718, 18] width 21 height 11
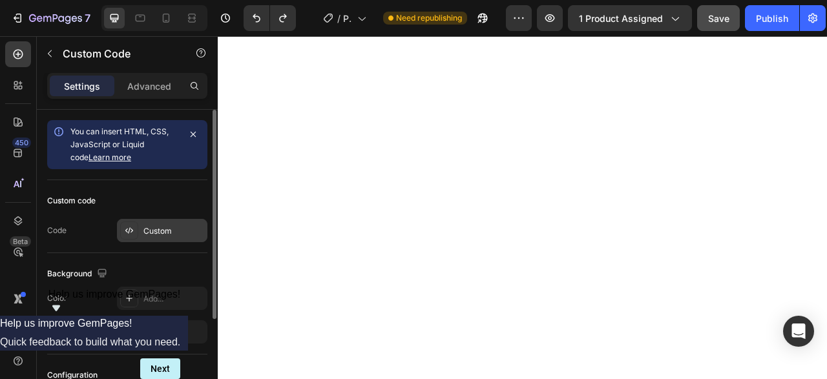
click at [175, 226] on div "Custom" at bounding box center [173, 232] width 61 height 12
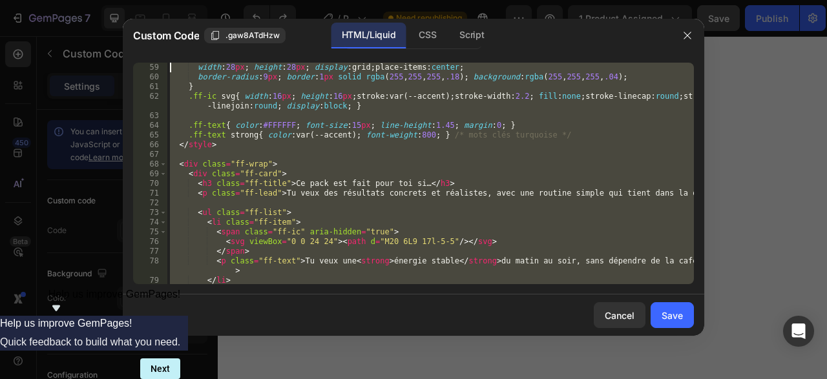
scroll to position [0, 0]
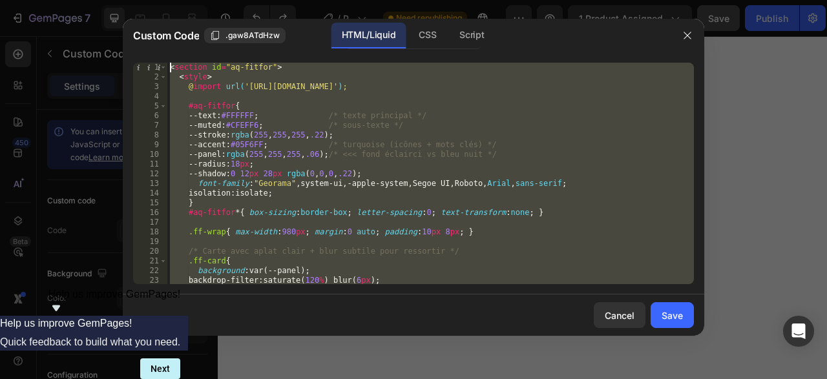
drag, startPoint x: 447, startPoint y: 273, endPoint x: 58, endPoint y: -55, distance: 509.6
click at [167, 63] on div "< section id = "aq-fitfor" > < style > @ import url( '[URL][DOMAIN_NAME]' ) ; #…" at bounding box center [430, 174] width 527 height 222
type textarea "<section id="aq-fitfor"> <style>"
paste textarea
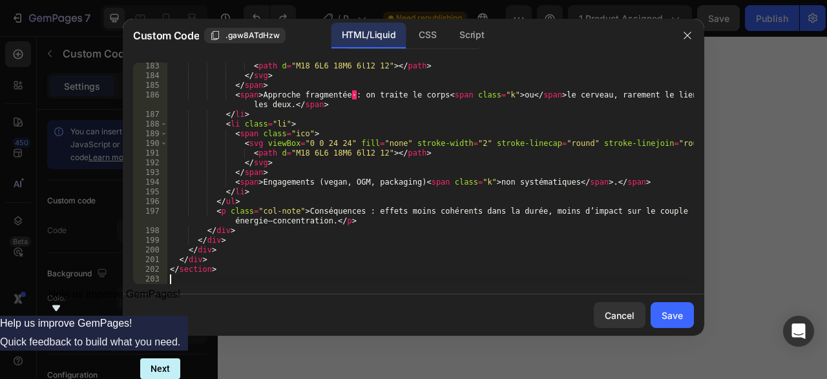
scroll to position [1853, 0]
click at [659, 312] on button "Save" at bounding box center [672, 315] width 43 height 26
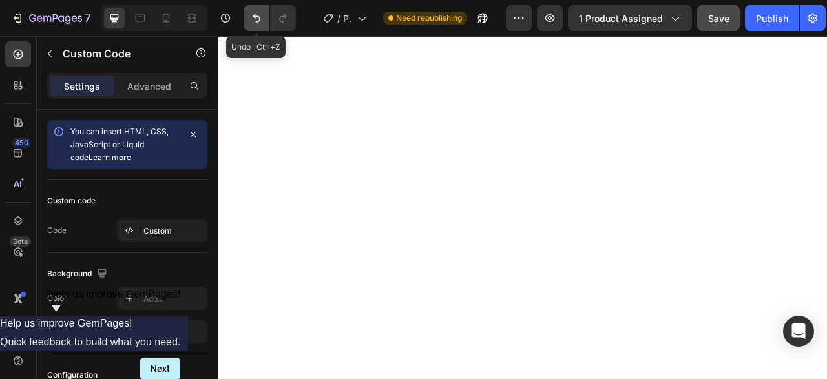
click at [251, 12] on icon "Undo/Redo" at bounding box center [256, 18] width 13 height 13
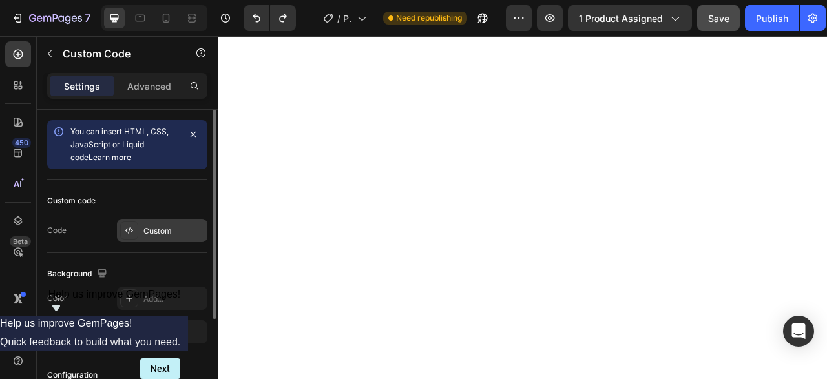
click at [169, 226] on div "Custom" at bounding box center [173, 232] width 61 height 12
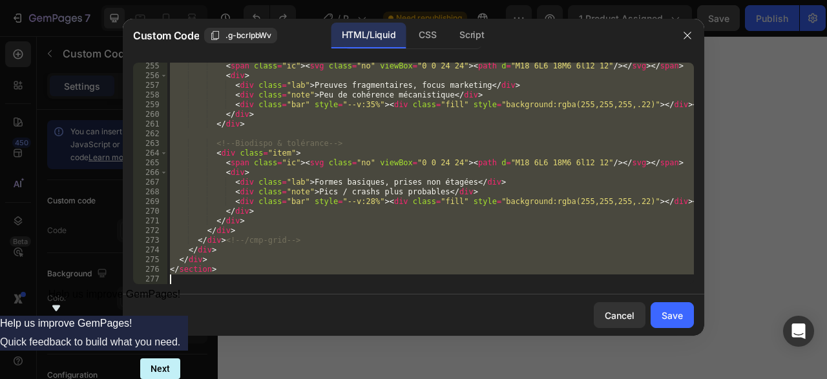
scroll to position [2561, 0]
drag, startPoint x: 168, startPoint y: 64, endPoint x: 447, endPoint y: 352, distance: 401.3
click at [447, 284] on div "< span class = "ic" > < svg class = "no" viewBox = "0 0 24 24" > < path d = "M1…" at bounding box center [430, 174] width 527 height 222
type textarea "</section>"
paste textarea
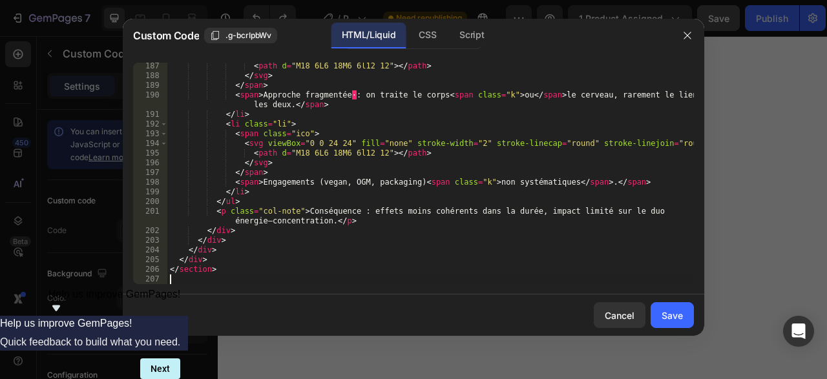
scroll to position [1872, 0]
click at [686, 323] on button "Save" at bounding box center [672, 315] width 43 height 26
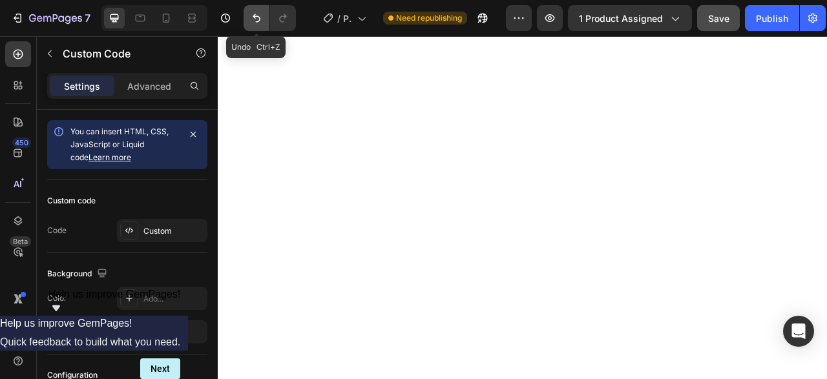
click at [253, 16] on icon "Undo/Redo" at bounding box center [257, 18] width 8 height 8
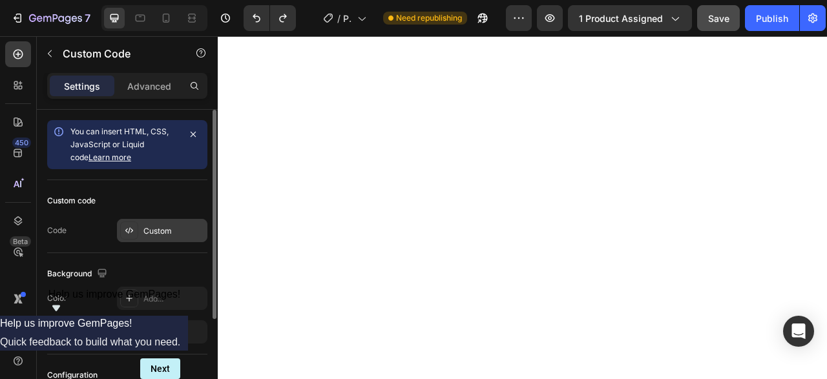
click at [162, 227] on div "Custom" at bounding box center [173, 232] width 61 height 12
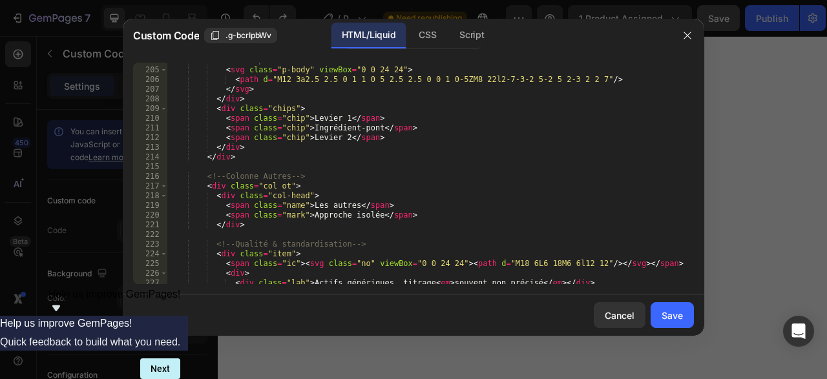
scroll to position [2561, 0]
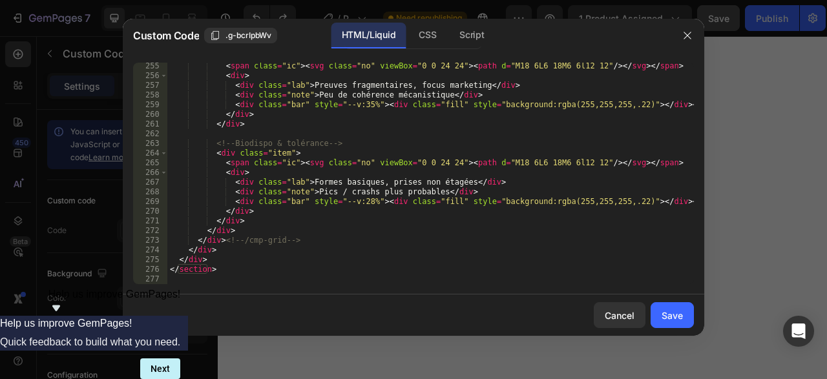
drag, startPoint x: 492, startPoint y: 287, endPoint x: 101, endPoint y: 179, distance: 405.7
click at [123, 179] on div "255 256 257 258 259 260 261 262 263 264 265 266 267 268 269 270 271 272 273 274…" at bounding box center [414, 173] width 582 height 242
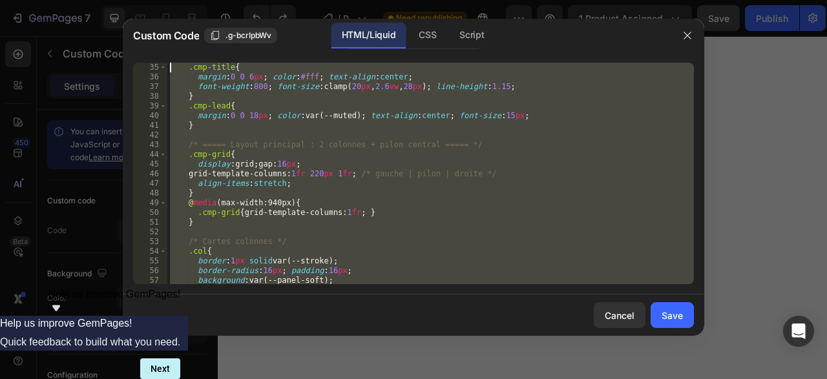
scroll to position [0, 0]
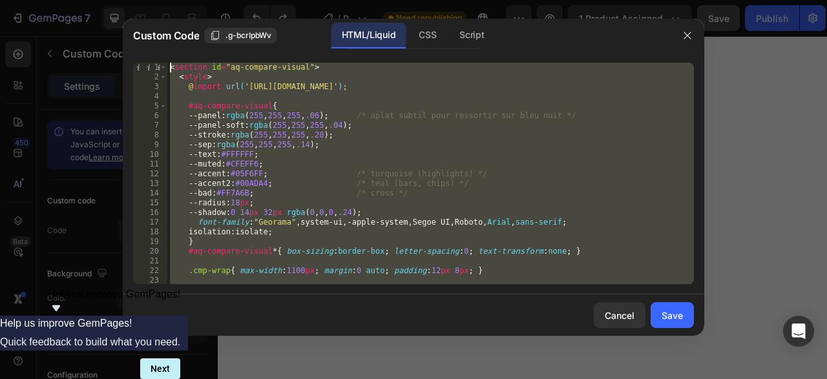
drag, startPoint x: 244, startPoint y: 275, endPoint x: 145, endPoint y: 10, distance: 282.6
click at [167, 63] on div "< section id = "aq-compare-visual" > < style > @ import url( '[URL][DOMAIN_NAME…" at bounding box center [430, 174] width 527 height 222
type textarea "<section id="aq-compare-visual"> <style>"
paste textarea
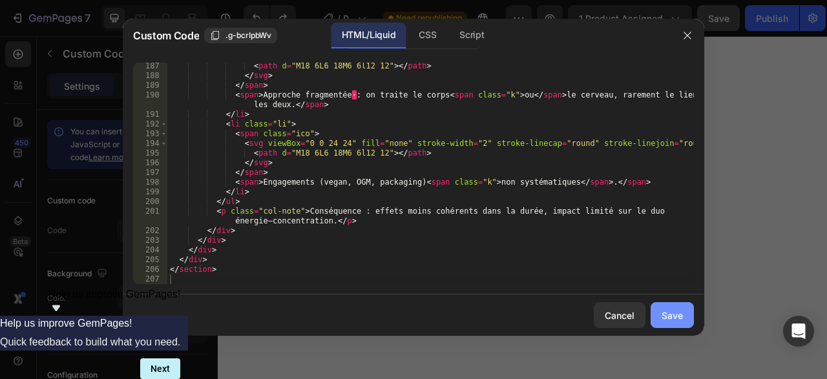
click at [671, 313] on div "Save" at bounding box center [672, 316] width 21 height 14
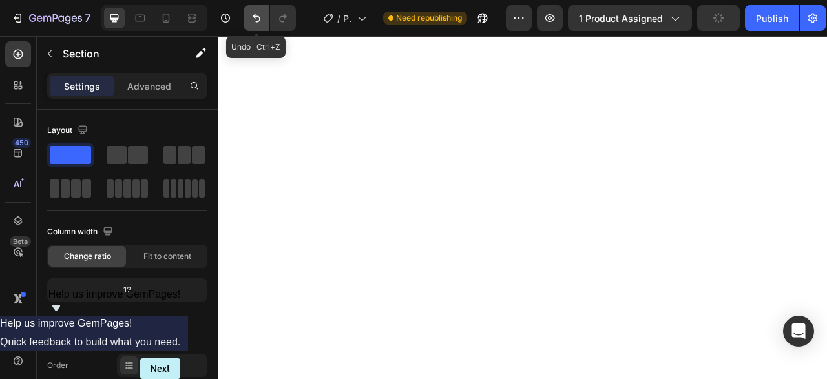
click at [257, 19] on icon "Undo/Redo" at bounding box center [256, 18] width 13 height 13
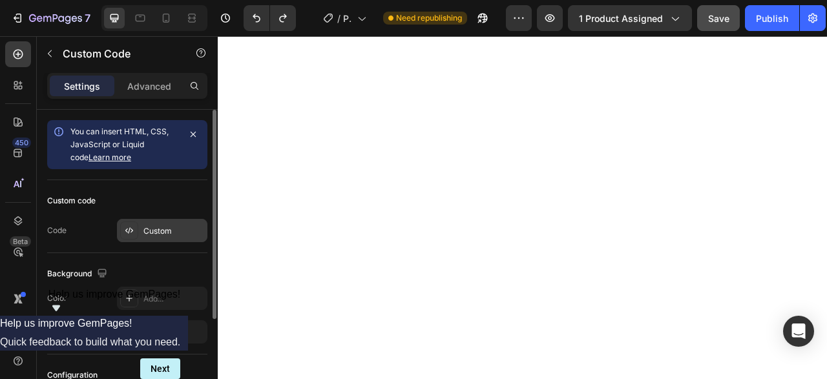
click at [147, 224] on div "Custom" at bounding box center [162, 230] width 90 height 23
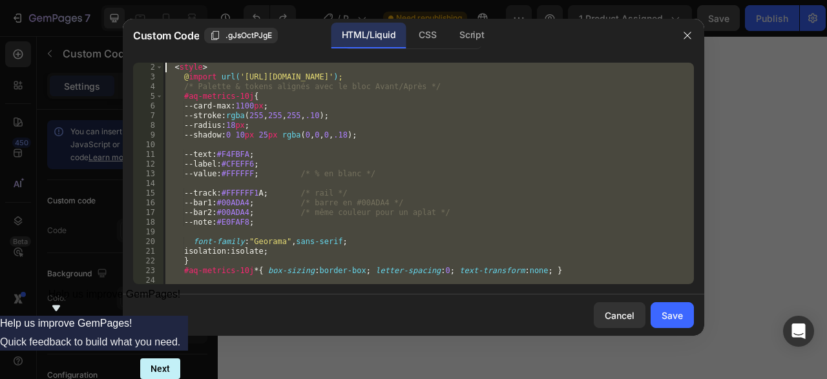
scroll to position [0, 0]
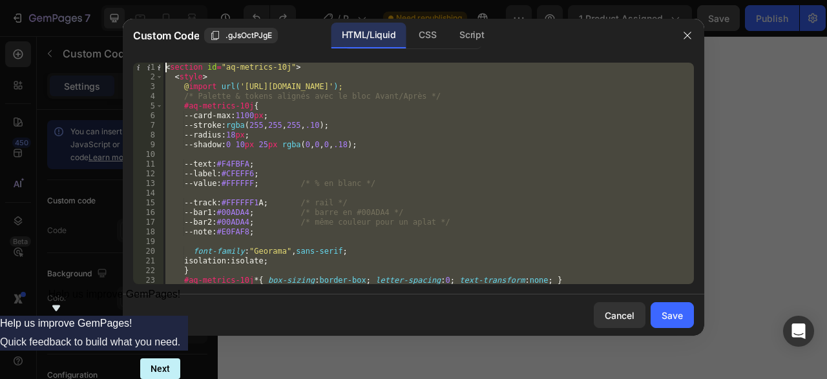
drag, startPoint x: 218, startPoint y: 224, endPoint x: 142, endPoint y: 46, distance: 193.7
click at [163, 63] on div "< section id = "aq-metrics-10j" > < style > @ import url( '[URL][DOMAIN_NAME]' …" at bounding box center [428, 174] width 531 height 222
type textarea "<section id="aq-metrics-10j"> <style>"
click at [820, 192] on div at bounding box center [413, 189] width 827 height 379
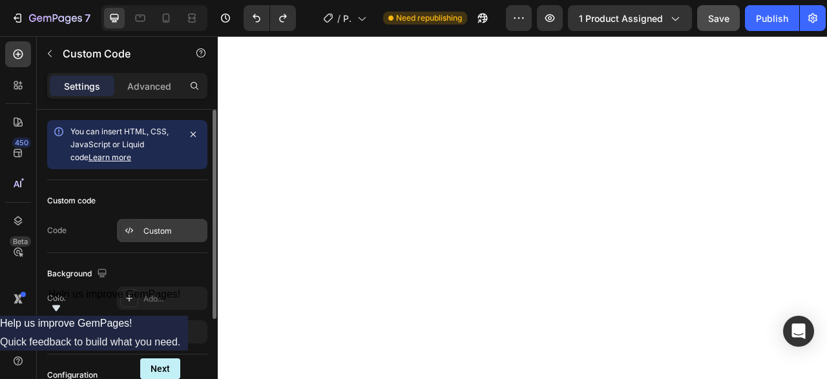
click at [174, 228] on div "Custom" at bounding box center [173, 232] width 61 height 12
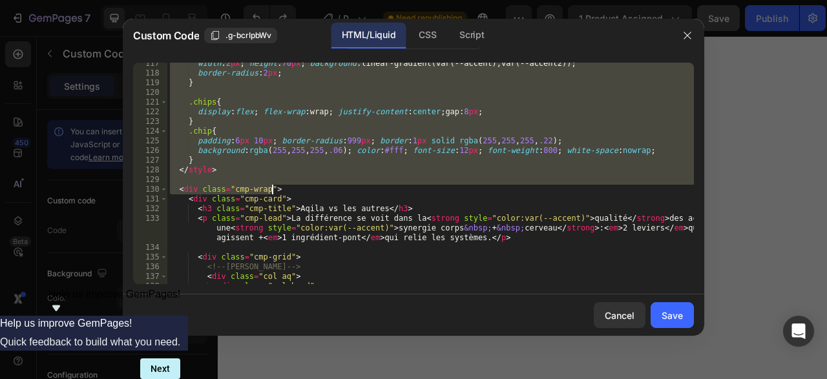
scroll to position [1187, 0]
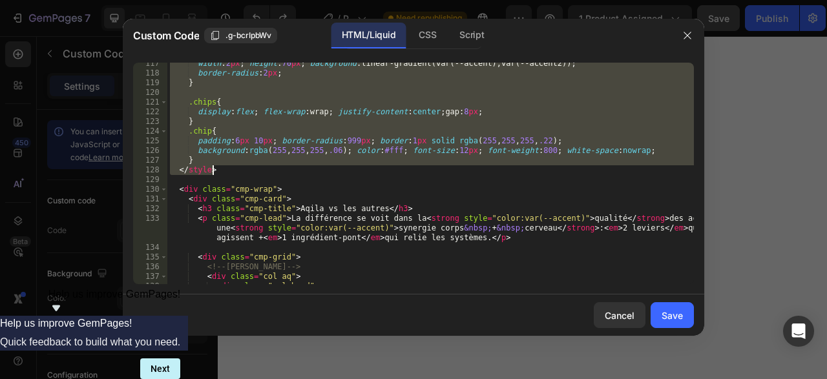
drag, startPoint x: 170, startPoint y: 67, endPoint x: 321, endPoint y: 171, distance: 183.6
click at [321, 171] on div "width : 2 px ; height : 70 px ; background : linear-gradient(var(--accent),var(…" at bounding box center [430, 179] width 527 height 241
paste textarea
type textarea "</style>"
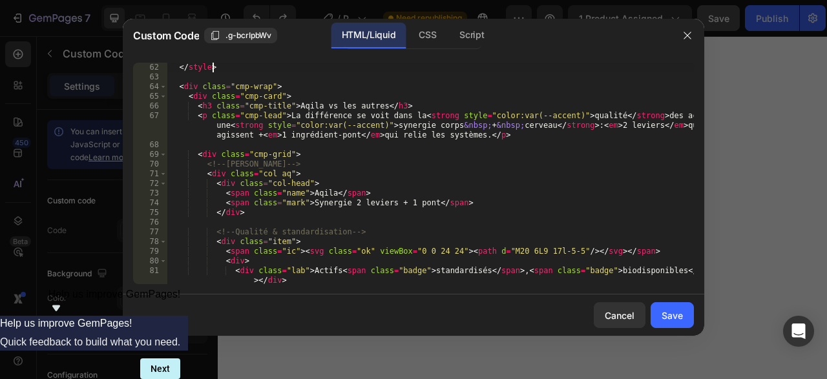
scroll to position [591, 0]
click at [688, 321] on button "Save" at bounding box center [672, 315] width 43 height 26
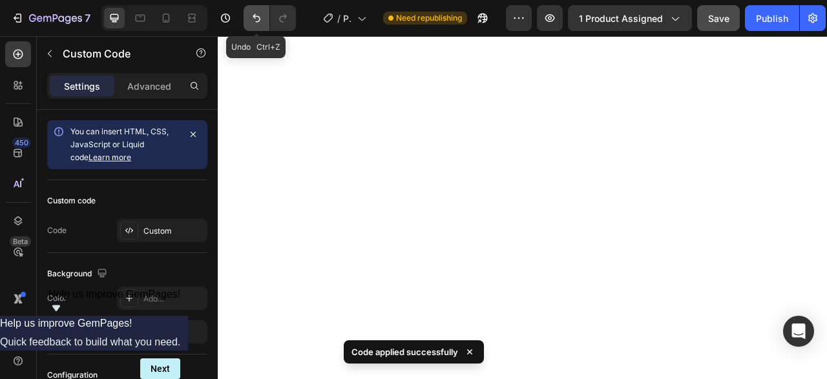
click at [258, 21] on icon "Undo/Redo" at bounding box center [257, 18] width 8 height 8
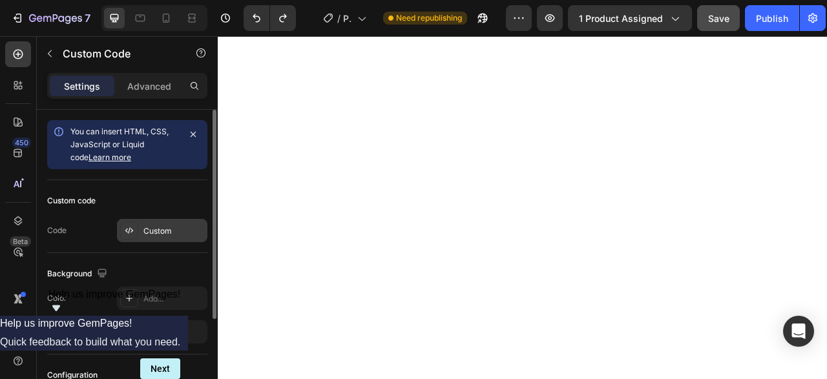
click at [154, 233] on div "Custom" at bounding box center [173, 232] width 61 height 12
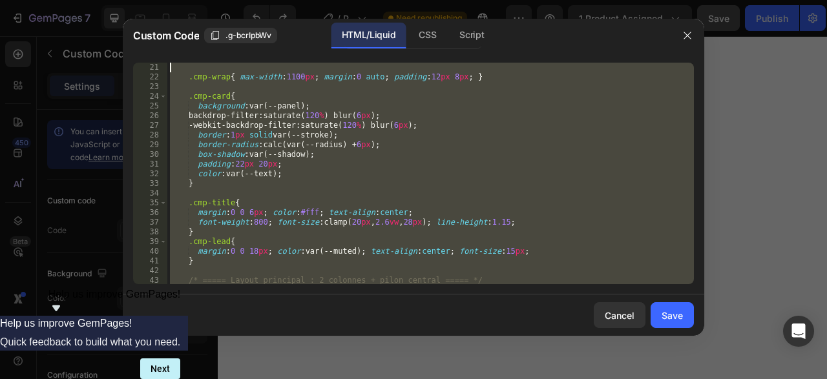
scroll to position [0, 0]
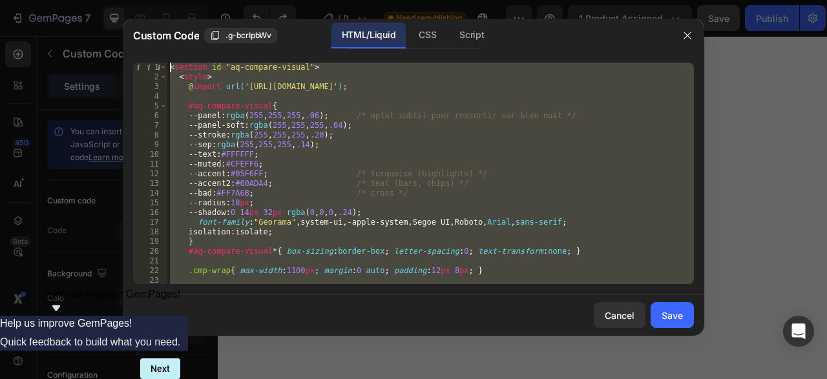
drag, startPoint x: 350, startPoint y: 278, endPoint x: 153, endPoint y: 1, distance: 340.6
click at [167, 63] on div "< section id = "aq-compare-visual" > < style > @ import url( '[URL][DOMAIN_NAME…" at bounding box center [430, 174] width 527 height 222
type textarea "<section id="aq-compare-visual"> <style>"
paste textarea
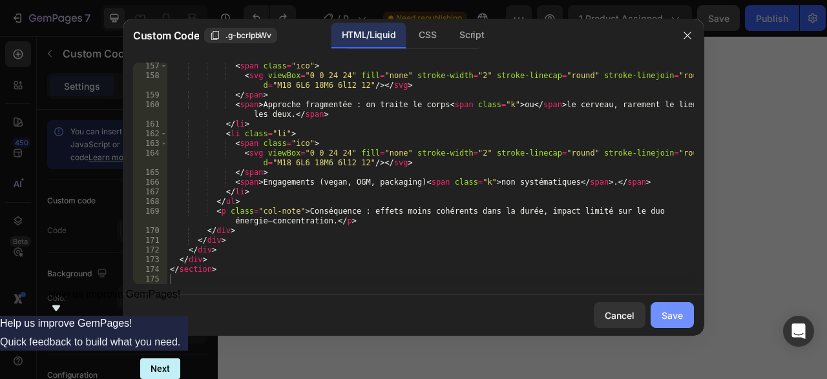
click at [672, 315] on div "Save" at bounding box center [672, 316] width 21 height 14
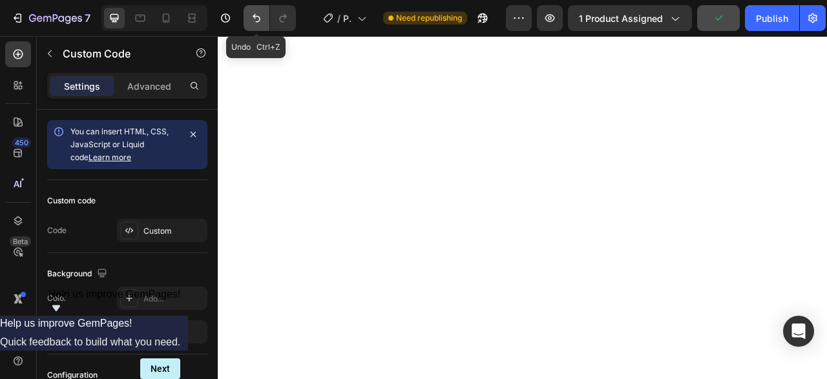
click at [258, 16] on icon "Undo/Redo" at bounding box center [257, 18] width 8 height 8
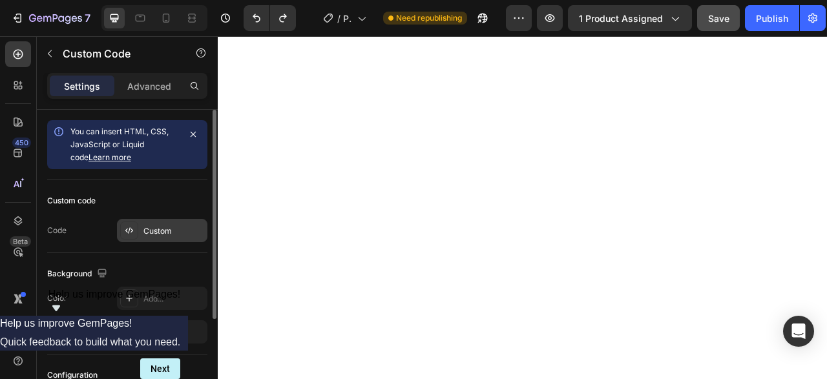
click at [173, 223] on div "Custom" at bounding box center [162, 230] width 90 height 23
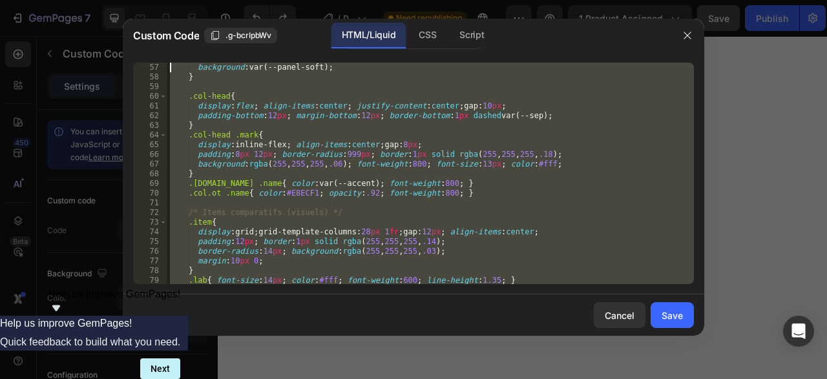
scroll to position [0, 0]
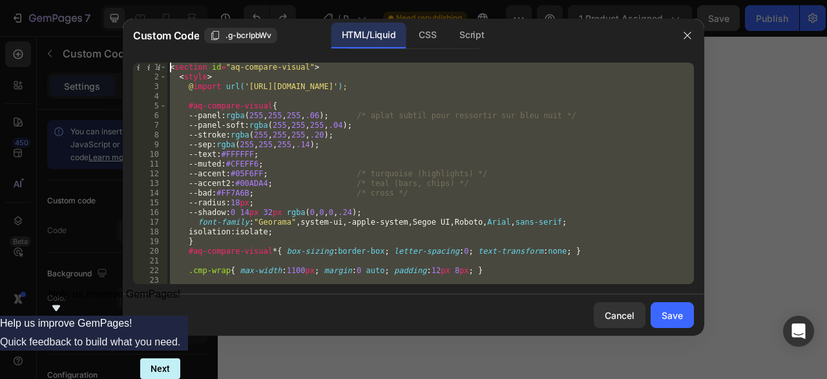
drag, startPoint x: 415, startPoint y: 272, endPoint x: 98, endPoint y: -55, distance: 455.3
click at [167, 63] on div "< section id = "aq-compare-visual" > < style > @ import url( '[URL][DOMAIN_NAME…" at bounding box center [430, 174] width 527 height 222
type textarea "<section id="aq-compare-visual"> <style>"
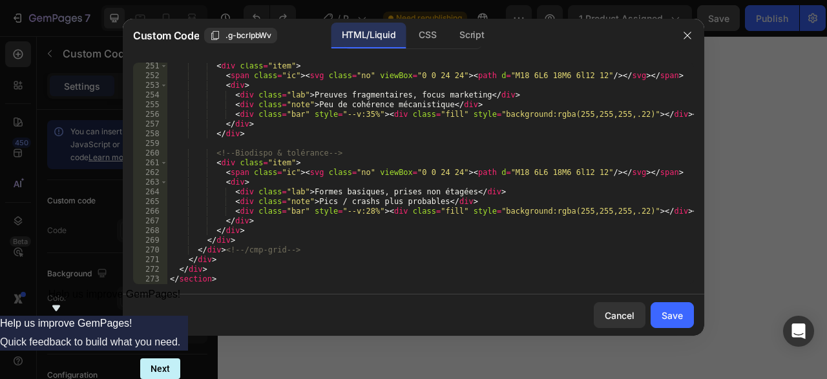
scroll to position [2522, 0]
click at [678, 316] on div "Save" at bounding box center [672, 316] width 21 height 14
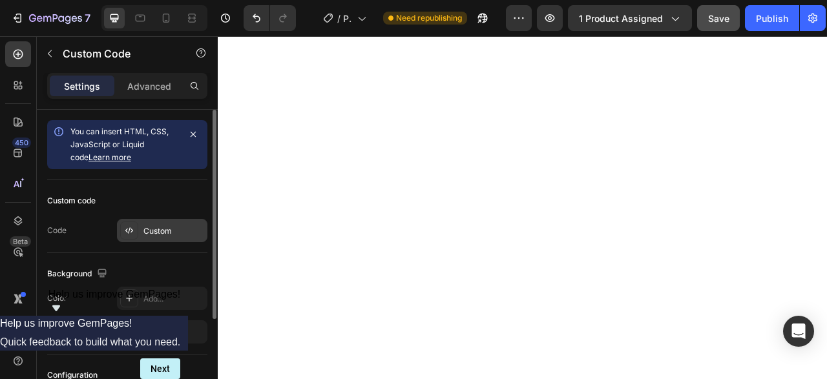
click at [167, 227] on div "Custom" at bounding box center [173, 232] width 61 height 12
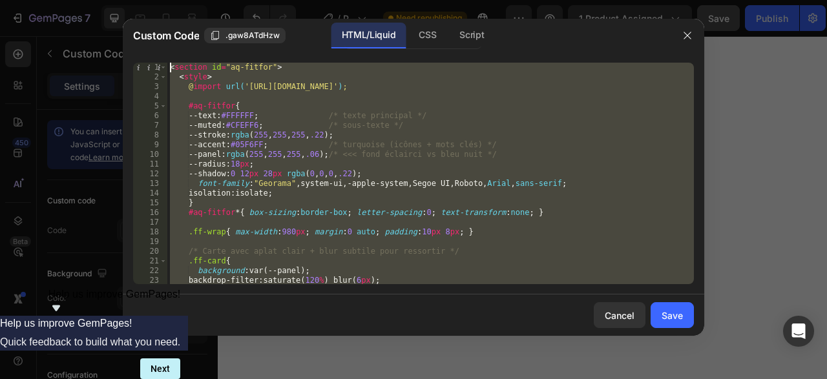
scroll to position [0, 0]
drag, startPoint x: 286, startPoint y: 277, endPoint x: 108, endPoint y: -40, distance: 363.7
click at [167, 63] on div "< section id = "aq-fitfor" > < style > @ import url( '[URL][DOMAIN_NAME]' ) ; #…" at bounding box center [430, 174] width 527 height 222
type textarea "<section id="aq-fitfor"> <style>"
paste textarea
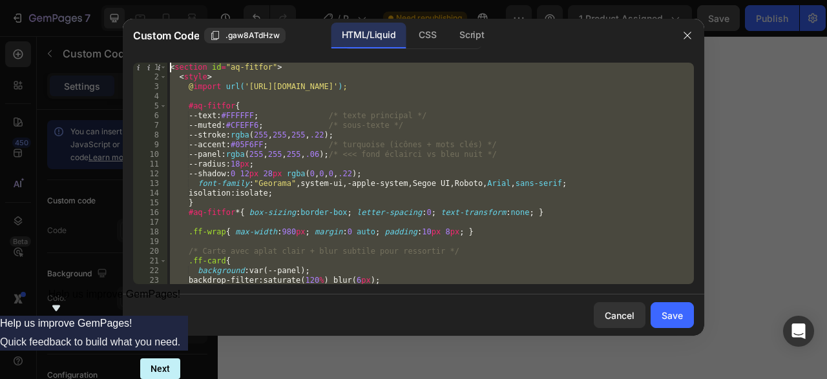
scroll to position [971, 0]
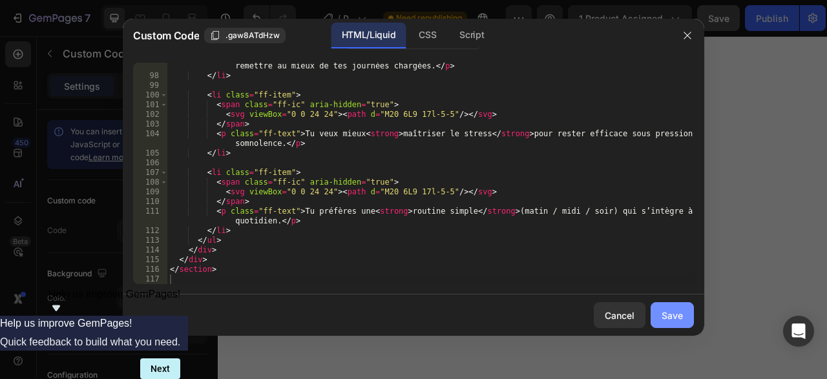
click at [686, 315] on button "Save" at bounding box center [672, 315] width 43 height 26
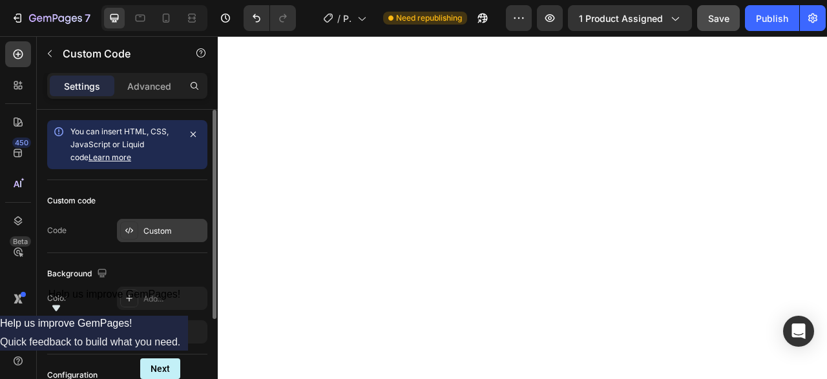
click at [148, 228] on div "Custom" at bounding box center [173, 232] width 61 height 12
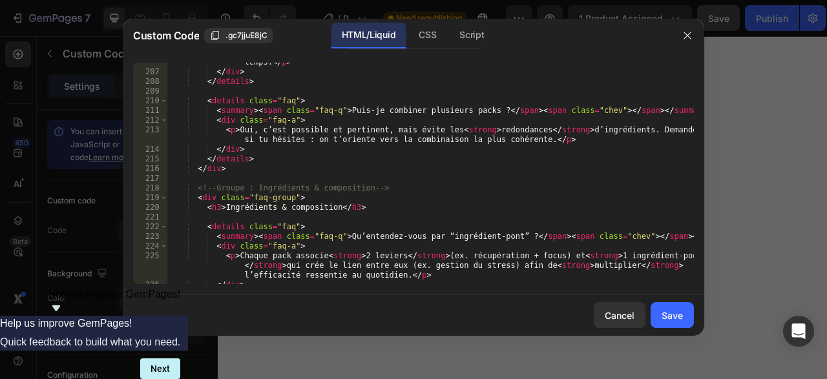
scroll to position [2395, 0]
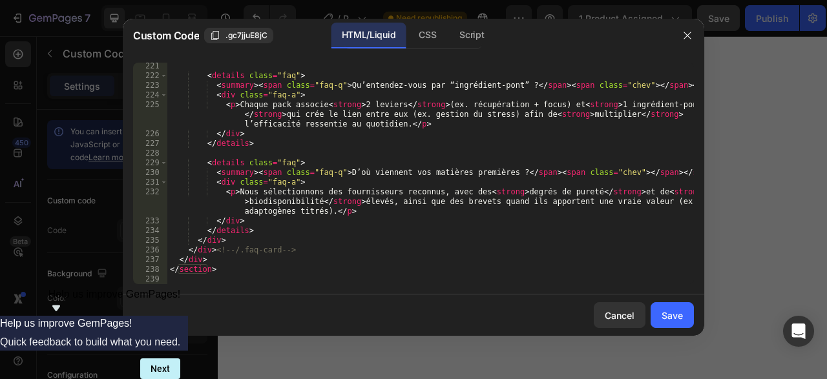
drag, startPoint x: 556, startPoint y: 286, endPoint x: 310, endPoint y: 250, distance: 248.3
click at [310, 250] on div "221 222 223 224 225 226 227 228 229 230 231 232 233 234 235 236 237 238 239 < d…" at bounding box center [414, 173] width 582 height 242
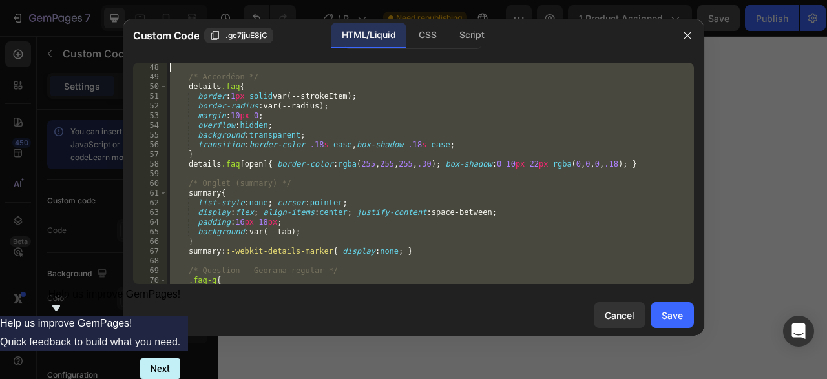
scroll to position [0, 0]
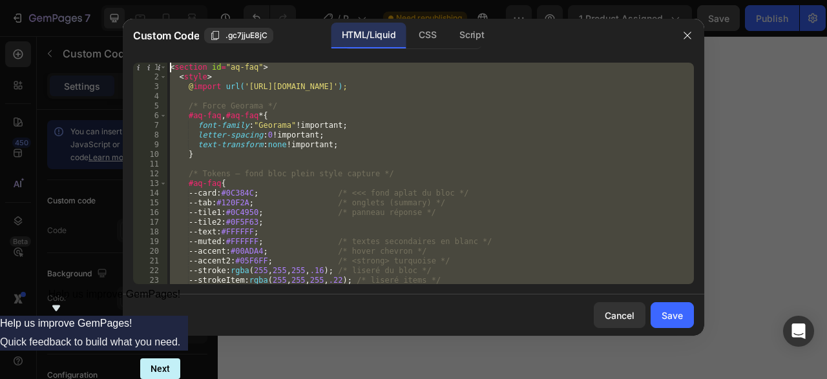
drag, startPoint x: 288, startPoint y: 271, endPoint x: 40, endPoint y: -55, distance: 409.1
click at [167, 63] on div "< section id = "aq-faq" > < style > @ import url( '[URL][DOMAIN_NAME]' ) ; /* F…" at bounding box center [430, 174] width 527 height 222
type textarea "<section id="aq-faq"> <style>"
paste textarea
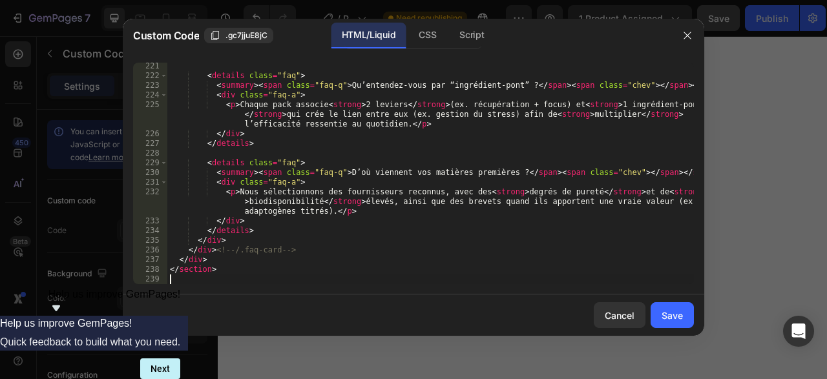
scroll to position [2396, 0]
click at [676, 308] on button "Save" at bounding box center [672, 315] width 43 height 26
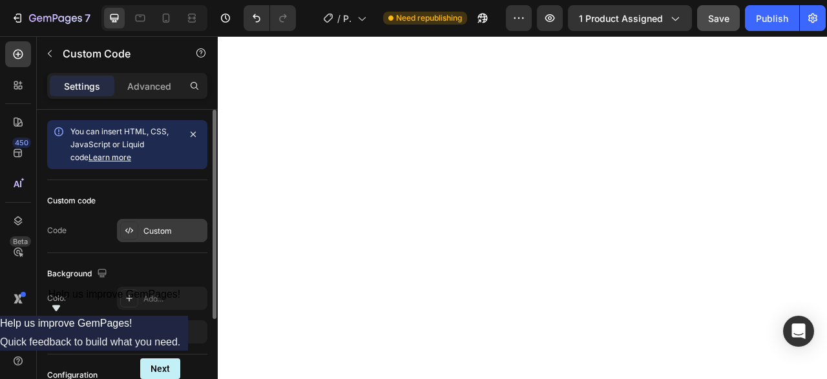
click at [160, 222] on div "Custom" at bounding box center [162, 230] width 90 height 23
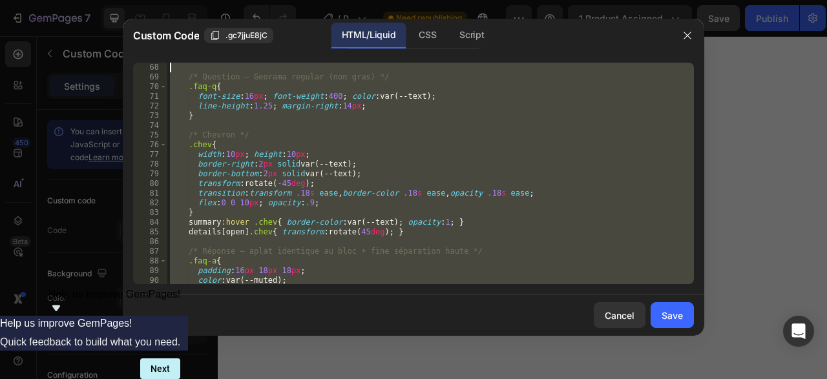
scroll to position [0, 0]
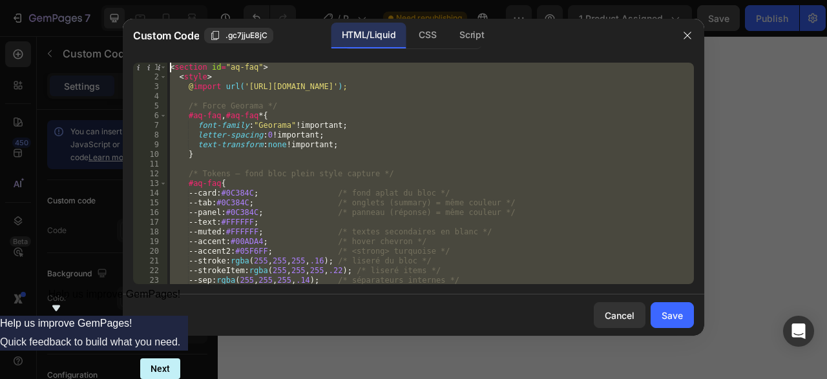
drag, startPoint x: 458, startPoint y: 280, endPoint x: 57, endPoint y: -55, distance: 522.7
click at [167, 63] on div "< section id = "aq-faq" > < style > @ import url( '[URL][DOMAIN_NAME]' ) ; /* F…" at bounding box center [430, 174] width 527 height 222
type textarea "<section id="aq-faq"> <style>"
paste textarea
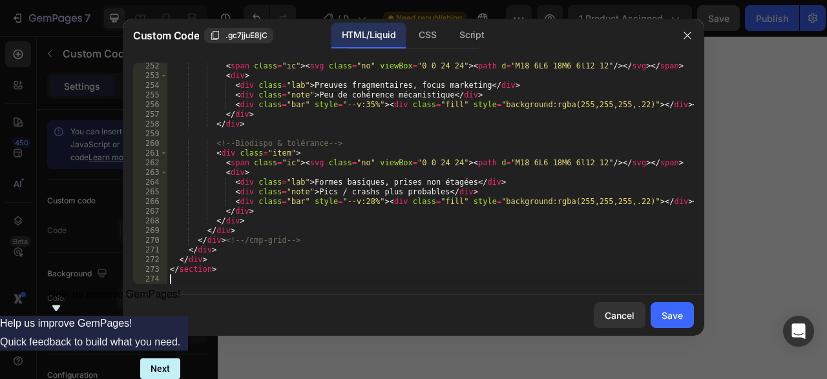
scroll to position [2531, 0]
click at [675, 308] on button "Save" at bounding box center [672, 315] width 43 height 26
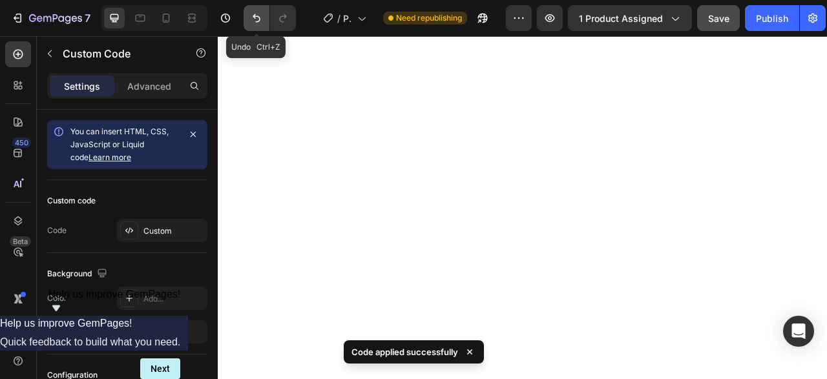
click at [264, 20] on button "Undo/Redo" at bounding box center [257, 18] width 26 height 26
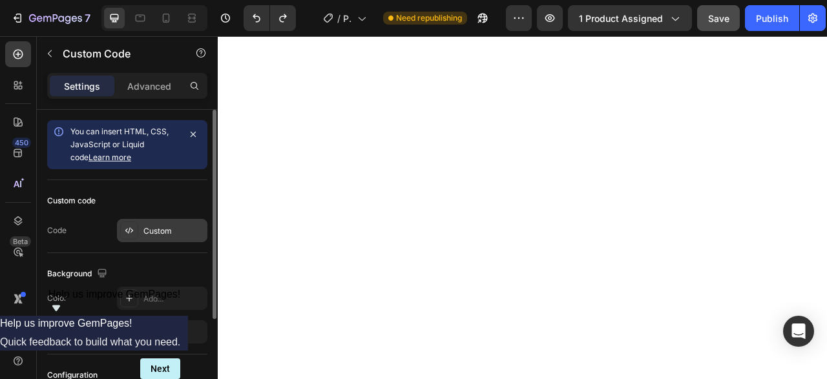
click at [174, 229] on div "Custom" at bounding box center [173, 232] width 61 height 12
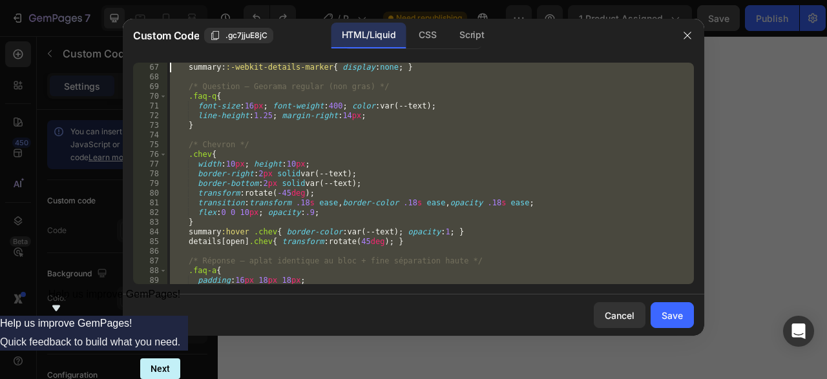
scroll to position [0, 0]
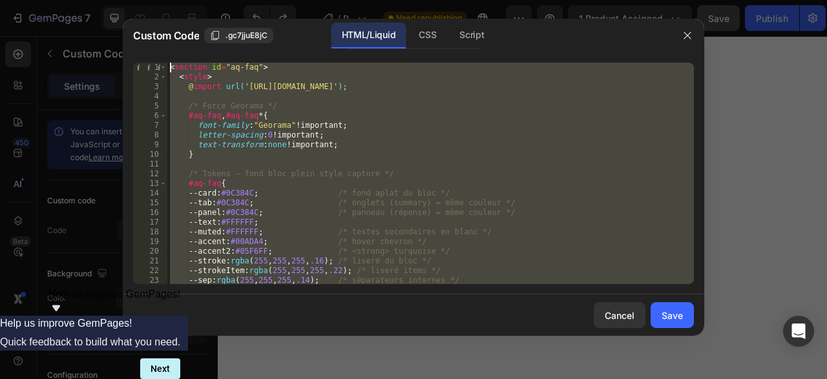
drag, startPoint x: 343, startPoint y: 276, endPoint x: 96, endPoint y: -55, distance: 413.3
click at [167, 63] on div "< section id = "aq-faq" > < style > @ import url( '[URL][DOMAIN_NAME]' ) ; /* F…" at bounding box center [430, 174] width 527 height 222
type textarea "<section id="aq-faq"> <style>"
paste textarea
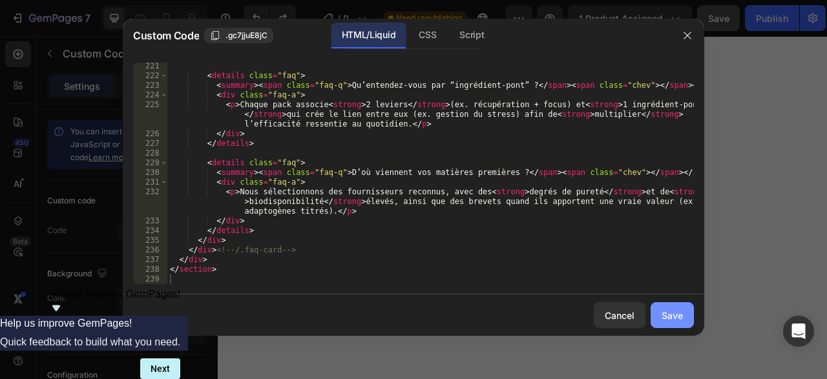
click at [685, 311] on button "Save" at bounding box center [672, 315] width 43 height 26
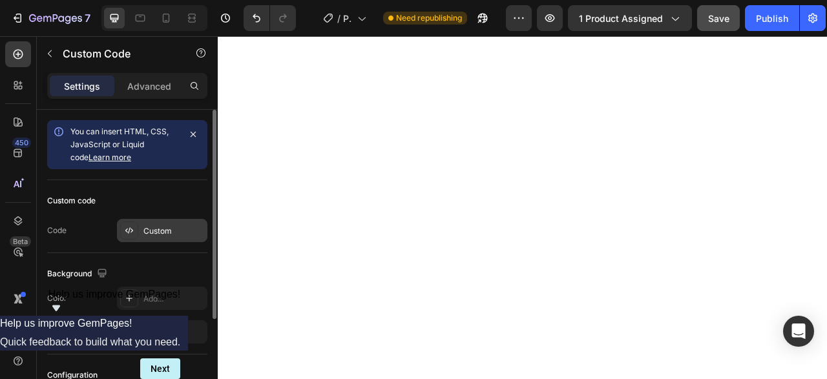
click at [168, 236] on div "Custom" at bounding box center [173, 232] width 61 height 12
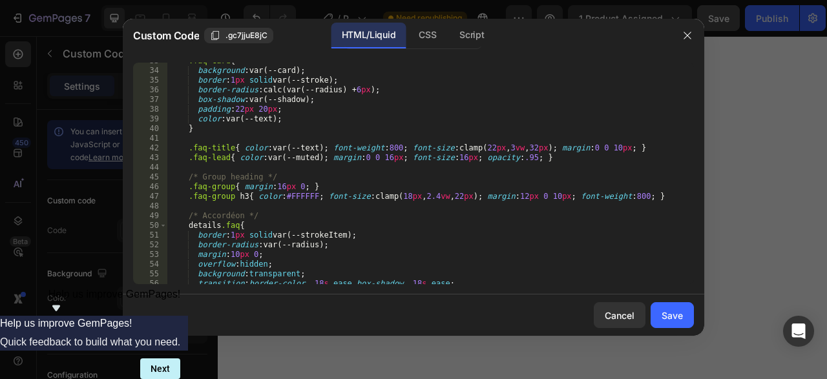
scroll to position [0, 0]
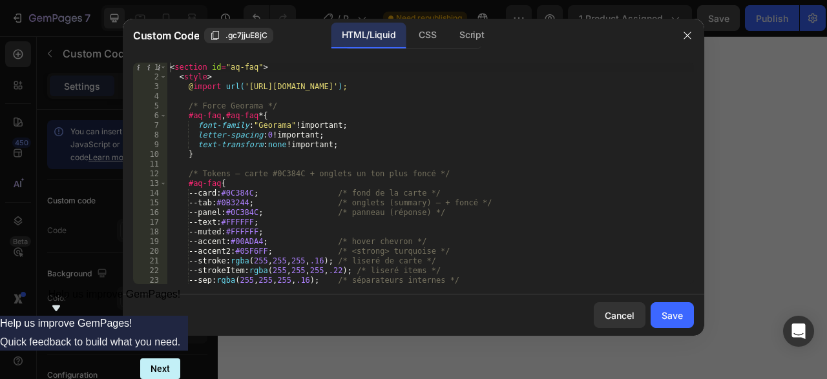
type textarea "<section id="aq-faq">"
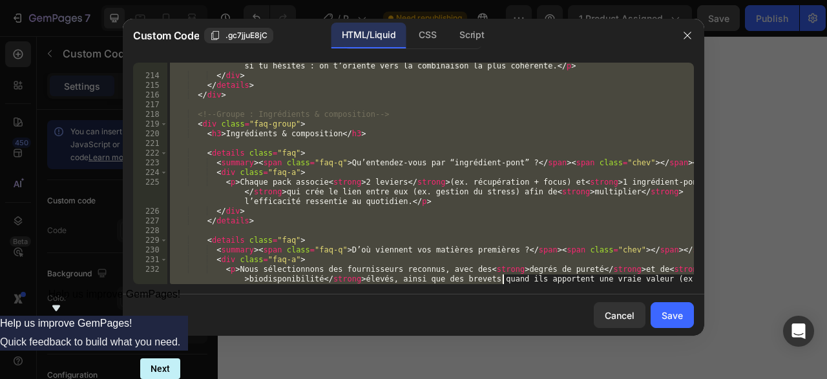
scroll to position [2406, 0]
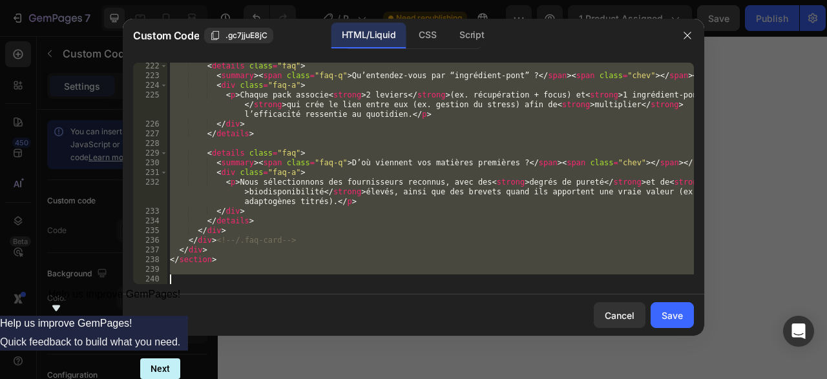
drag, startPoint x: 169, startPoint y: 68, endPoint x: 505, endPoint y: 398, distance: 470.8
click at [505, 284] on div "< details class = "faq" > < summary > < span class = "faq-q" > Qu’entendez-vous…" at bounding box center [430, 174] width 527 height 222
paste textarea
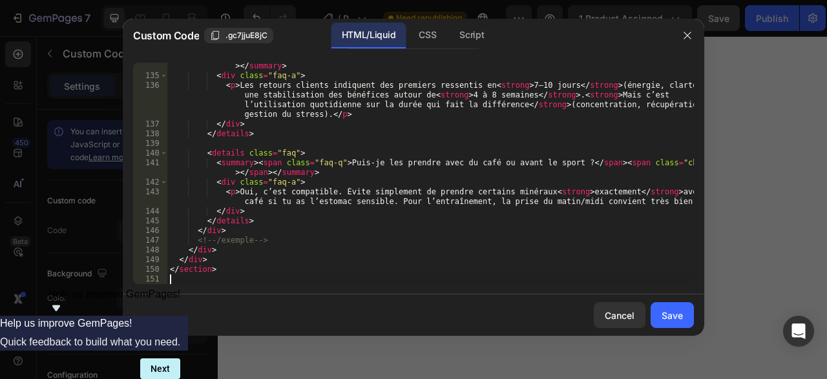
scroll to position [1320, 0]
click at [675, 310] on div "Save" at bounding box center [672, 316] width 21 height 14
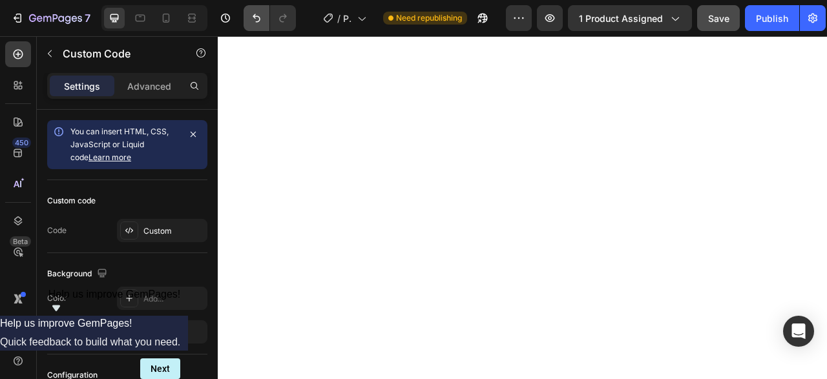
click at [257, 16] on icon "Undo/Redo" at bounding box center [256, 18] width 13 height 13
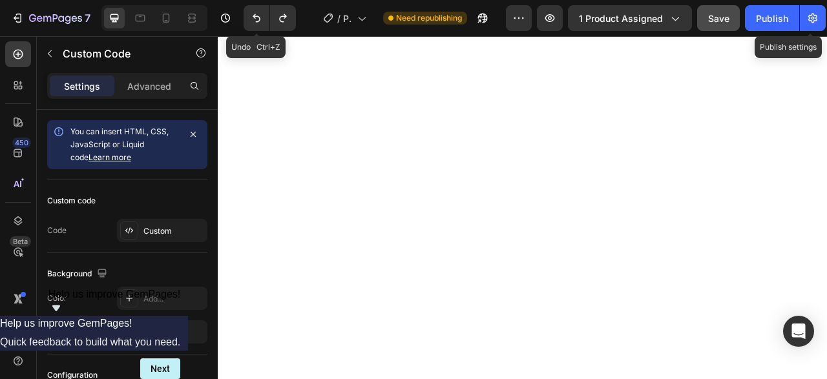
click at [258, 25] on button "Undo/Redo" at bounding box center [257, 18] width 26 height 26
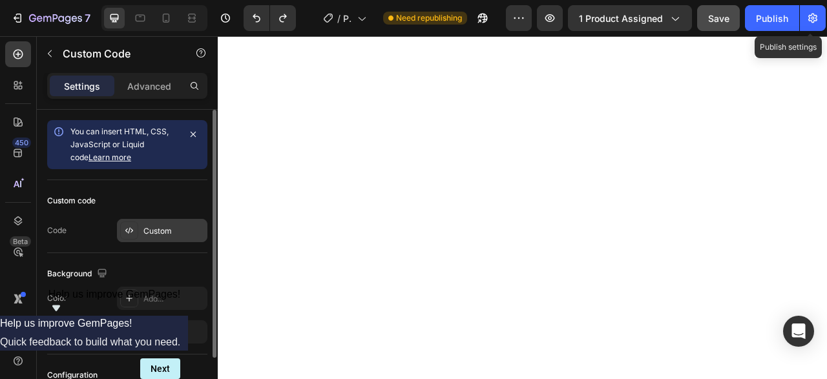
click at [163, 227] on div "Custom" at bounding box center [173, 232] width 61 height 12
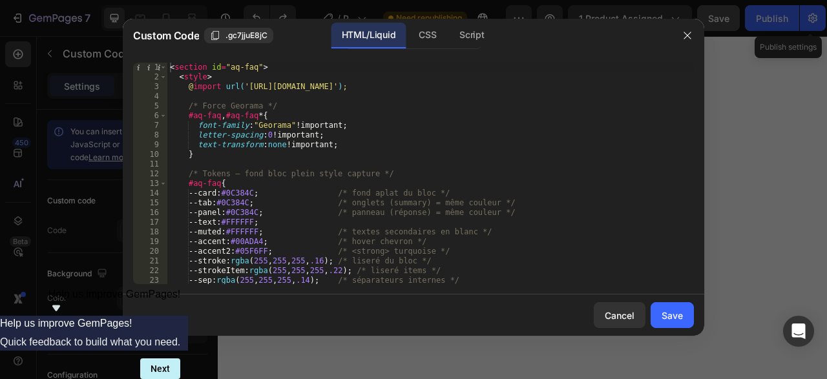
type textarea "<section id="aq-faq">"
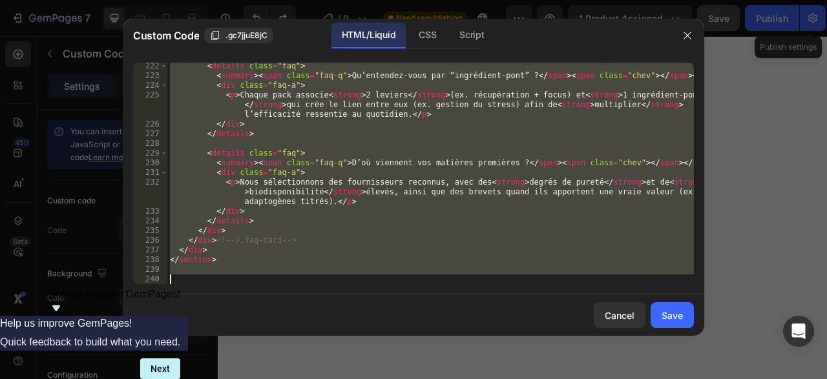
scroll to position [2406, 0]
drag, startPoint x: 169, startPoint y: 71, endPoint x: 533, endPoint y: 354, distance: 460.6
click at [533, 284] on div "< details class = "faq" > < summary > < span class = "faq-q" > Qu’entendez-vous…" at bounding box center [430, 174] width 527 height 222
paste textarea
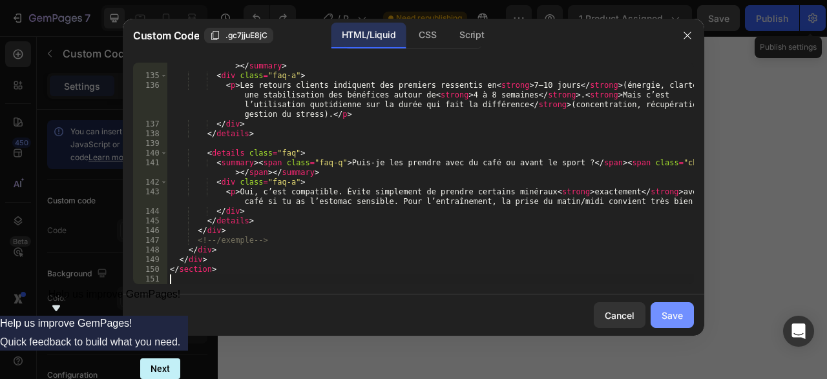
click at [678, 311] on div "Save" at bounding box center [672, 316] width 21 height 14
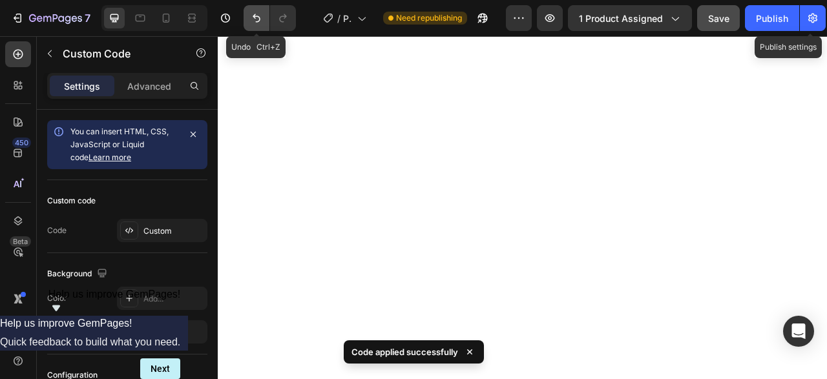
click at [253, 19] on icon "Undo/Redo" at bounding box center [256, 18] width 13 height 13
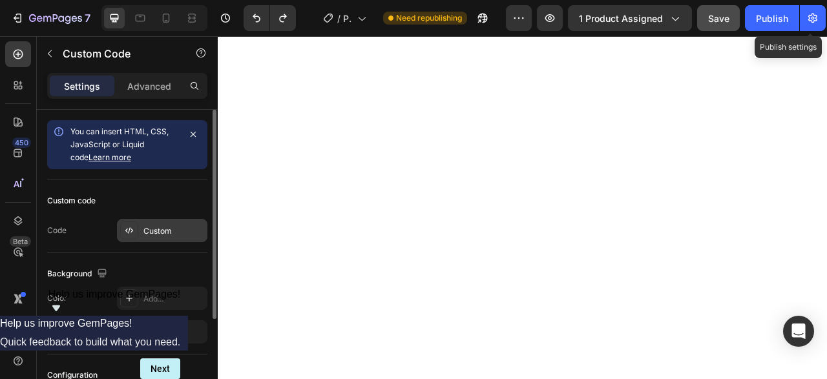
click at [172, 228] on div "Custom" at bounding box center [173, 232] width 61 height 12
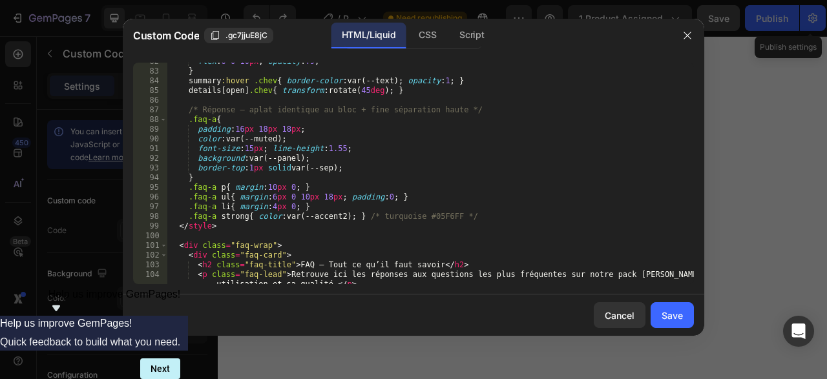
scroll to position [870, 0]
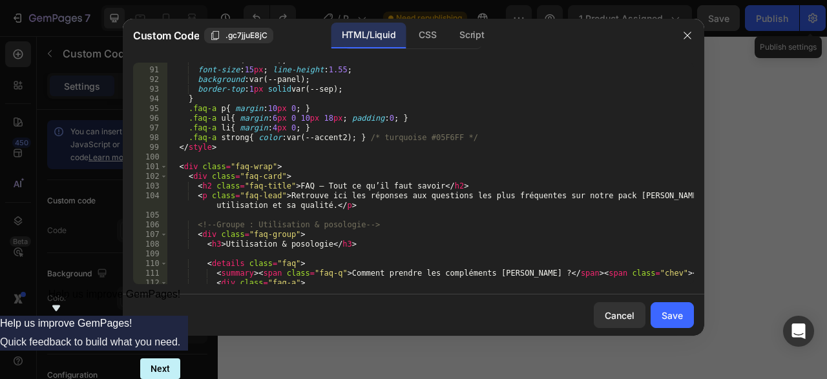
type textarea "</style>"
click at [255, 152] on div "color : var(--muted) ; font-size : 15 px ; line-height : 1.55 ; background : va…" at bounding box center [430, 176] width 527 height 241
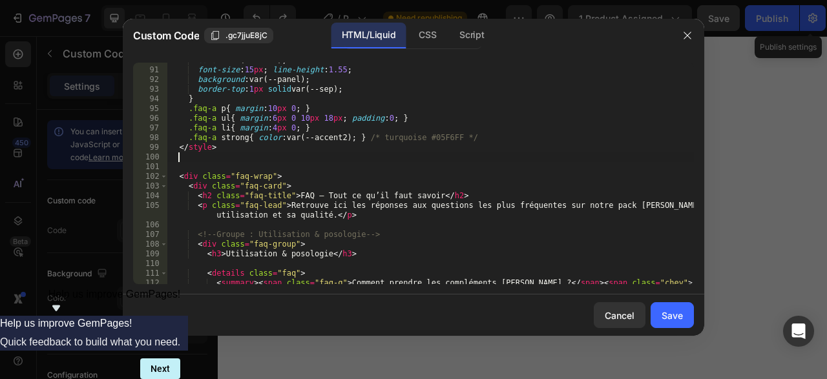
paste textarea
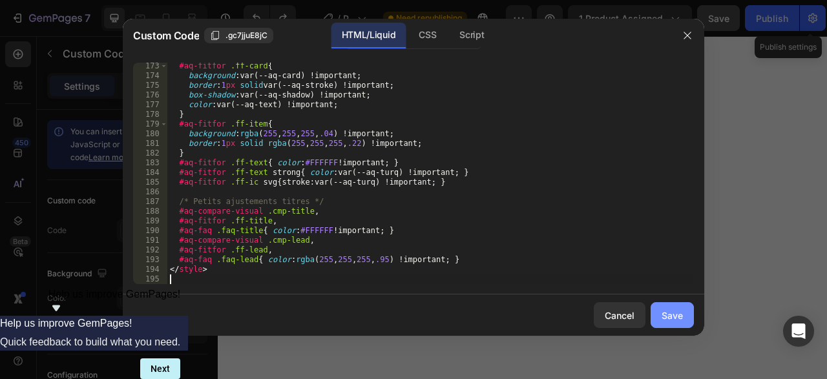
click at [663, 317] on div "Save" at bounding box center [672, 316] width 21 height 14
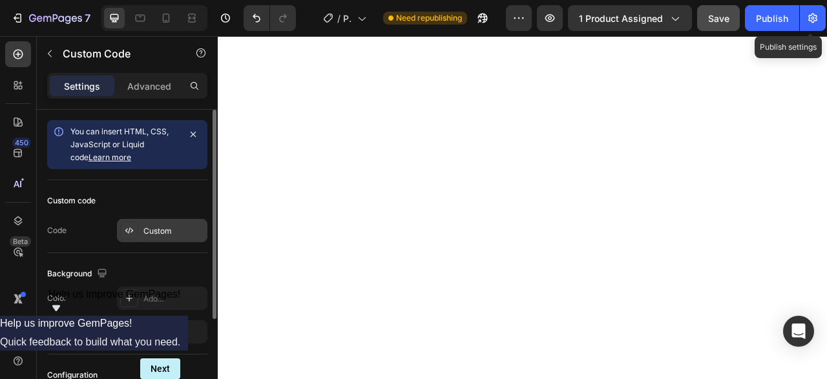
click at [177, 233] on div "Custom" at bounding box center [173, 232] width 61 height 12
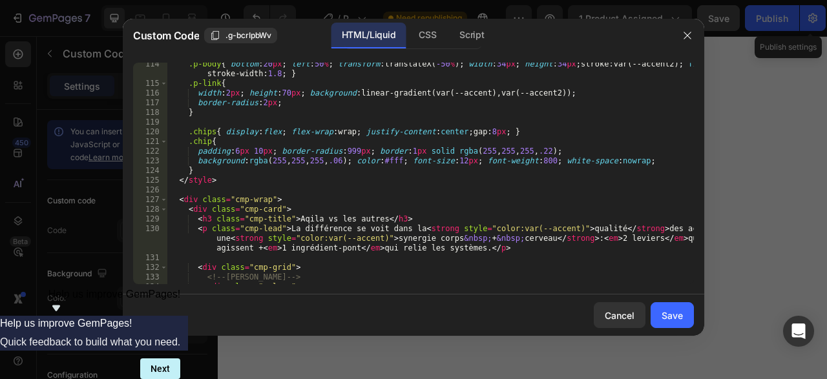
scroll to position [1187, 0]
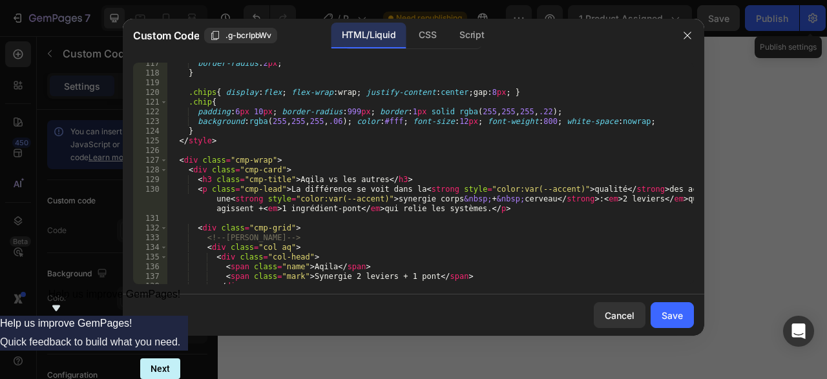
type textarea "</style>"
click at [255, 142] on div "border-radius : 2 px ; } .chips { display : flex ; flex-wrap : wrap ; justify-c…" at bounding box center [430, 179] width 527 height 241
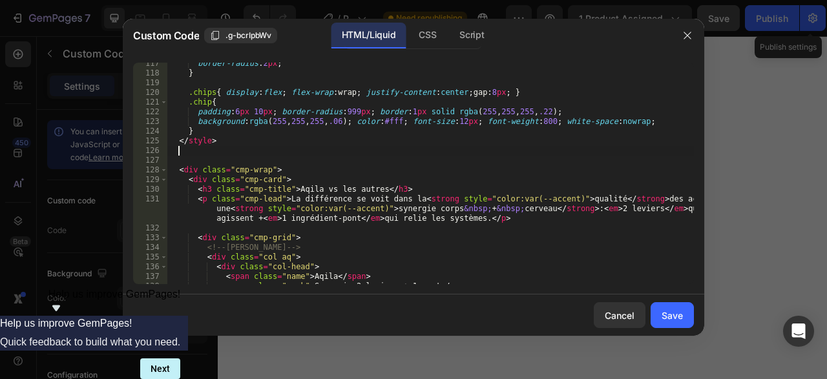
paste textarea
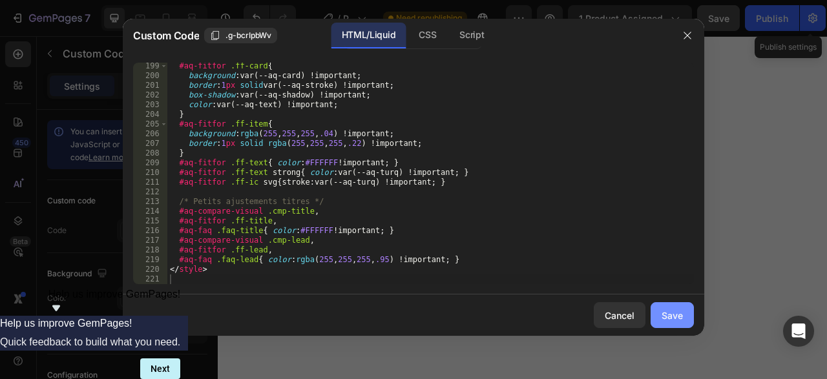
click at [677, 315] on div "Save" at bounding box center [672, 316] width 21 height 14
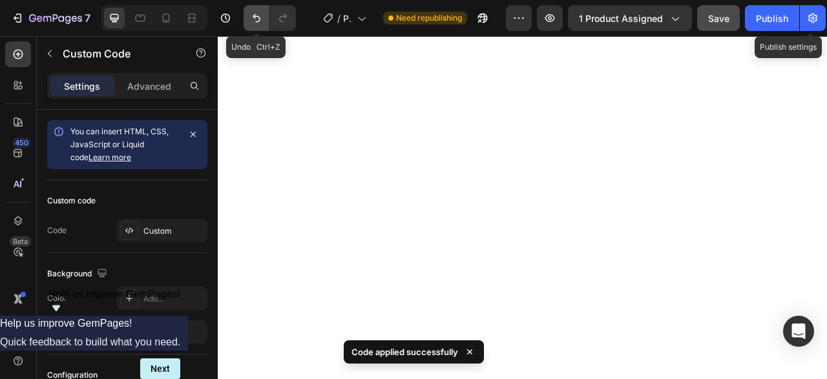
click at [255, 16] on icon "Undo/Redo" at bounding box center [257, 18] width 8 height 8
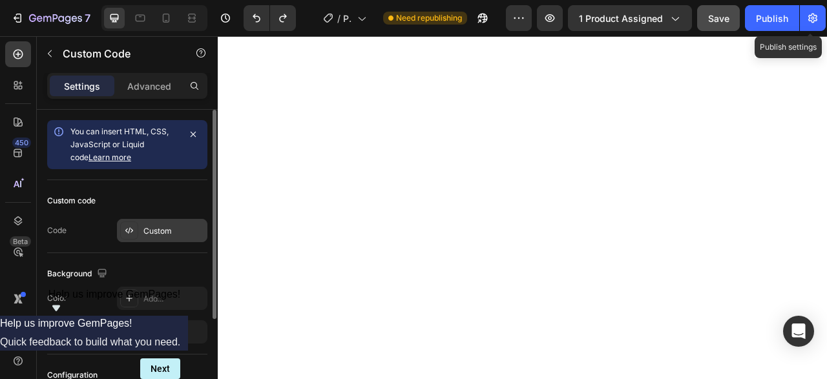
click at [180, 231] on div "Custom" at bounding box center [173, 232] width 61 height 12
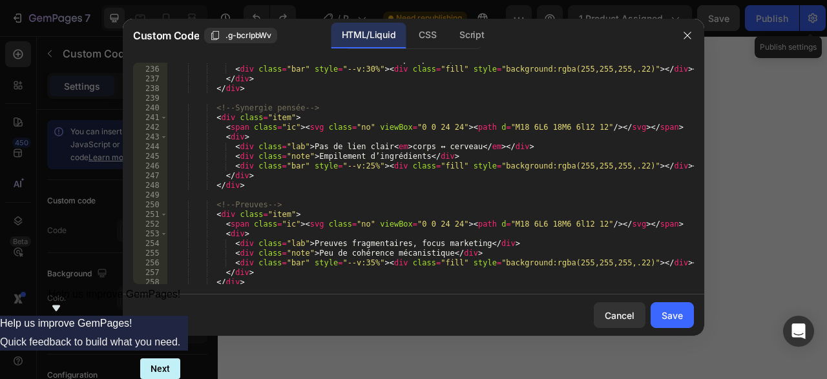
scroll to position [2373, 0]
click at [690, 32] on icon "button" at bounding box center [688, 35] width 10 height 10
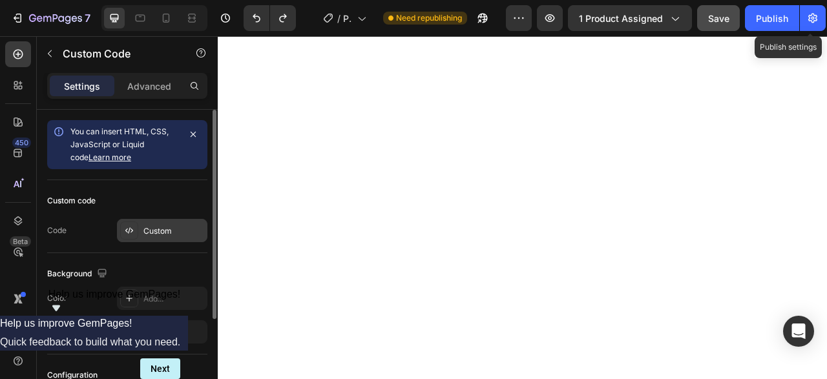
click at [155, 233] on div "Custom" at bounding box center [173, 232] width 61 height 12
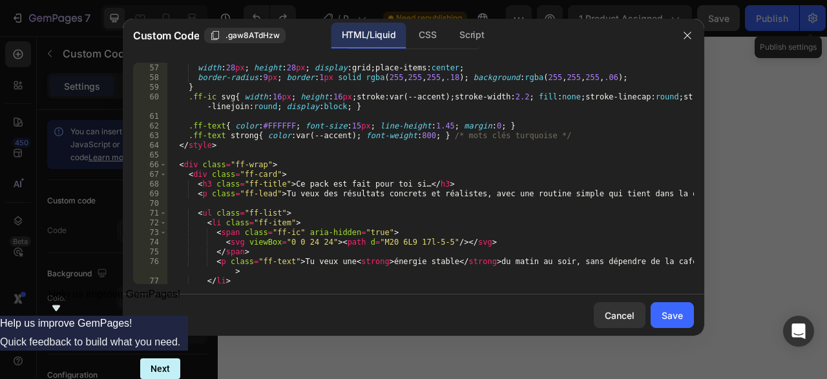
scroll to position [557, 0]
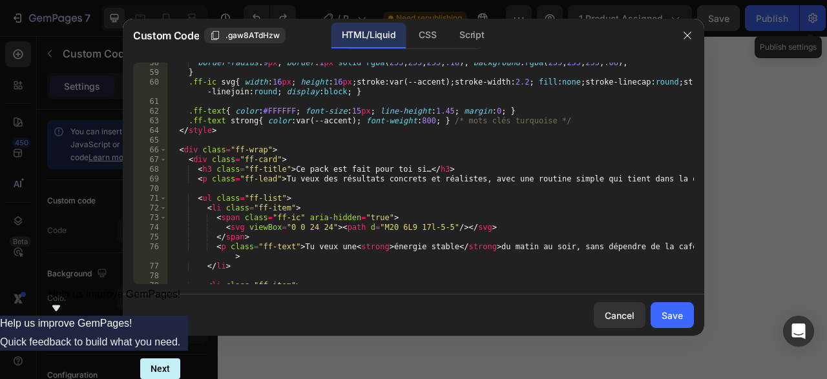
type textarea "</style>"
click at [248, 134] on div "border-radius : 9 px ; border : 1 px solid rgba ( 255 , 255 , 255 , .18 ) ; bac…" at bounding box center [430, 178] width 527 height 241
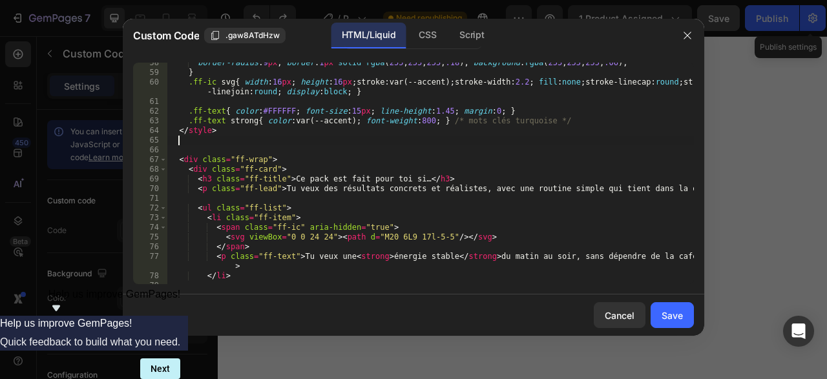
paste textarea
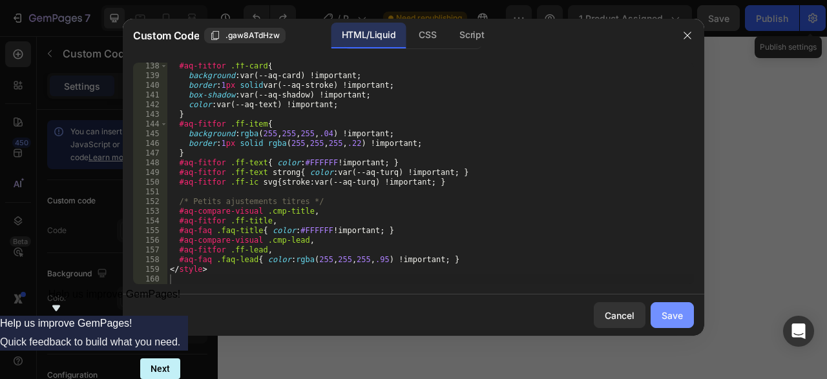
click at [666, 319] on div "Save" at bounding box center [672, 316] width 21 height 14
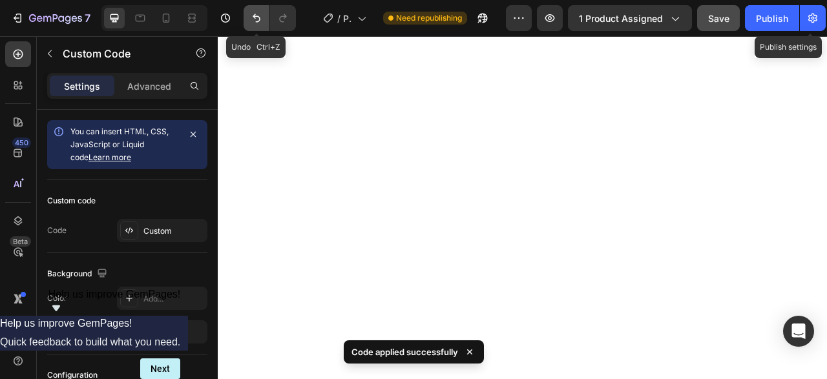
click at [257, 18] on icon "Undo/Redo" at bounding box center [256, 18] width 13 height 13
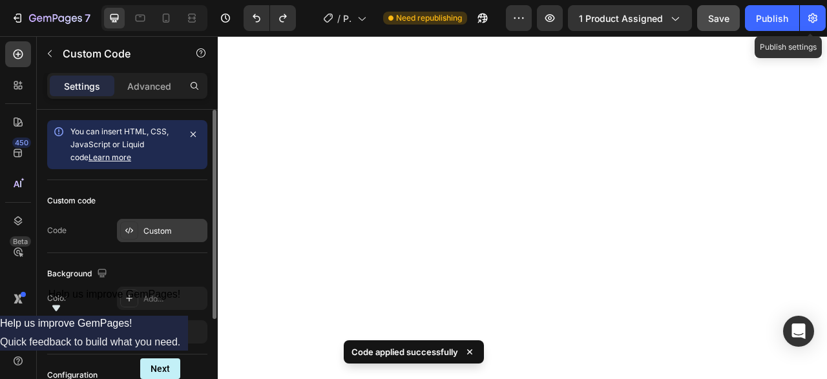
click at [161, 235] on div "Custom" at bounding box center [173, 232] width 61 height 12
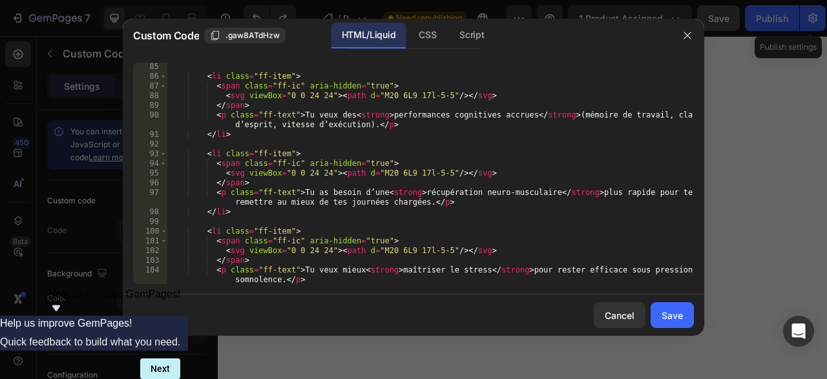
scroll to position [676, 0]
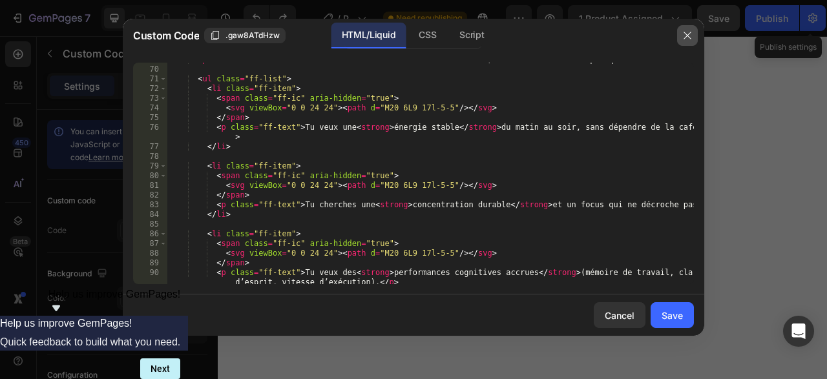
click at [690, 34] on icon "button" at bounding box center [687, 35] width 7 height 7
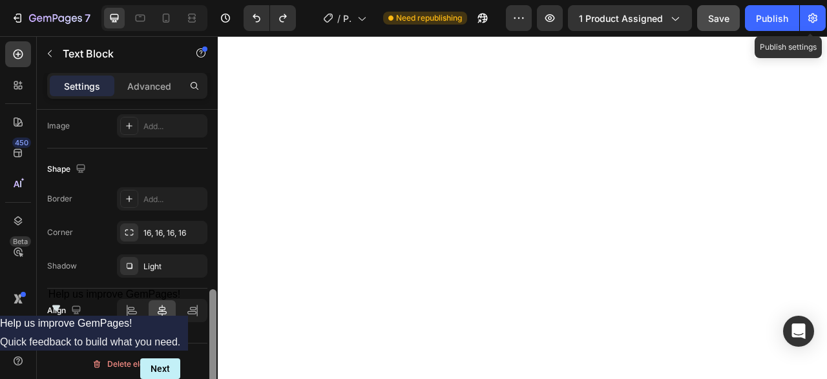
scroll to position [458, 0]
drag, startPoint x: 215, startPoint y: 218, endPoint x: 202, endPoint y: 407, distance: 189.2
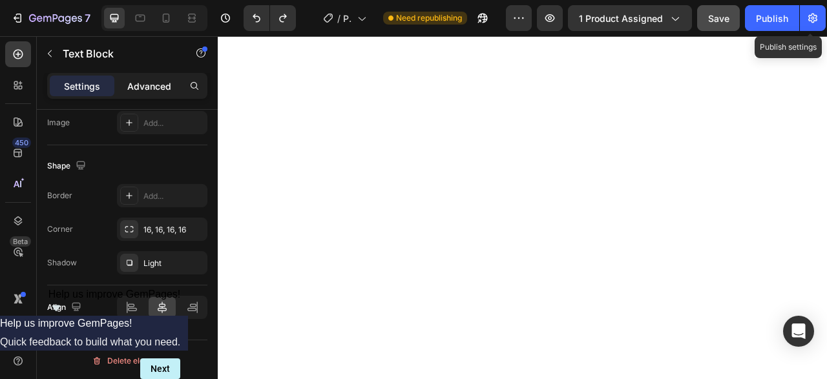
click at [154, 81] on p "Advanced" at bounding box center [149, 87] width 44 height 14
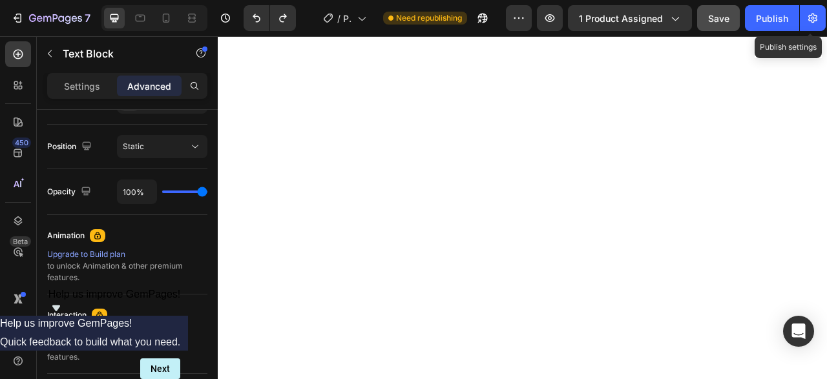
scroll to position [588, 0]
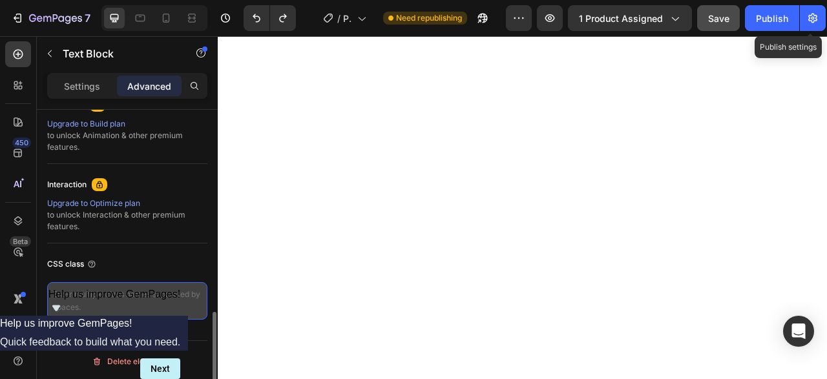
click at [118, 292] on textarea at bounding box center [127, 300] width 160 height 37
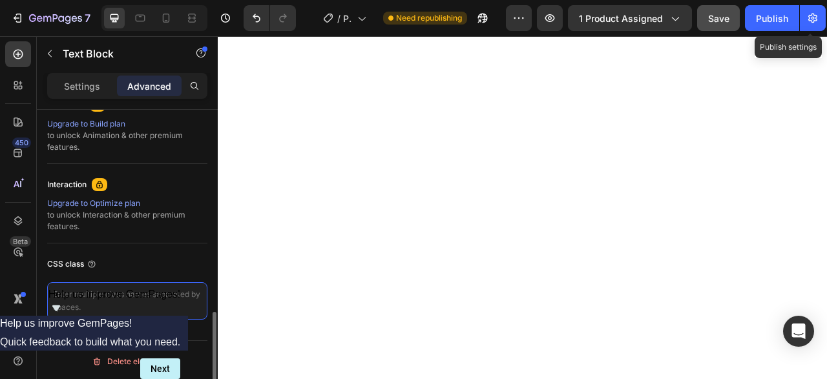
paste textarea "<lorem ip="do-sitam-consectet"> @adipis eli('seddo://eiusm.temporinci.utl/etd0?…"
type textarea "<lorem ip="do-sitam-consectet"> @adipis eli('seddo://eiusm.temporinci.utl/etd0?…"
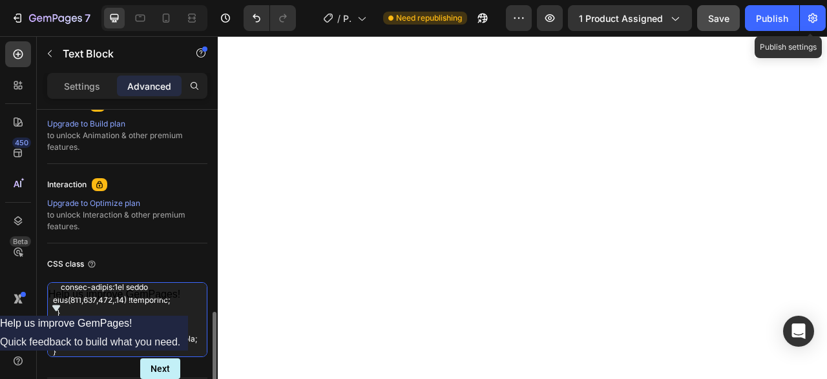
scroll to position [0, 0]
drag, startPoint x: 118, startPoint y: 334, endPoint x: 5, endPoint y: 201, distance: 174.7
click at [47, 282] on textarea at bounding box center [127, 319] width 160 height 75
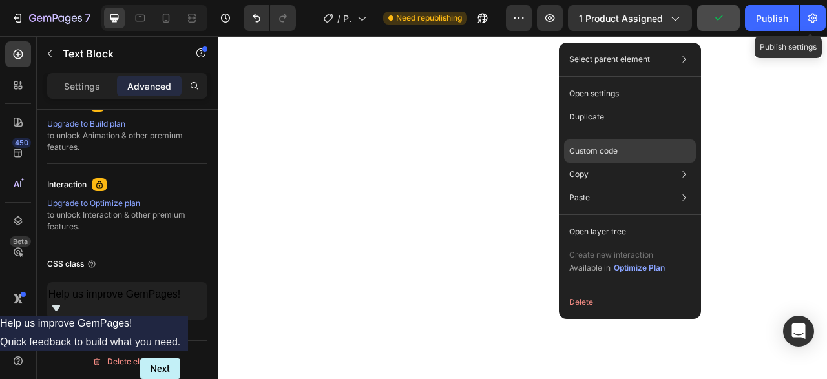
click at [616, 151] on p "Custom code" at bounding box center [593, 151] width 48 height 12
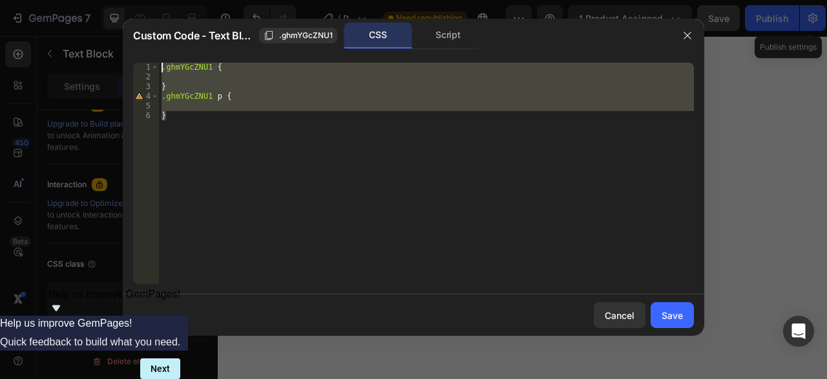
drag, startPoint x: 251, startPoint y: 125, endPoint x: 146, endPoint y: 60, distance: 123.6
click at [159, 63] on div ".ghmYGcZNU1 { } .ghmYGcZNU1 p { }" at bounding box center [426, 174] width 535 height 222
type textarea ".ghmYGcZNU1 {"
paste textarea
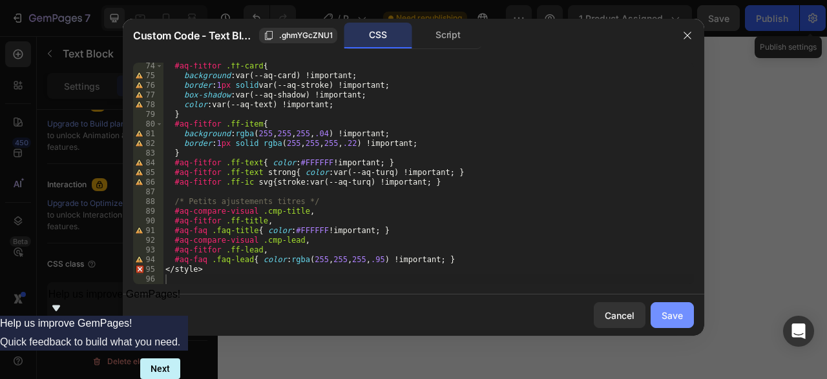
click at [675, 314] on div "Save" at bounding box center [672, 316] width 21 height 14
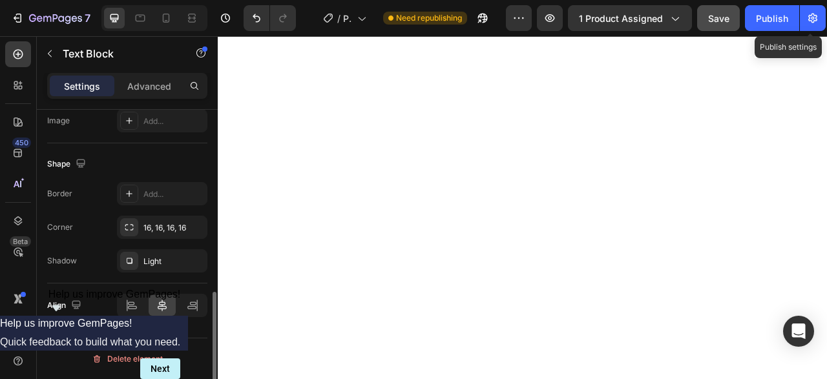
scroll to position [458, 0]
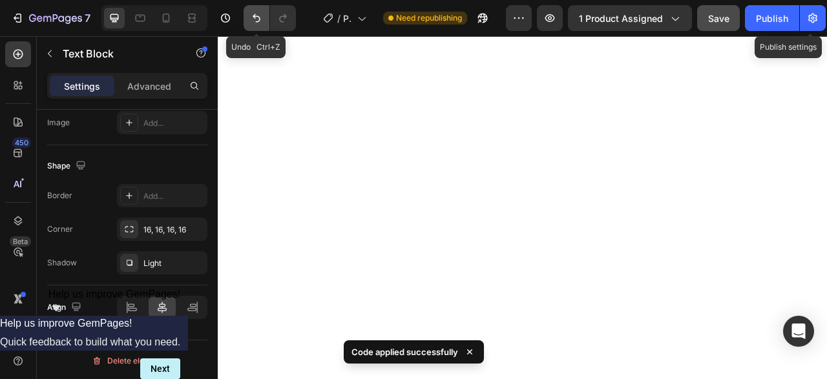
click at [258, 24] on icon "Undo/Redo" at bounding box center [256, 18] width 13 height 13
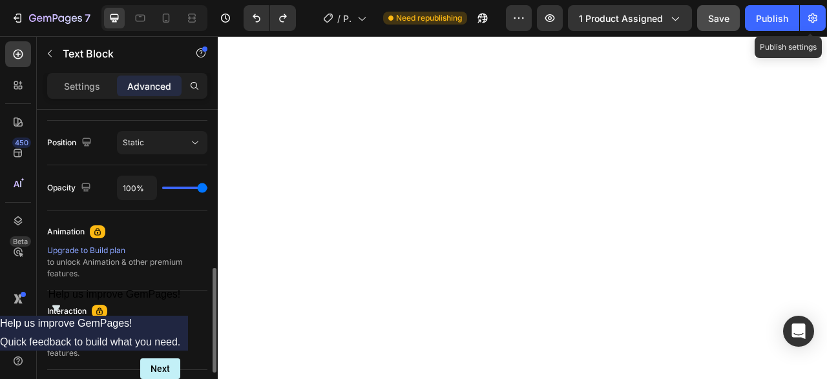
scroll to position [588, 0]
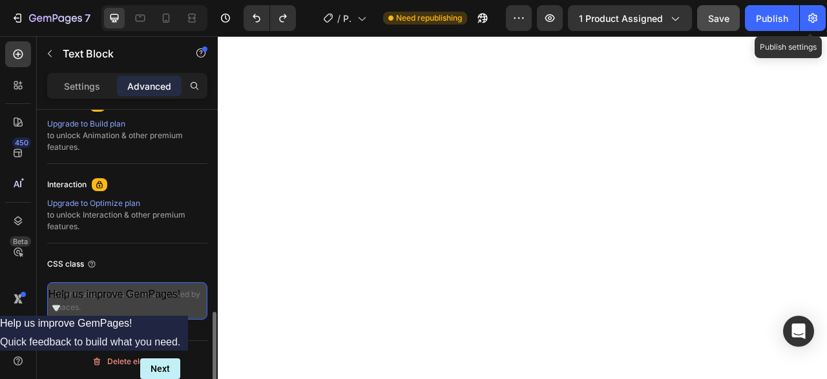
click at [158, 298] on textarea at bounding box center [127, 300] width 160 height 37
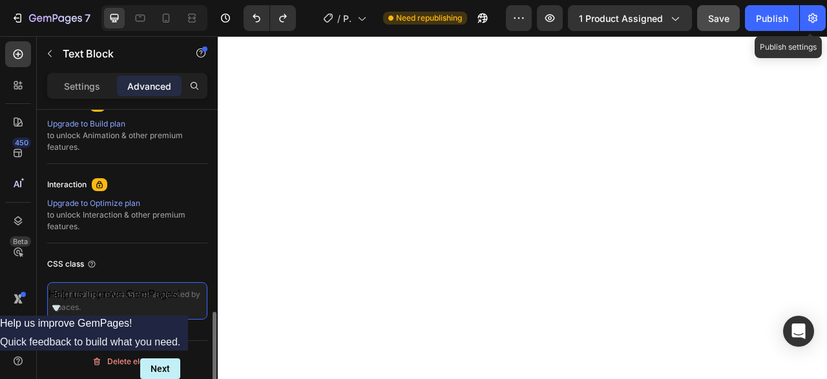
paste textarea "<!-- L ipsumd sita co adip (eli seddo eius) --> <tempo> @incidi utl('etdol://ma…"
type textarea "<!-- L ipsumd sita co adip (eli seddo eius) --> <tempo> @incidi utl('etdol://ma…"
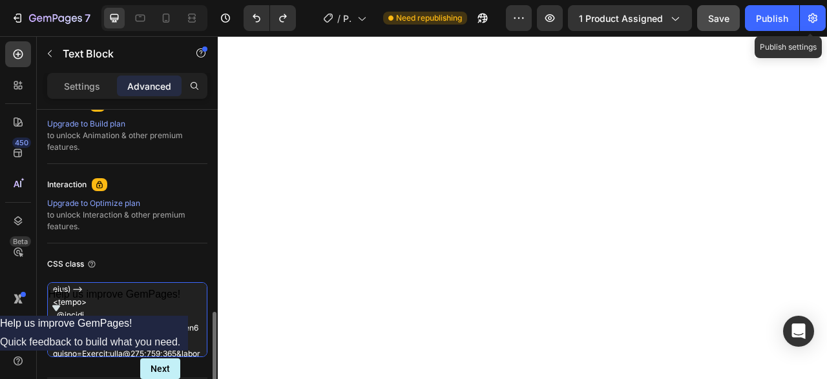
scroll to position [0, 0]
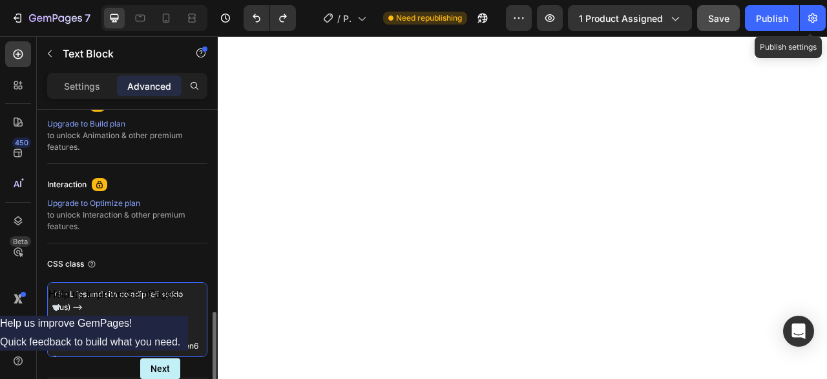
drag, startPoint x: 149, startPoint y: 339, endPoint x: 1, endPoint y: 236, distance: 180.0
click at [47, 282] on textarea at bounding box center [127, 319] width 160 height 75
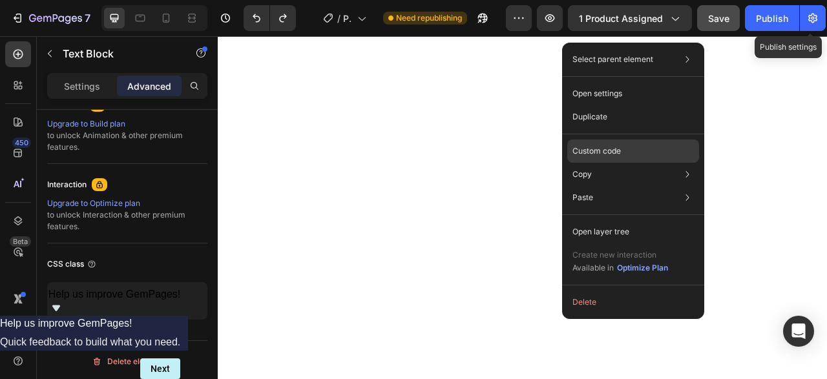
click at [614, 148] on p "Custom code" at bounding box center [597, 151] width 48 height 12
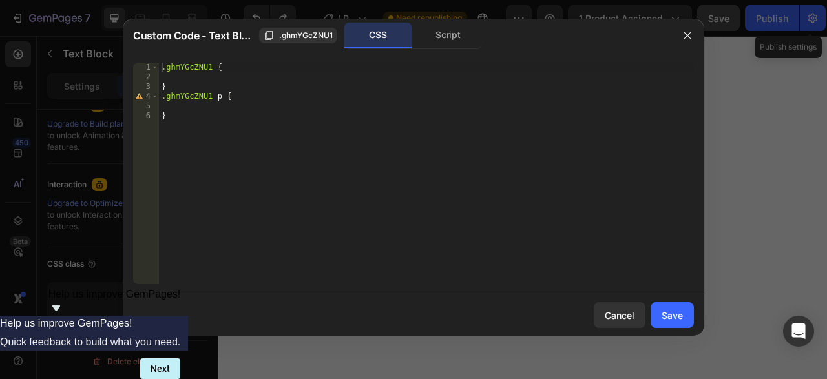
type textarea "}"
click at [247, 127] on div ".ghmYGcZNU1 { } .ghmYGcZNU1 p { }" at bounding box center [426, 183] width 535 height 241
paste textarea
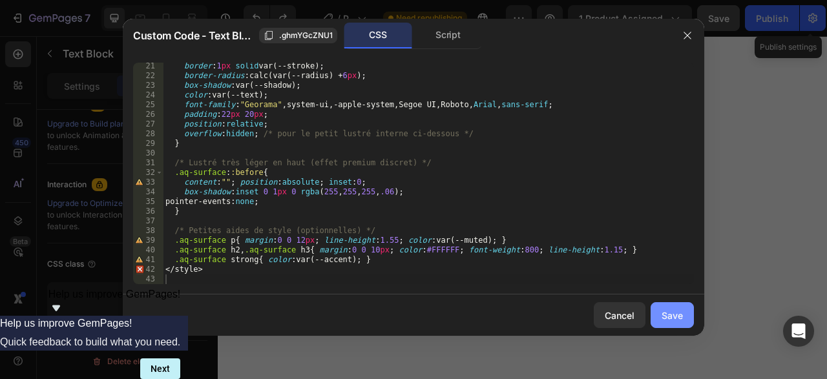
click at [677, 316] on div "Save" at bounding box center [672, 316] width 21 height 14
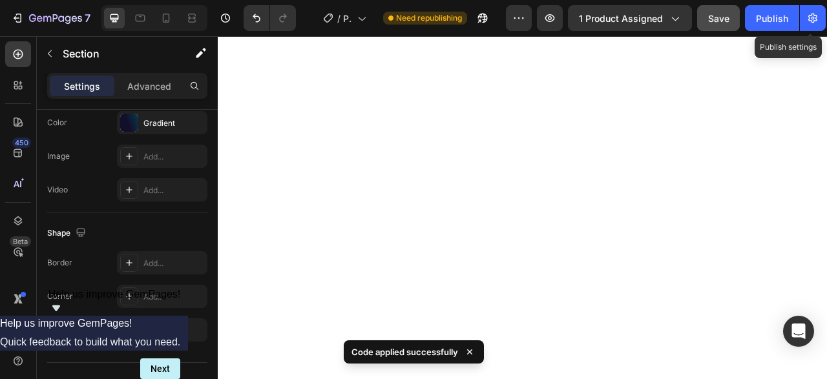
scroll to position [0, 0]
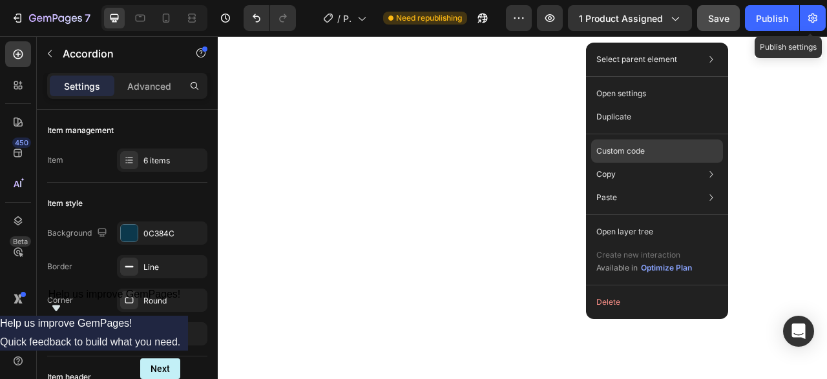
click at [628, 154] on p "Custom code" at bounding box center [621, 151] width 48 height 12
type input "100%"
type input "100"
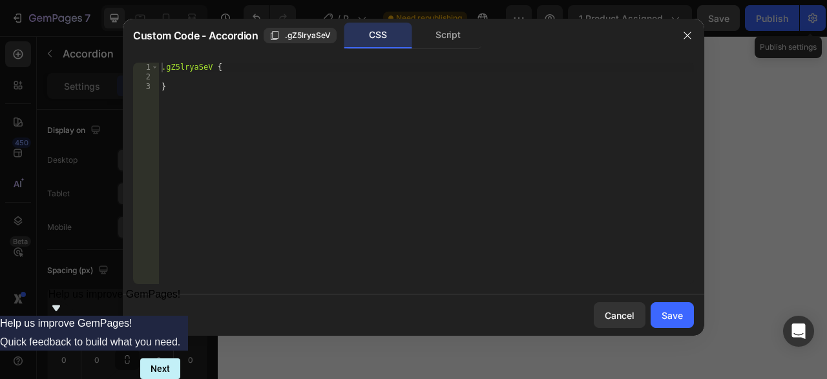
type textarea "}"
click at [333, 125] on div ".gZ5lryaSeV { }" at bounding box center [426, 183] width 535 height 241
paste textarea
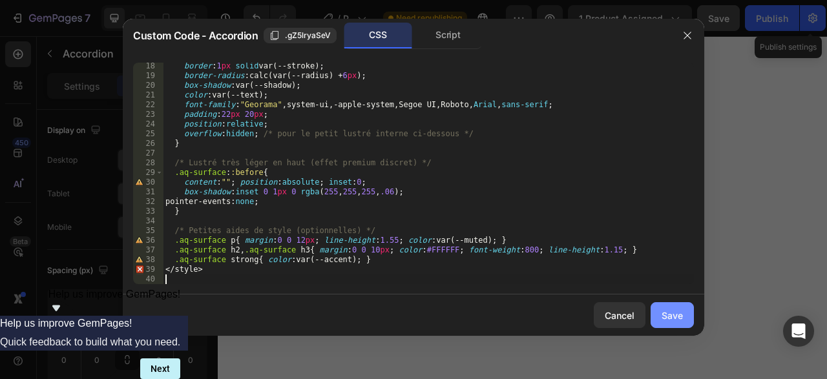
click at [673, 312] on div "Save" at bounding box center [672, 316] width 21 height 14
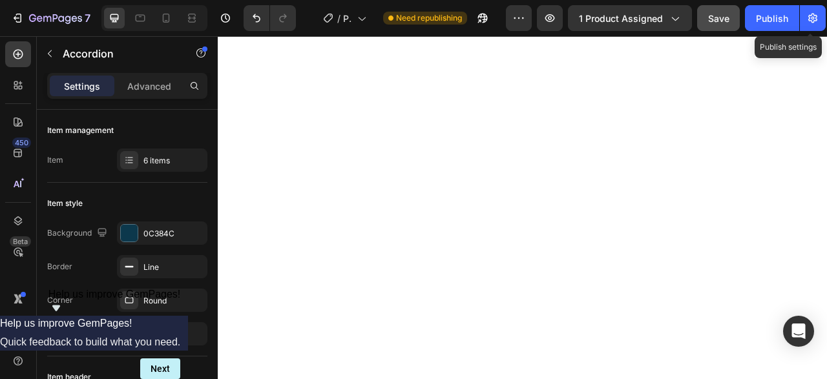
type input "8"
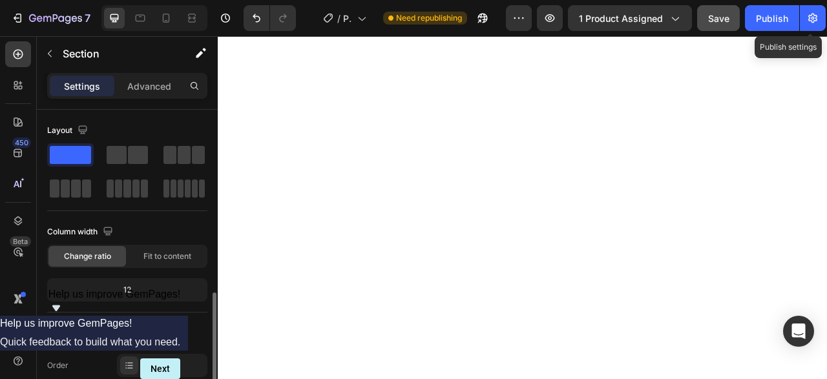
scroll to position [330, 0]
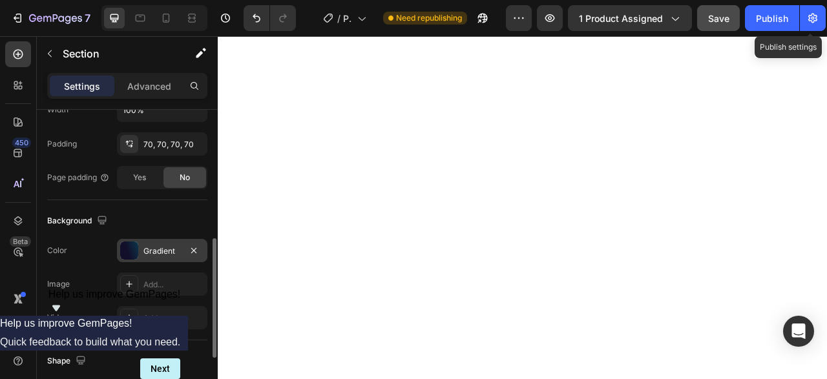
click at [145, 251] on div "Gradient" at bounding box center [161, 252] width 37 height 12
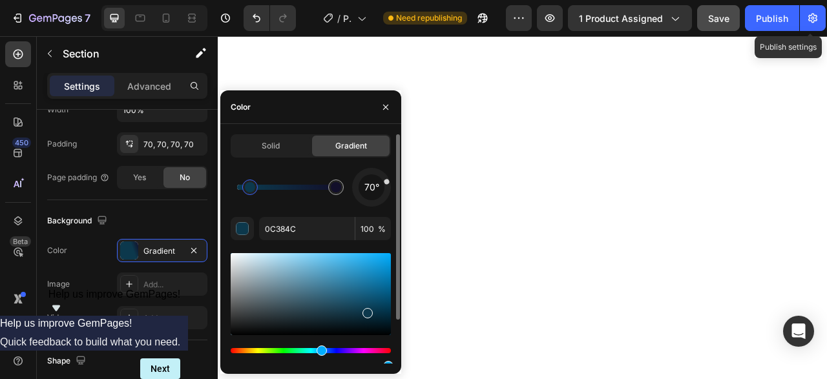
drag, startPoint x: 304, startPoint y: 195, endPoint x: 250, endPoint y: 200, distance: 54.5
click at [250, 200] on div "70°" at bounding box center [311, 187] width 160 height 39
drag, startPoint x: 252, startPoint y: 197, endPoint x: 270, endPoint y: 197, distance: 17.5
click at [310, 188] on div at bounding box center [286, 187] width 99 height 5
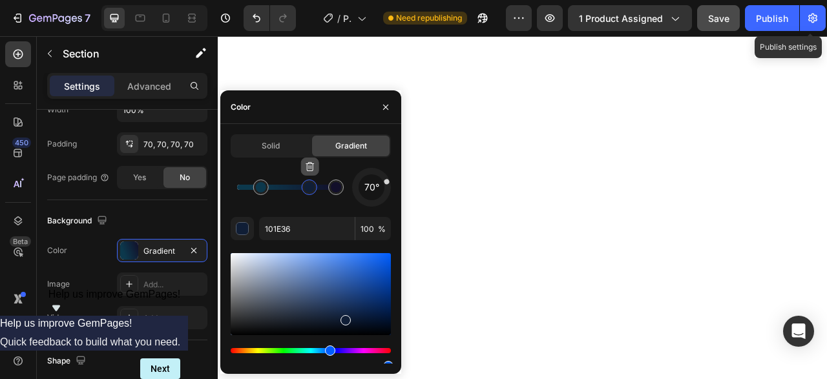
click at [309, 169] on icon "button" at bounding box center [309, 167] width 1 height 4
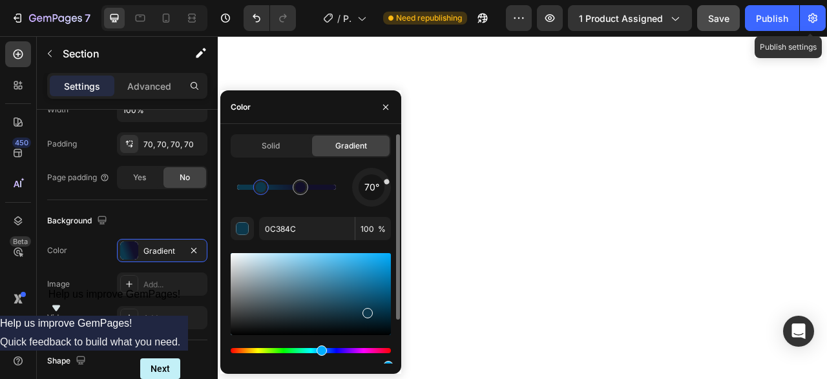
drag, startPoint x: 339, startPoint y: 189, endPoint x: 346, endPoint y: 191, distance: 8.0
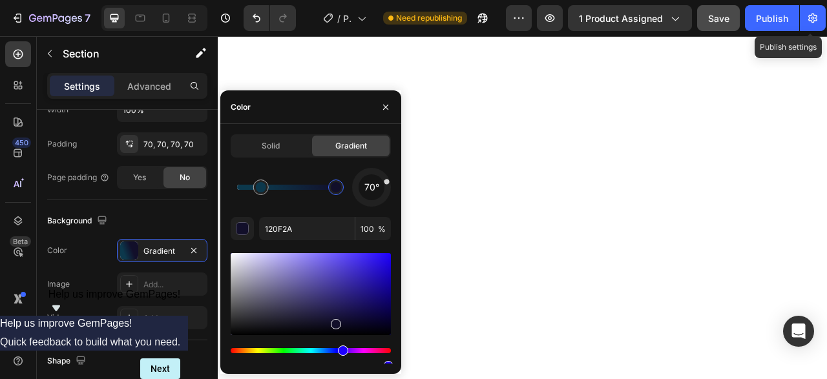
drag, startPoint x: 301, startPoint y: 188, endPoint x: 346, endPoint y: 186, distance: 46.0
click at [341, 186] on div at bounding box center [336, 187] width 10 height 10
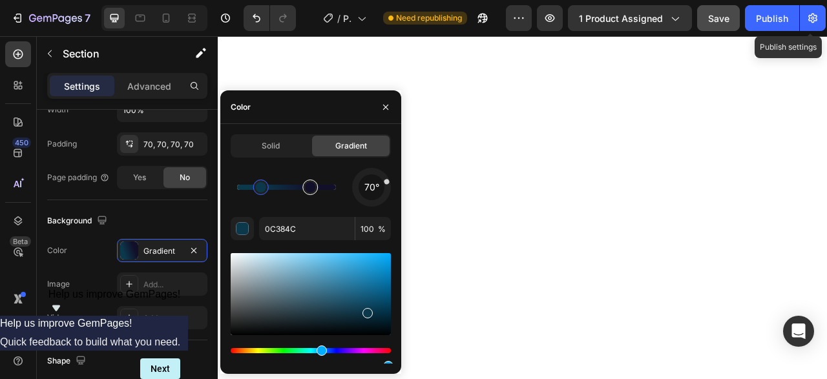
drag, startPoint x: 336, startPoint y: 191, endPoint x: 304, endPoint y: 193, distance: 31.8
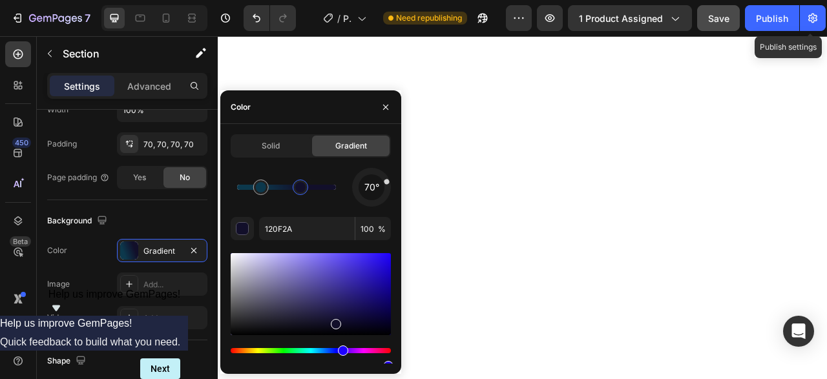
drag, startPoint x: 316, startPoint y: 193, endPoint x: 301, endPoint y: 197, distance: 16.2
click at [301, 197] on div at bounding box center [300, 187] width 23 height 23
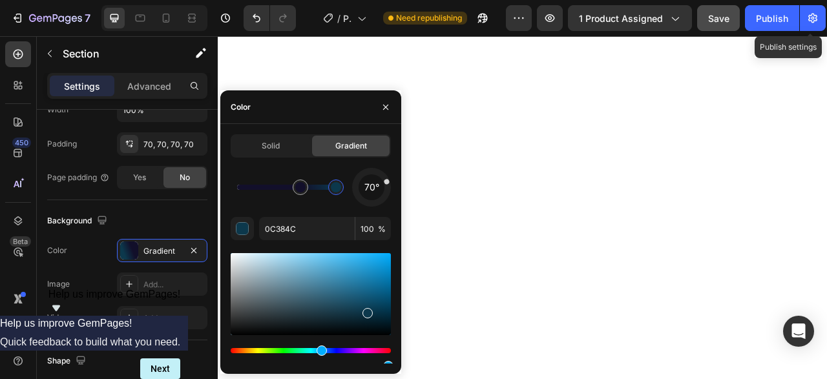
type input "120F2A"
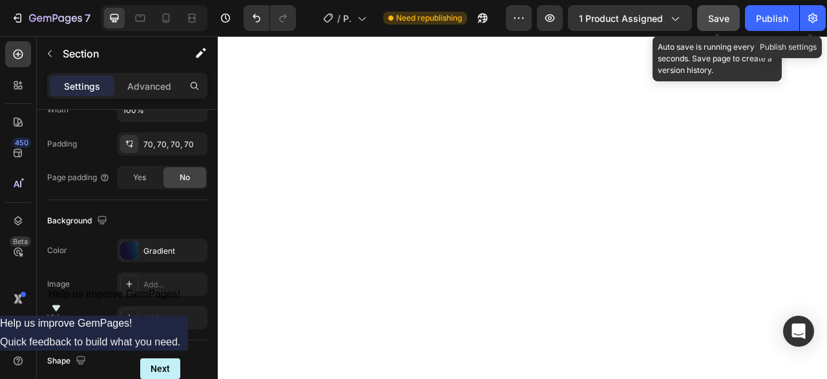
click at [723, 22] on span "Save" at bounding box center [718, 18] width 21 height 11
